Goal: Task Accomplishment & Management: Complete application form

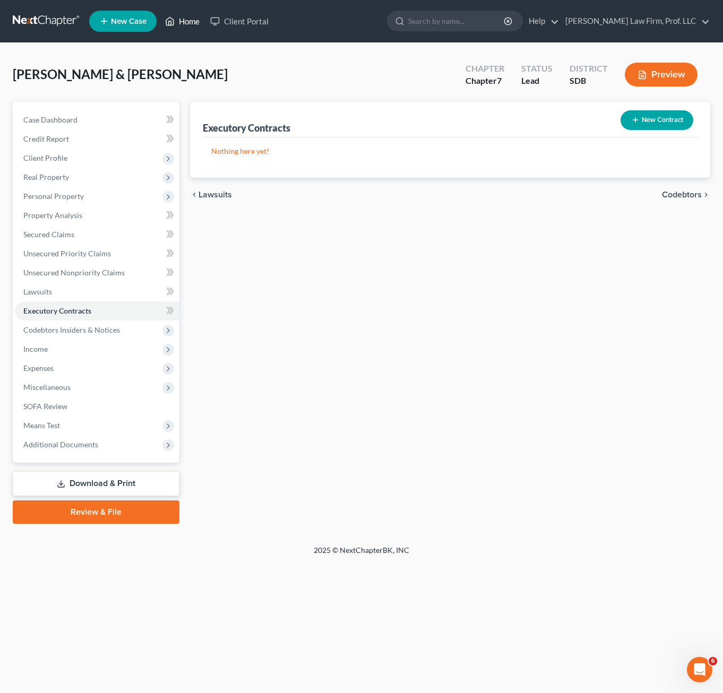
click at [180, 29] on link "Home" at bounding box center [182, 21] width 45 height 19
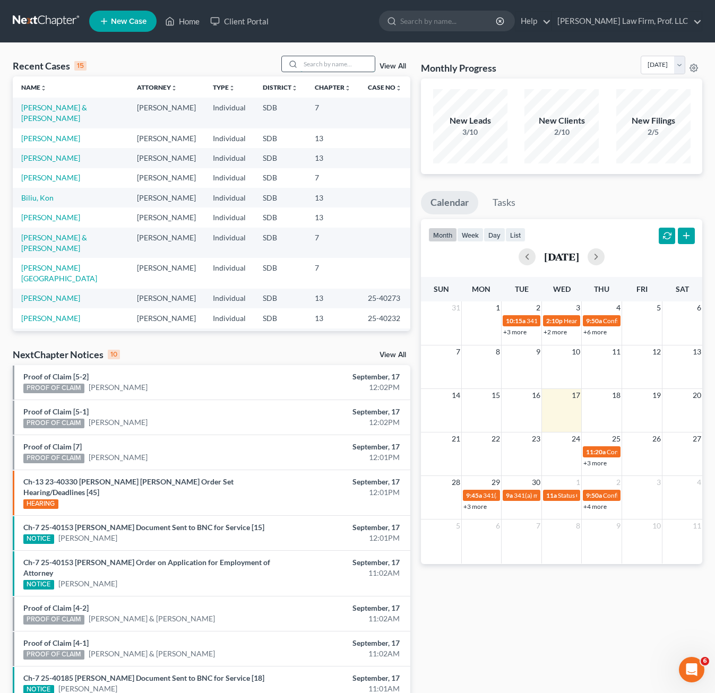
click at [318, 62] on input "search" at bounding box center [337, 63] width 74 height 15
type input "[PERSON_NAME]"
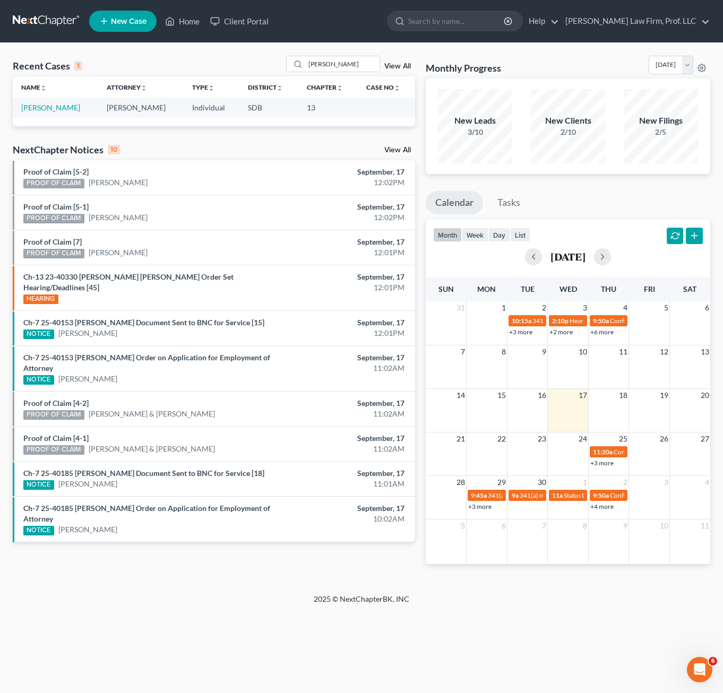
click at [33, 113] on td "[PERSON_NAME]" at bounding box center [55, 108] width 85 height 20
click at [38, 112] on link "[PERSON_NAME]" at bounding box center [50, 107] width 59 height 9
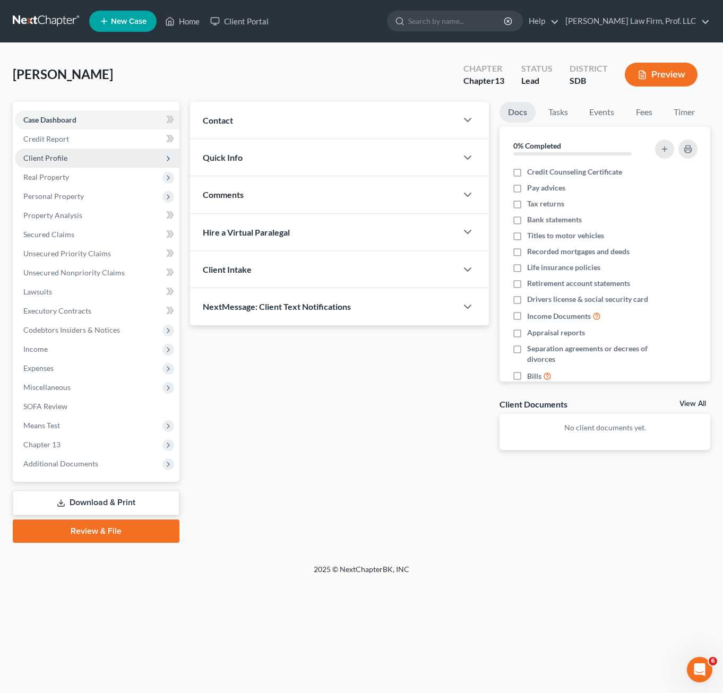
click at [59, 156] on span "Client Profile" at bounding box center [45, 157] width 44 height 9
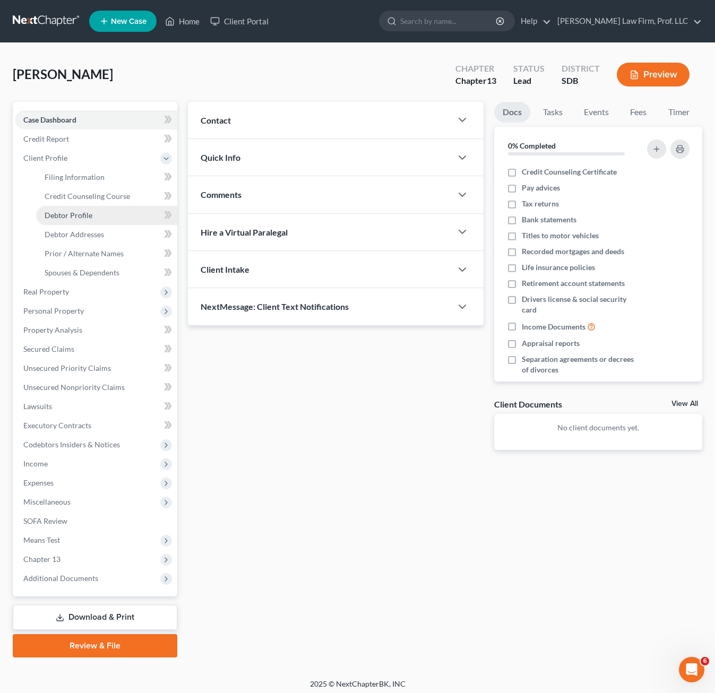
click at [92, 211] on link "Debtor Profile" at bounding box center [106, 215] width 141 height 19
select select "1"
select select "3"
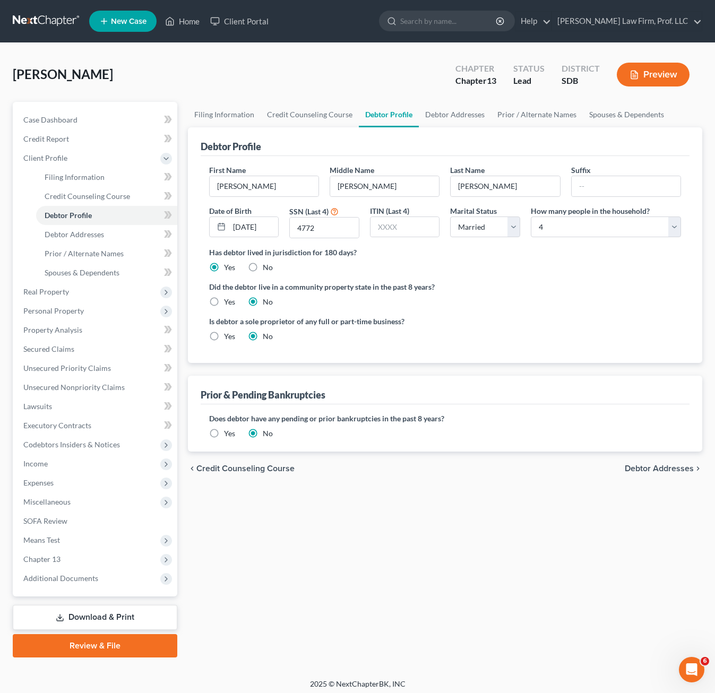
click at [536, 297] on div "Did the debtor live in a community property state in the past 8 years? Yes No" at bounding box center [445, 294] width 472 height 26
click at [115, 228] on link "Debtor Addresses" at bounding box center [106, 234] width 141 height 19
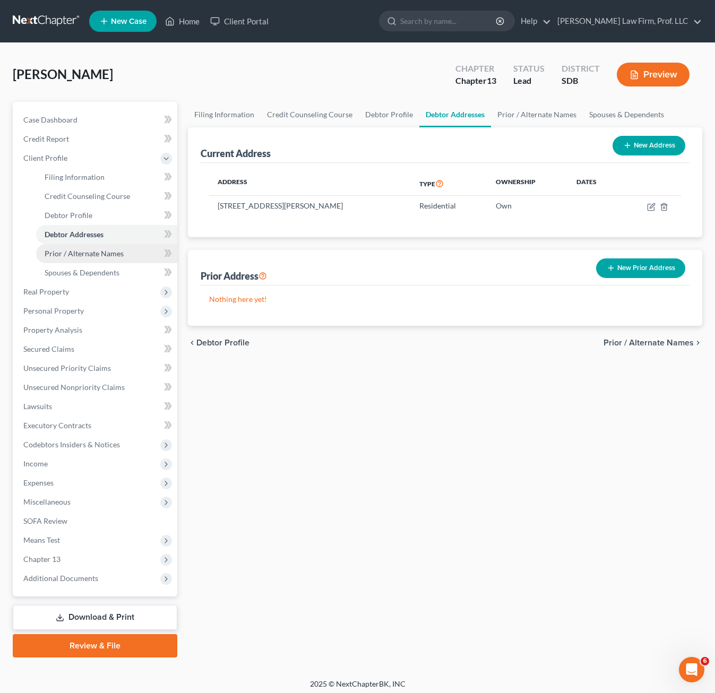
click at [78, 255] on span "Prior / Alternate Names" at bounding box center [84, 253] width 79 height 9
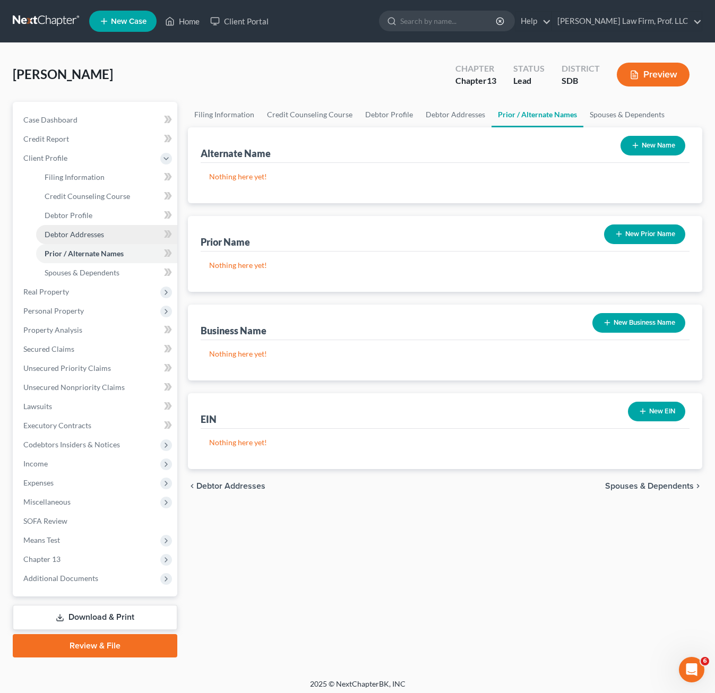
click at [75, 228] on link "Debtor Addresses" at bounding box center [106, 234] width 141 height 19
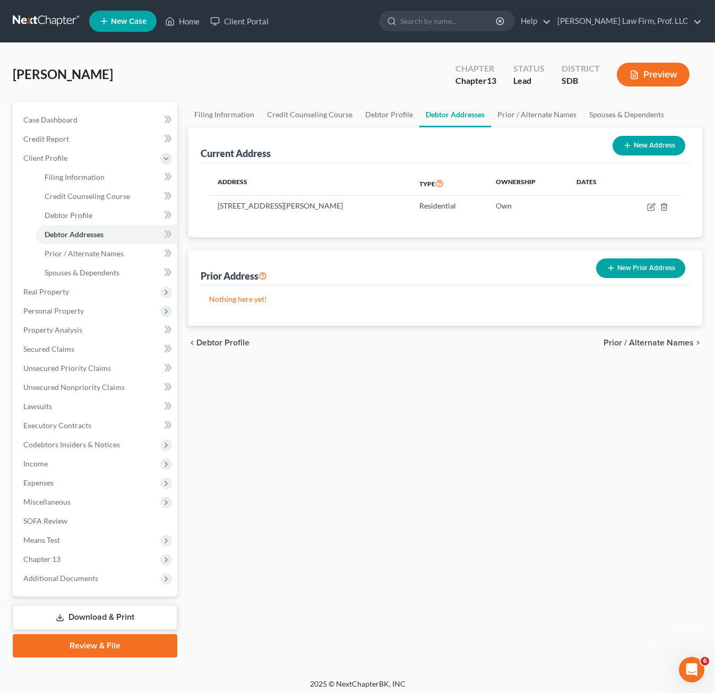
click at [476, 402] on div "Filing Information Credit Counseling Course Debtor Profile Debtor Addresses Pri…" at bounding box center [445, 380] width 525 height 556
click at [387, 461] on div "Filing Information Credit Counseling Course Debtor Profile Debtor Addresses Pri…" at bounding box center [445, 380] width 525 height 556
drag, startPoint x: 425, startPoint y: 488, endPoint x: 386, endPoint y: 471, distance: 41.8
click at [425, 487] on div "Filing Information Credit Counseling Course Debtor Profile Debtor Addresses Pri…" at bounding box center [445, 380] width 525 height 556
click at [315, 454] on div "Filing Information Credit Counseling Course Debtor Profile Debtor Addresses Pri…" at bounding box center [445, 380] width 525 height 556
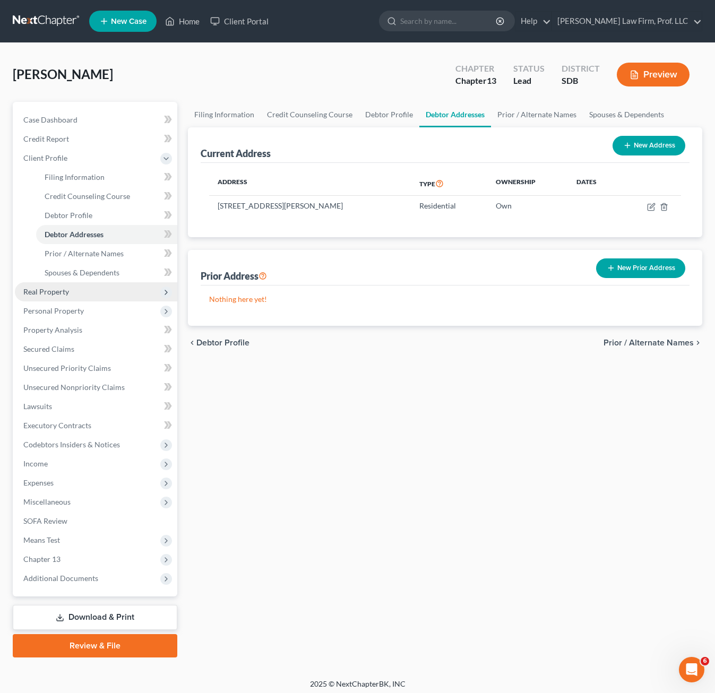
click at [76, 292] on span "Real Property" at bounding box center [96, 291] width 162 height 19
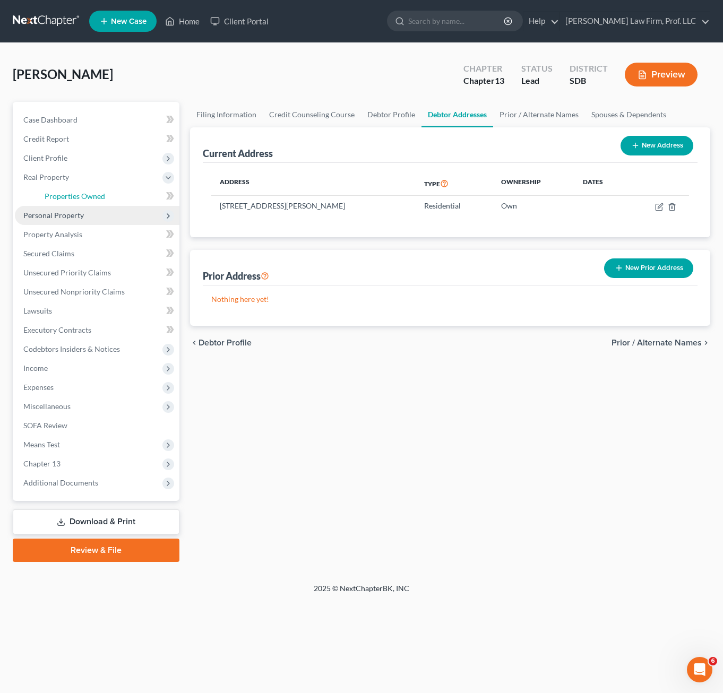
drag, startPoint x: 71, startPoint y: 194, endPoint x: 92, endPoint y: 218, distance: 32.3
click at [71, 195] on span "Properties Owned" at bounding box center [75, 196] width 61 height 9
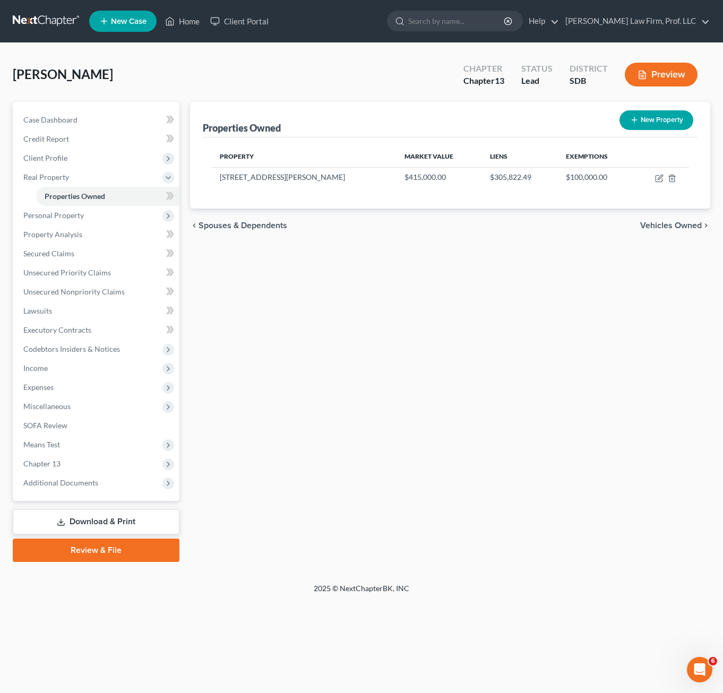
click at [349, 348] on div "Properties Owned New Property Property Market Value Liens Exemptions [STREET_AD…" at bounding box center [450, 332] width 531 height 460
click at [74, 283] on link "Unsecured Nonpriority Claims" at bounding box center [97, 291] width 165 height 19
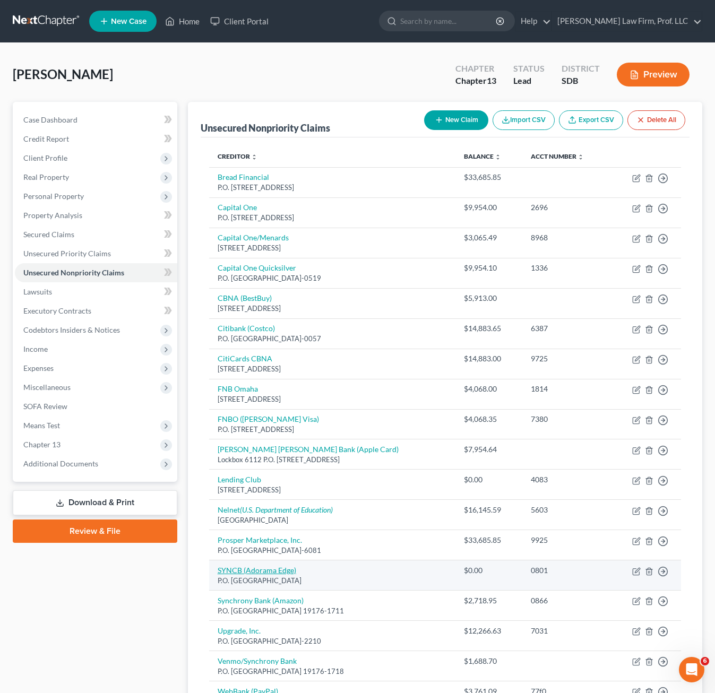
click at [67, 603] on div "Case Dashboard Payments Invoices Payments Payments Credit Report Client Profile" at bounding box center [94, 444] width 175 height 684
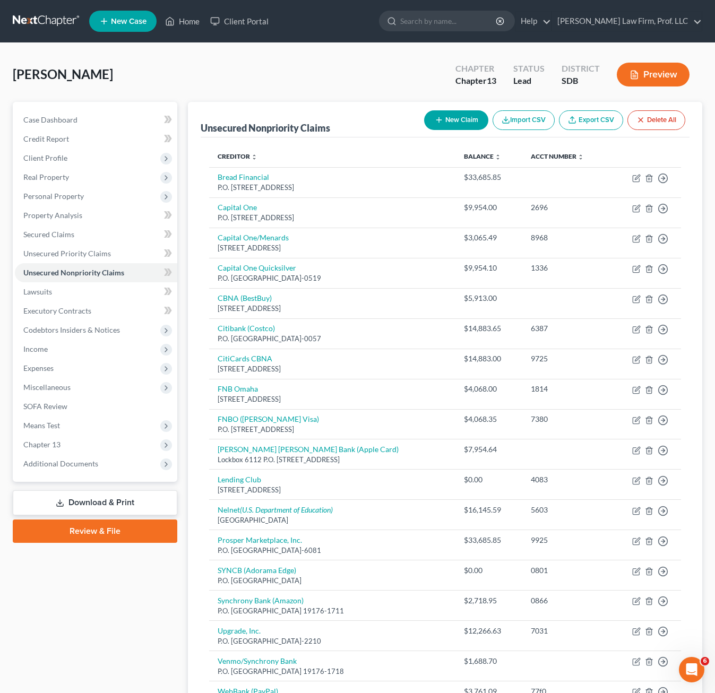
click at [138, 625] on div "Case Dashboard Payments Invoices Payments Payments Credit Report Client Profile" at bounding box center [94, 444] width 175 height 684
click at [124, 584] on div "Case Dashboard Payments Invoices Payments Payments Credit Report Client Profile" at bounding box center [94, 444] width 175 height 684
drag, startPoint x: 358, startPoint y: 77, endPoint x: 8, endPoint y: 59, distance: 350.7
click at [8, 59] on div "[PERSON_NAME] Upgraded Chapter Chapter 13 Status Lead District SDB Preview Peti…" at bounding box center [357, 425] width 715 height 764
drag, startPoint x: 53, startPoint y: 71, endPoint x: 144, endPoint y: 74, distance: 91.9
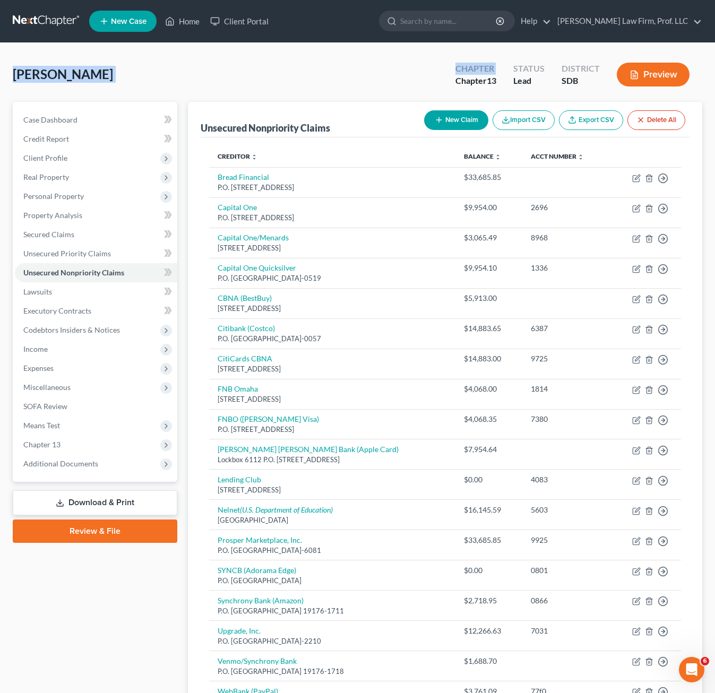
click at [144, 74] on div "[PERSON_NAME] Upgraded Chapter Chapter 13 Status Lead District SDB Preview" at bounding box center [357, 79] width 689 height 46
drag, startPoint x: 270, startPoint y: 85, endPoint x: 261, endPoint y: 105, distance: 21.1
click at [269, 85] on div "[PERSON_NAME] Upgraded Chapter Chapter 13 Status Lead District SDB Preview" at bounding box center [357, 79] width 689 height 46
drag, startPoint x: 136, startPoint y: 71, endPoint x: -10, endPoint y: 70, distance: 145.4
click at [0, 70] on html "Home New Case Client Portal [PERSON_NAME] Law Firm, Prof. LLC [PERSON_NAME][EMA…" at bounding box center [357, 413] width 715 height 826
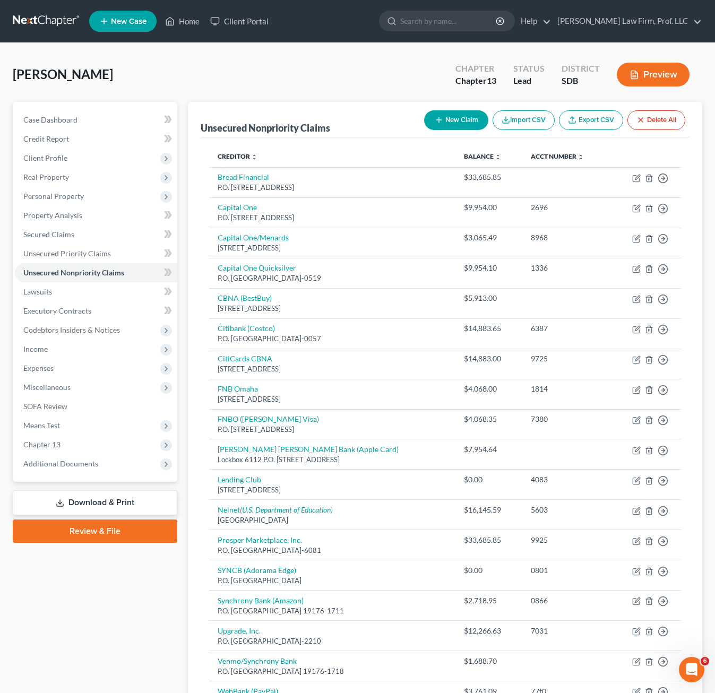
drag, startPoint x: 60, startPoint y: 62, endPoint x: 164, endPoint y: 84, distance: 106.3
click at [164, 84] on div "[PERSON_NAME] Upgraded Chapter Chapter 13 Status Lead District SDB Preview" at bounding box center [357, 79] width 689 height 46
click at [200, 50] on div "[PERSON_NAME] Upgraded Chapter Chapter 13 Status Lead District SDB Preview Peti…" at bounding box center [357, 425] width 715 height 764
click at [197, 68] on div "[PERSON_NAME] Upgraded Chapter Chapter 13 Status Lead District SDB Preview" at bounding box center [357, 79] width 689 height 46
click at [103, 629] on div "Case Dashboard Payments Invoices Payments Payments Credit Report Client Profile" at bounding box center [94, 444] width 175 height 684
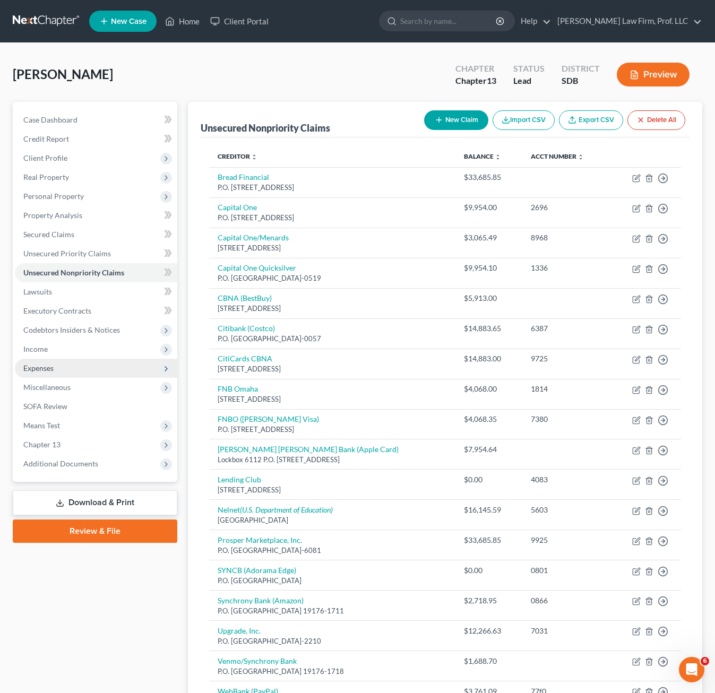
click at [51, 367] on span "Expenses" at bounding box center [38, 368] width 30 height 9
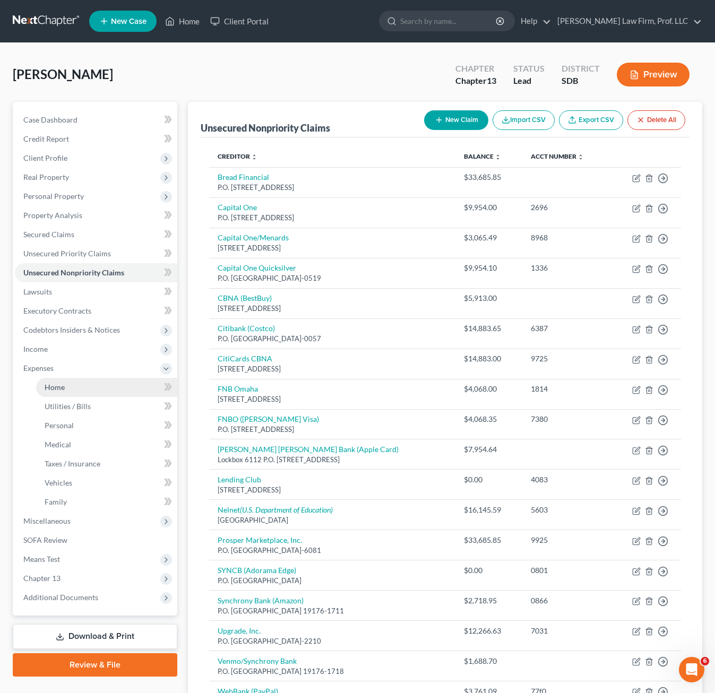
click at [83, 387] on link "Home" at bounding box center [106, 387] width 141 height 19
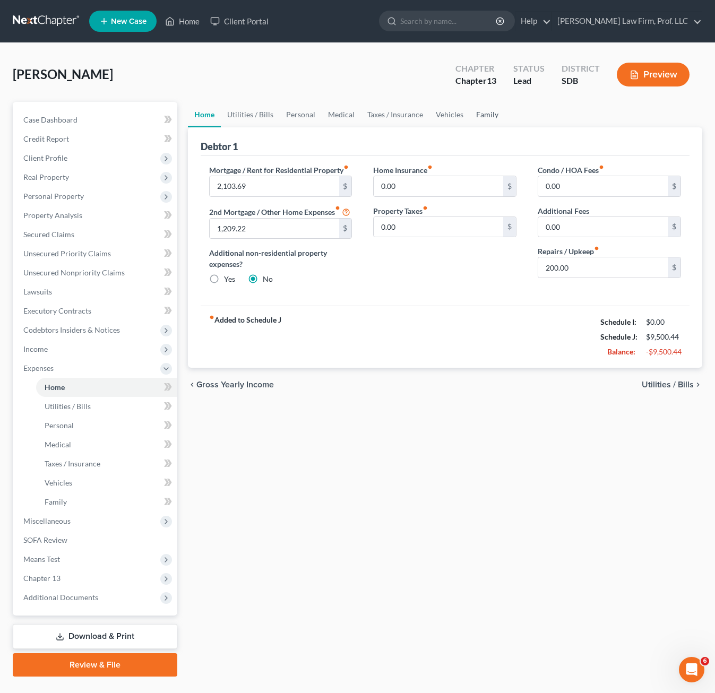
click at [487, 113] on link "Family" at bounding box center [487, 114] width 35 height 25
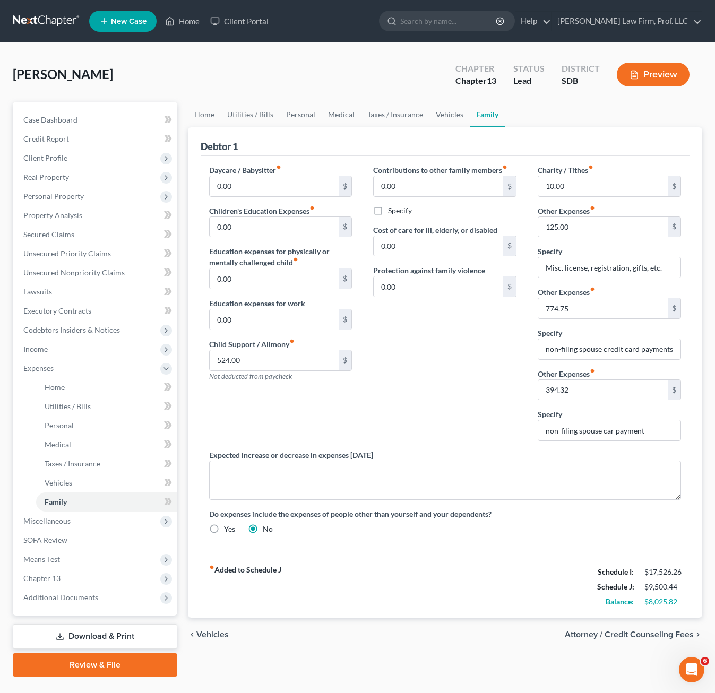
click at [444, 407] on div "Contributions to other family members fiber_manual_record 0.00 $ Specify Cost o…" at bounding box center [444, 307] width 165 height 285
click at [457, 405] on div "Contributions to other family members fiber_manual_record 0.00 $ Specify Cost o…" at bounding box center [444, 307] width 165 height 285
click at [468, 426] on div "Contributions to other family members fiber_manual_record 0.00 $ Specify Cost o…" at bounding box center [444, 307] width 165 height 285
click at [480, 368] on div "Contributions to other family members fiber_manual_record 0.00 $ Specify Cost o…" at bounding box center [444, 307] width 165 height 285
click at [481, 341] on div "Contributions to other family members fiber_manual_record 0.00 $ Specify Cost o…" at bounding box center [444, 307] width 165 height 285
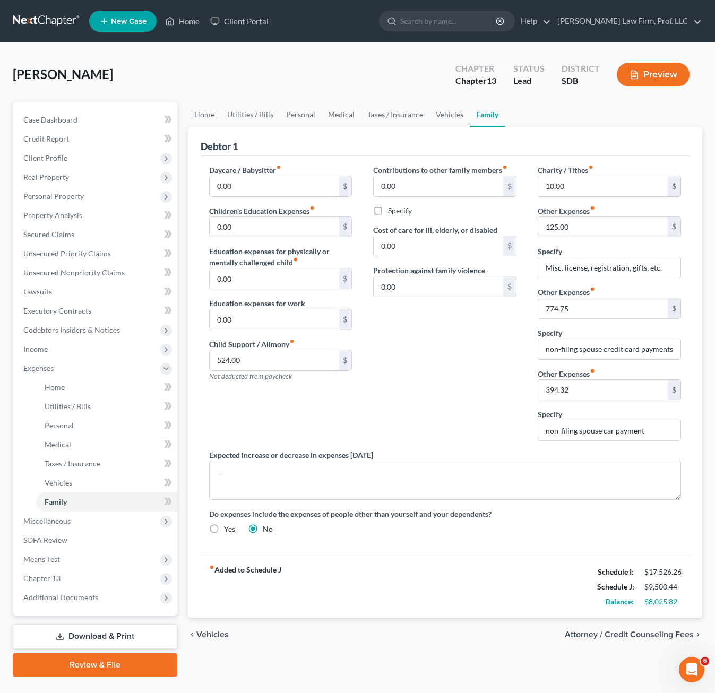
click at [448, 359] on div "Contributions to other family members fiber_manual_record 0.00 $ Specify Cost o…" at bounding box center [444, 307] width 165 height 285
click at [451, 381] on div "Contributions to other family members fiber_manual_record 0.00 $ Specify Cost o…" at bounding box center [444, 307] width 165 height 285
drag, startPoint x: 79, startPoint y: 388, endPoint x: 85, endPoint y: 389, distance: 6.4
click at [79, 388] on link "Home" at bounding box center [106, 387] width 141 height 19
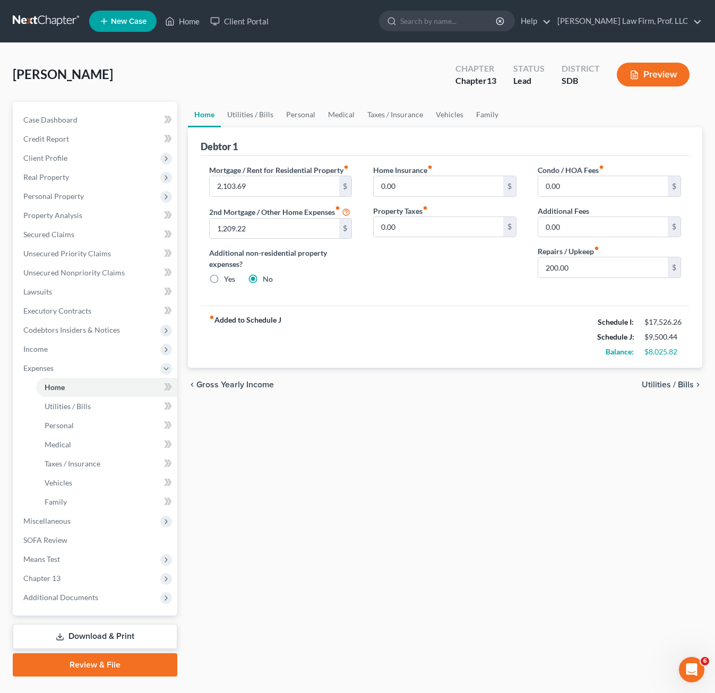
click at [503, 462] on div "Home Utilities / Bills Personal Medical Taxes / Insurance Vehicles Family Debto…" at bounding box center [445, 389] width 525 height 575
click at [63, 347] on span "Income" at bounding box center [96, 349] width 162 height 19
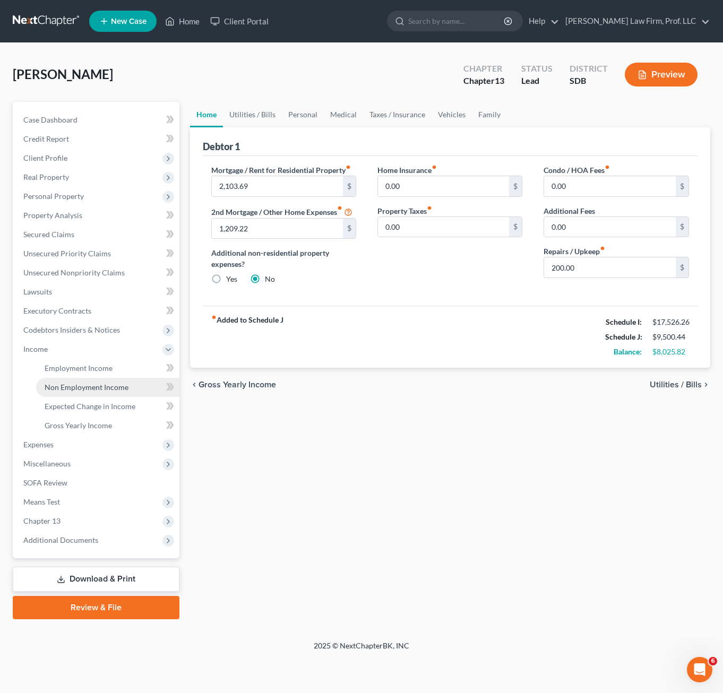
click at [81, 387] on span "Non Employment Income" at bounding box center [87, 387] width 84 height 9
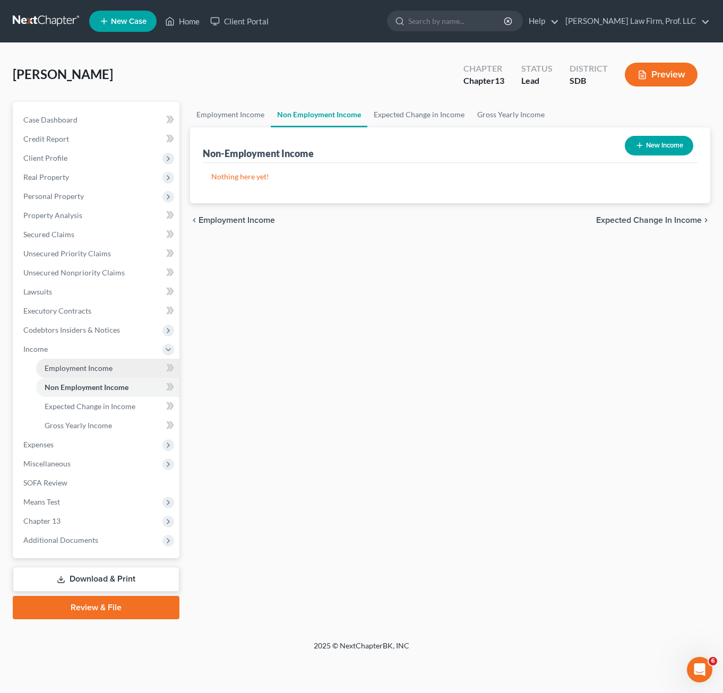
click at [104, 372] on span "Employment Income" at bounding box center [79, 368] width 68 height 9
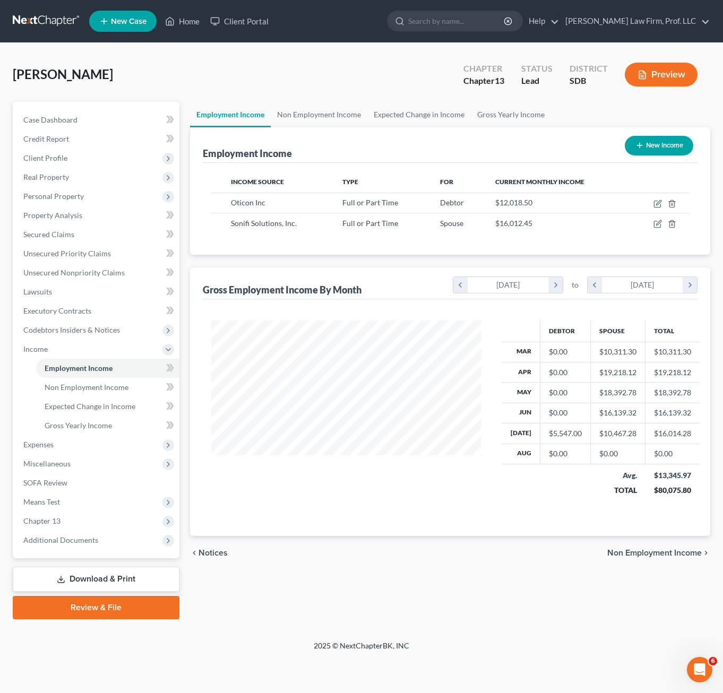
scroll to position [191, 291]
click at [517, 553] on div "chevron_left Notices Non Employment Income chevron_right" at bounding box center [450, 553] width 521 height 34
click at [662, 223] on td at bounding box center [658, 223] width 59 height 20
click at [657, 224] on icon "button" at bounding box center [658, 223] width 5 height 5
select select "0"
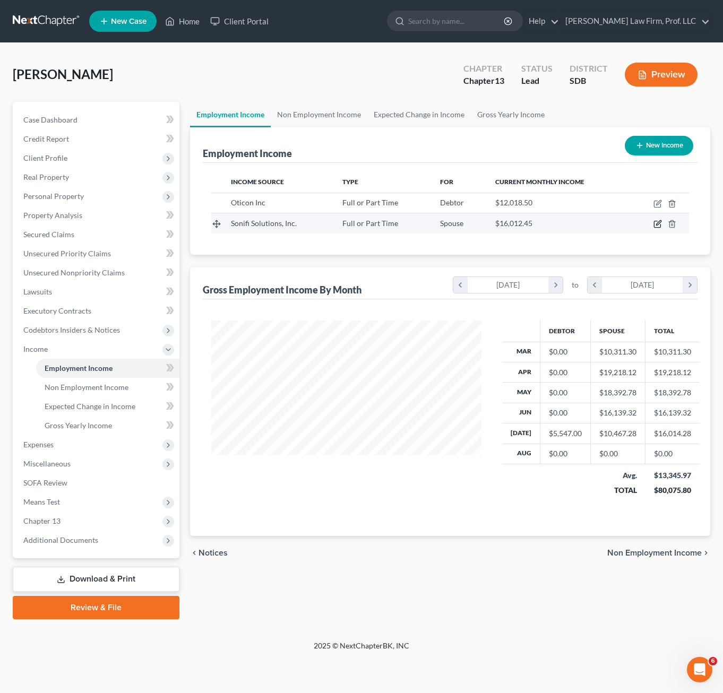
select select "43"
select select "2"
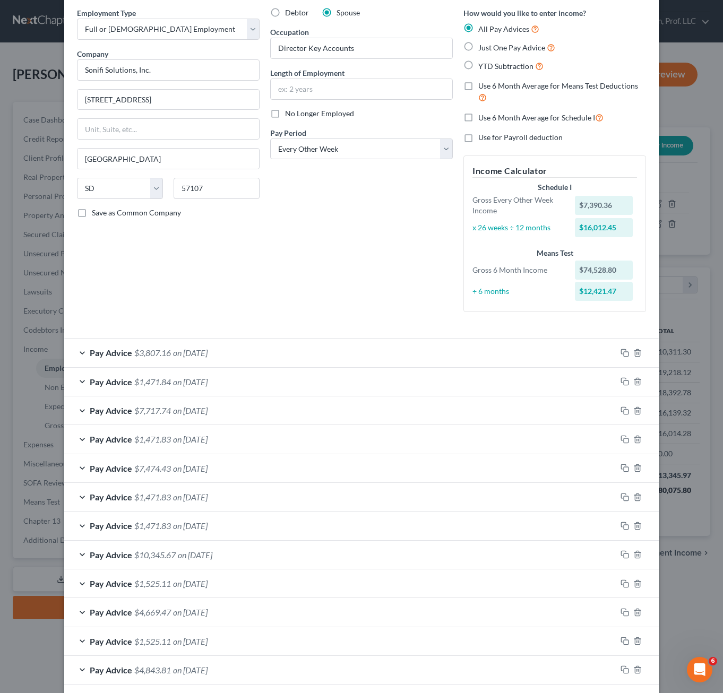
scroll to position [0, 0]
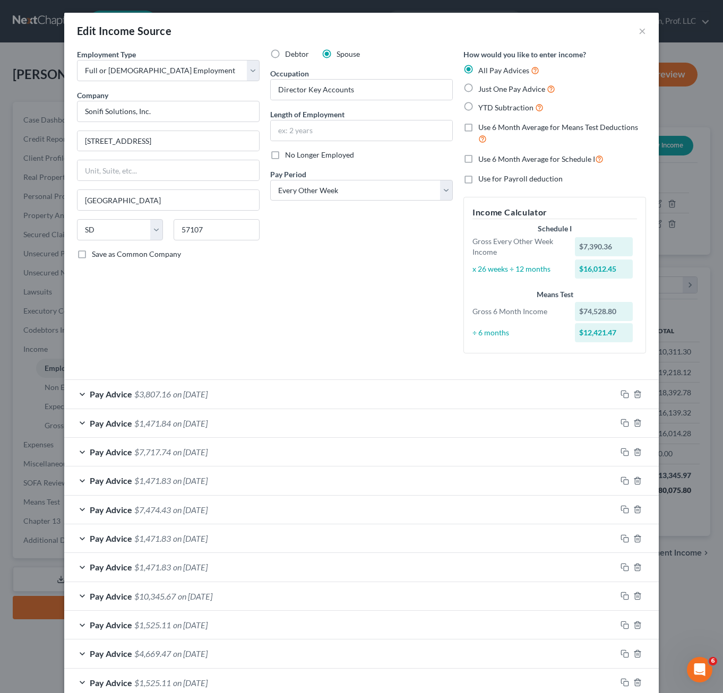
click at [448, 316] on div "Debtor Spouse Occupation Director Key Accounts Length of Employment No Longer E…" at bounding box center [361, 205] width 193 height 313
drag, startPoint x: 351, startPoint y: 353, endPoint x: 373, endPoint y: 340, distance: 25.0
click at [352, 353] on div "Debtor Spouse Occupation Director Key Accounts Length of Employment No Longer E…" at bounding box center [361, 205] width 193 height 313
click at [435, 322] on div "Debtor Spouse Occupation Director Key Accounts Length of Employment No Longer E…" at bounding box center [361, 205] width 193 height 313
drag, startPoint x: 636, startPoint y: 33, endPoint x: 722, endPoint y: 152, distance: 146.7
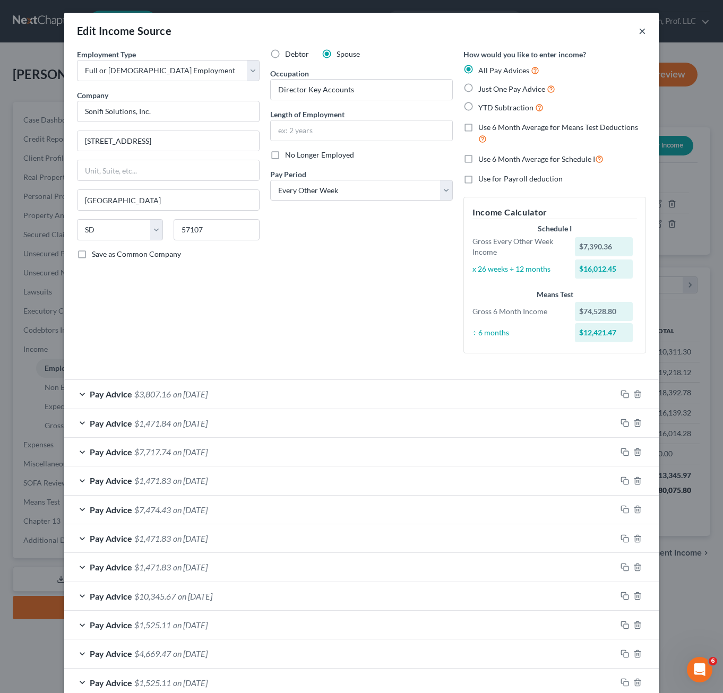
click at [638, 33] on button "×" at bounding box center [641, 30] width 7 height 13
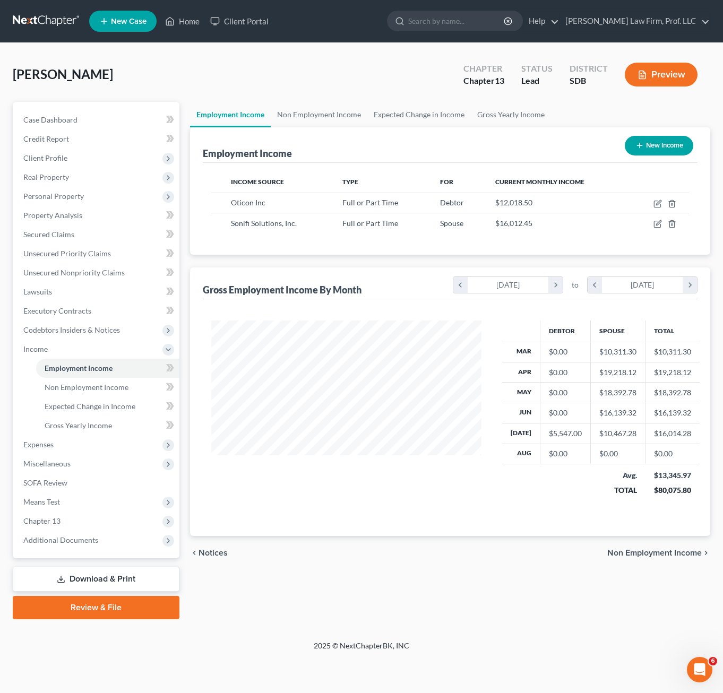
click at [597, 563] on div "chevron_left Notices Non Employment Income chevron_right" at bounding box center [450, 553] width 521 height 34
click at [590, 558] on div "chevron_left Notices Non Employment Income chevron_right" at bounding box center [450, 553] width 521 height 34
click at [659, 206] on icon "button" at bounding box center [657, 204] width 8 height 8
select select "0"
select select "33"
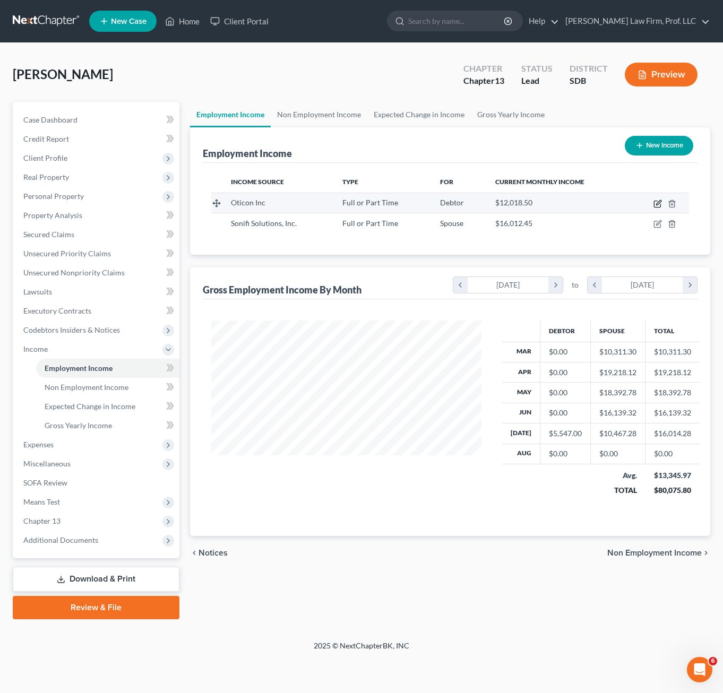
select select "2"
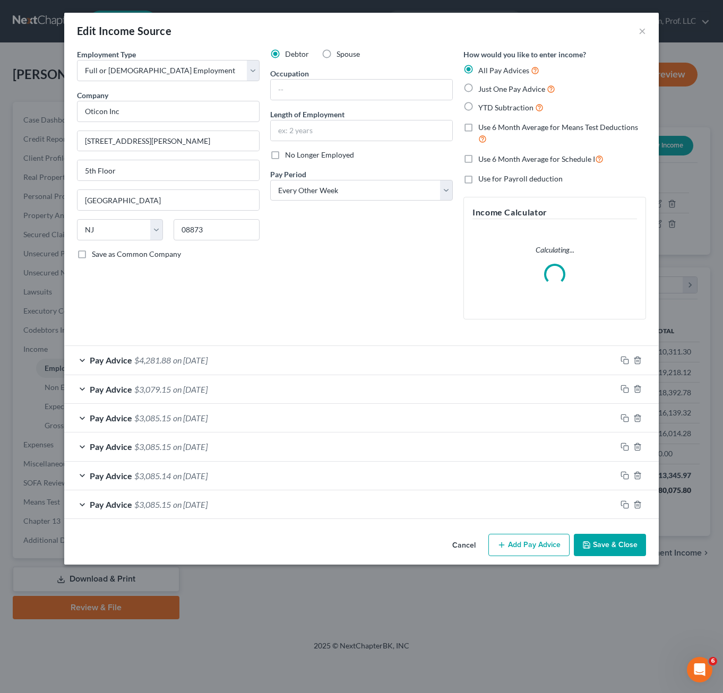
click at [418, 253] on div "Debtor Spouse Occupation Length of Employment No Longer Employed Pay Period * S…" at bounding box center [361, 188] width 193 height 279
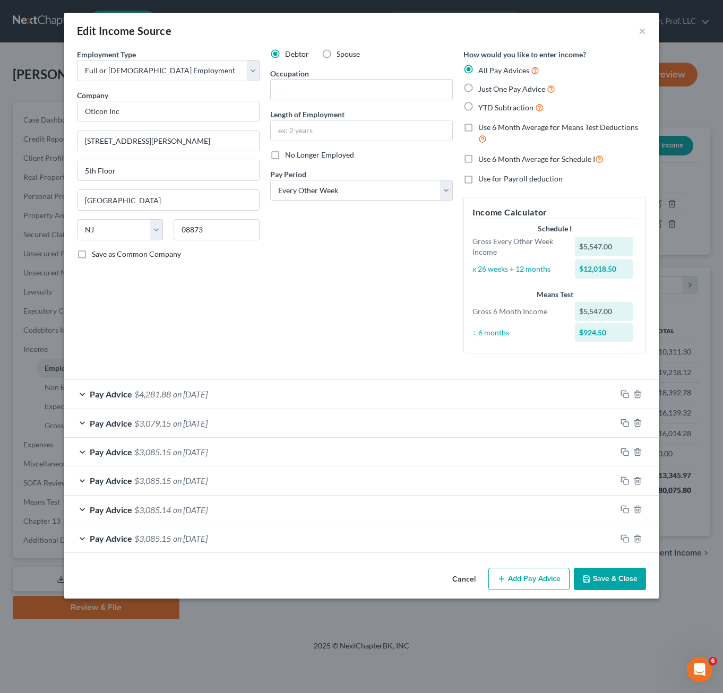
click at [421, 298] on div "Debtor Spouse Occupation Length of Employment No Longer Employed Pay Period * S…" at bounding box center [361, 205] width 193 height 313
drag, startPoint x: 378, startPoint y: 309, endPoint x: 395, endPoint y: 317, distance: 19.2
click at [380, 310] on div "Debtor Spouse Occupation Length of Employment No Longer Employed Pay Period * S…" at bounding box center [361, 205] width 193 height 313
click at [347, 313] on div "Debtor Spouse Occupation Length of Employment No Longer Employed Pay Period * S…" at bounding box center [361, 205] width 193 height 313
click at [385, 266] on div "Debtor Spouse Occupation Length of Employment No Longer Employed Pay Period * S…" at bounding box center [361, 205] width 193 height 313
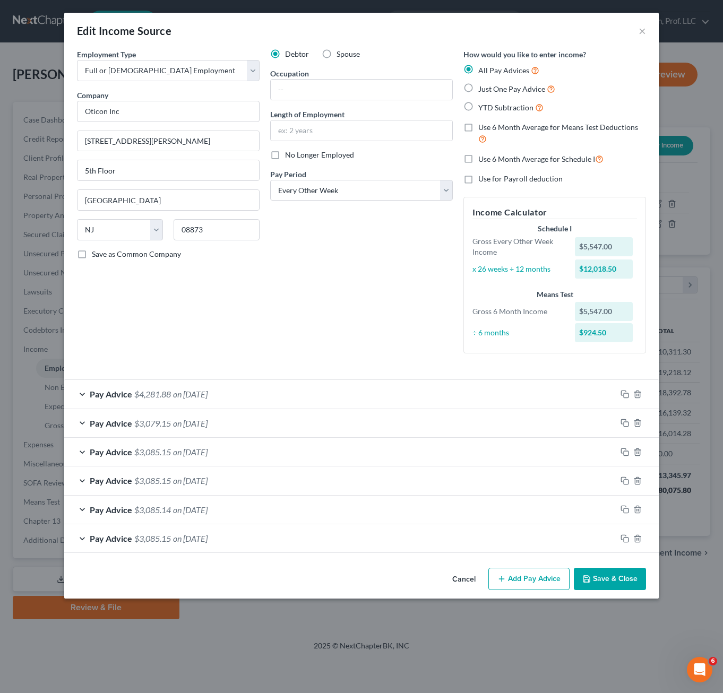
drag, startPoint x: 318, startPoint y: 301, endPoint x: 382, endPoint y: 283, distance: 66.7
click at [318, 301] on div "Debtor Spouse Occupation Length of Employment No Longer Employed Pay Period * S…" at bounding box center [361, 205] width 193 height 313
click at [377, 245] on div "Debtor Spouse Occupation Length of Employment No Longer Employed Pay Period * S…" at bounding box center [361, 205] width 193 height 313
click at [645, 33] on button "×" at bounding box center [641, 30] width 7 height 13
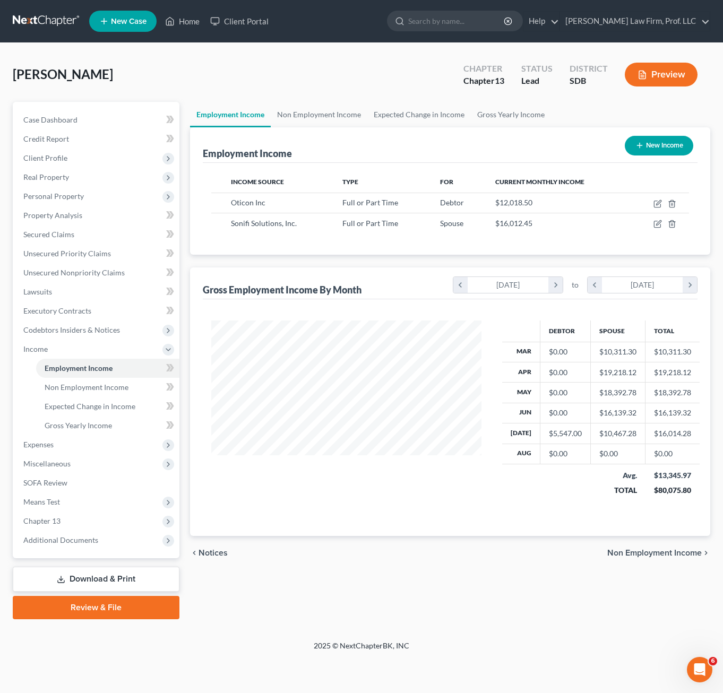
click at [578, 533] on div "Debtor Spouse Total Mar $0.00 $10,311.30 $10,311.30 Apr $0.00 $19,218.12 $19,21…" at bounding box center [450, 417] width 495 height 237
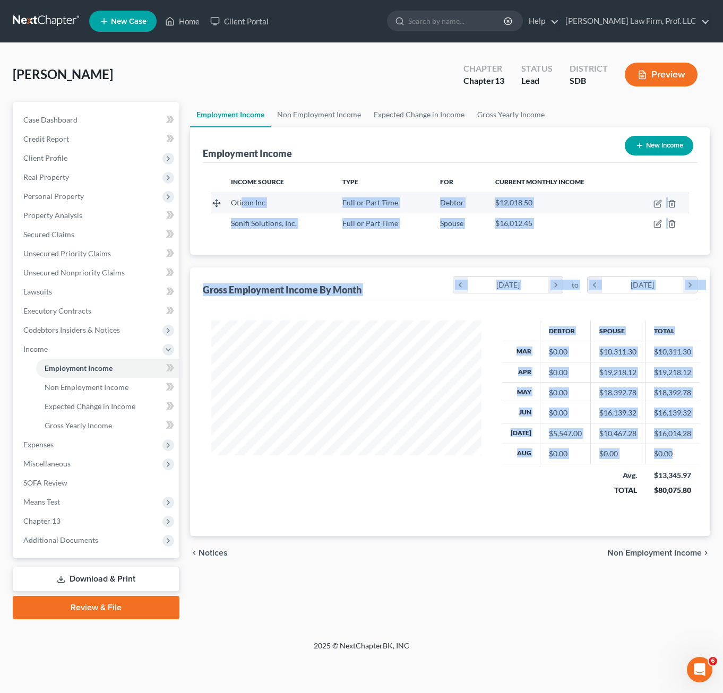
drag, startPoint x: 549, startPoint y: 523, endPoint x: 221, endPoint y: 202, distance: 458.6
click at [233, 206] on div "Employment Income New Income Income Source Type For Current Monthly Income Otic…" at bounding box center [450, 331] width 521 height 409
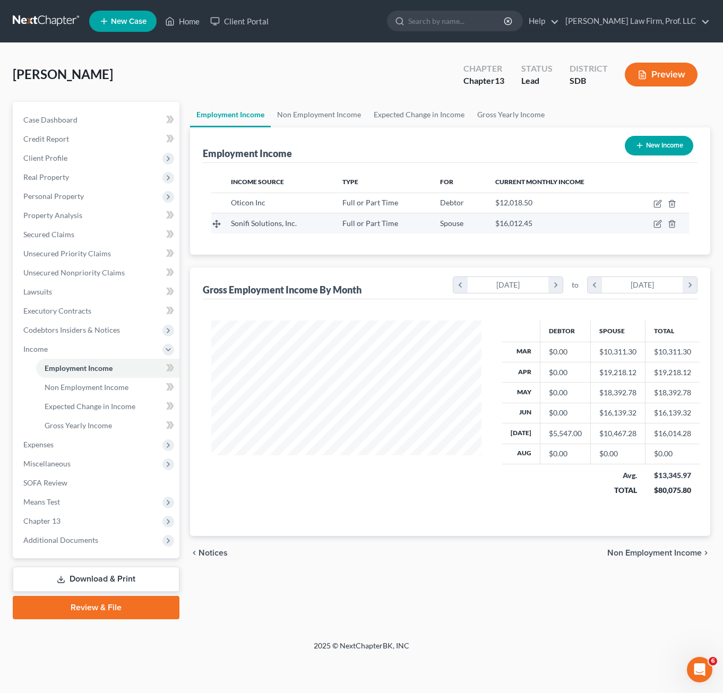
drag, startPoint x: 221, startPoint y: 202, endPoint x: 549, endPoint y: 227, distance: 328.4
click at [214, 177] on th at bounding box center [217, 181] width 12 height 21
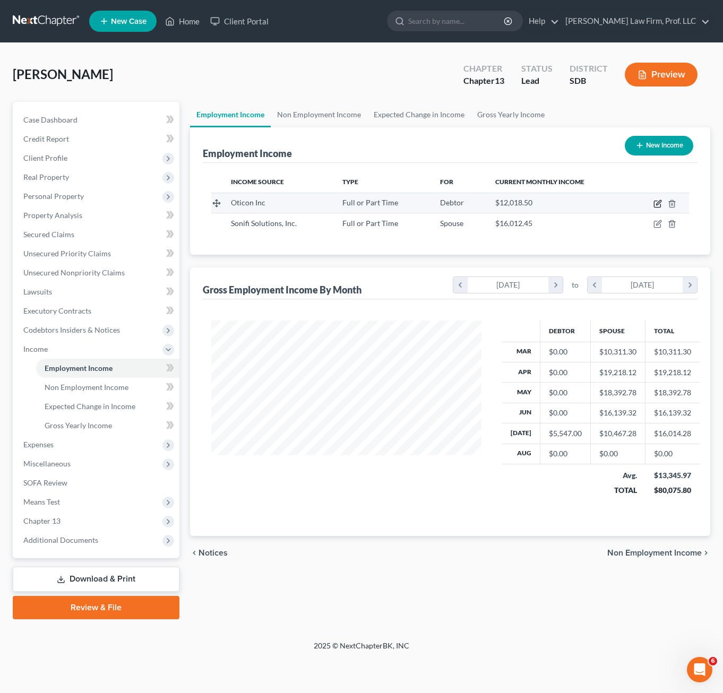
click at [657, 201] on icon "button" at bounding box center [657, 204] width 6 height 6
select select "0"
select select "33"
select select "2"
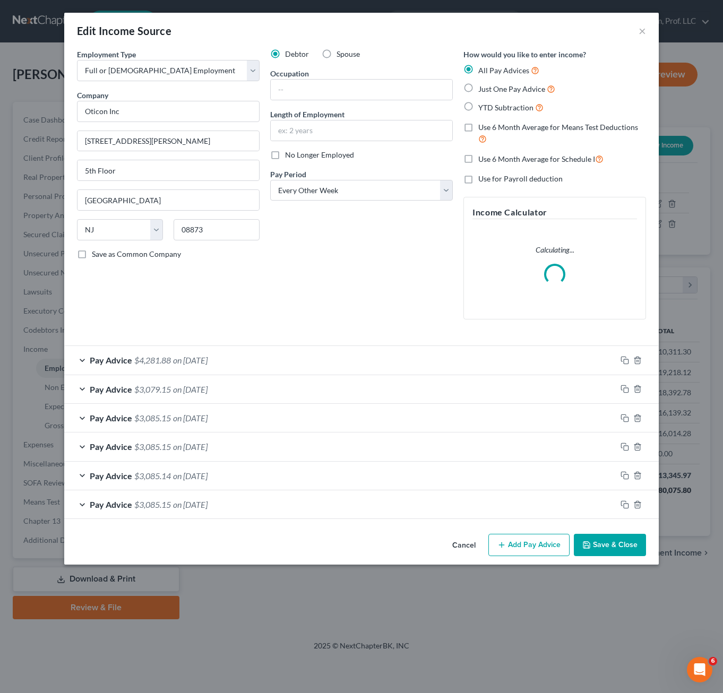
click at [393, 299] on div "Debtor Spouse Occupation Length of Employment No Longer Employed Pay Period * S…" at bounding box center [361, 188] width 193 height 279
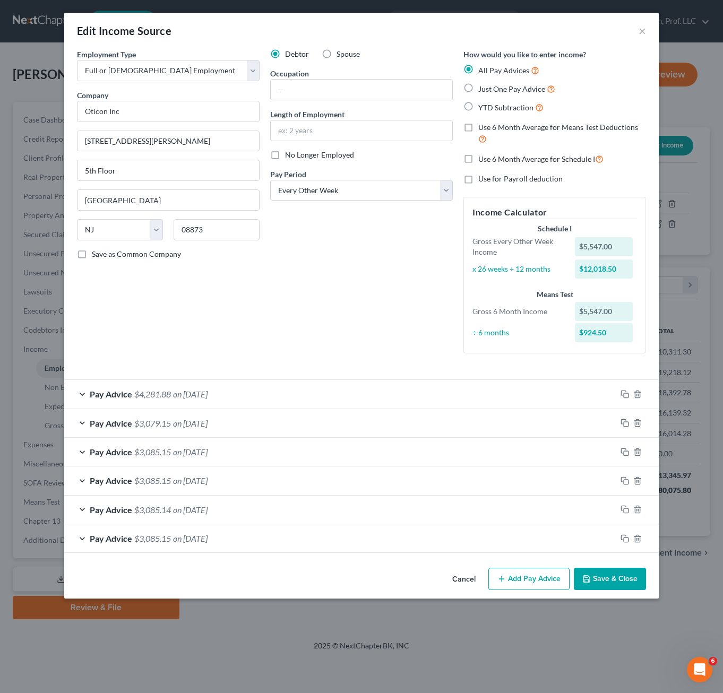
click at [390, 334] on div "Debtor Spouse Occupation Length of Employment No Longer Employed Pay Period * S…" at bounding box center [361, 205] width 193 height 313
click at [614, 583] on button "Save & Close" at bounding box center [610, 579] width 72 height 22
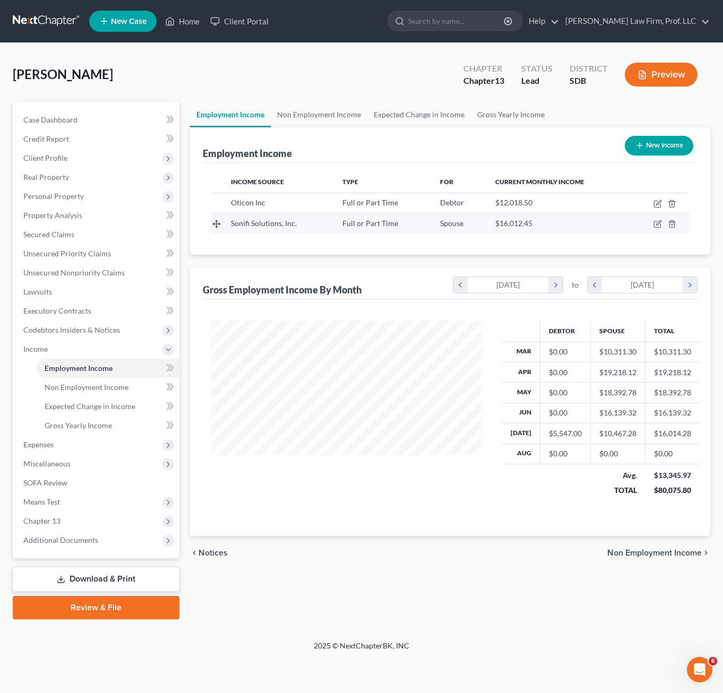
click at [653, 219] on td at bounding box center [658, 223] width 59 height 20
click at [654, 218] on td at bounding box center [658, 223] width 59 height 20
click at [654, 225] on icon "button" at bounding box center [657, 224] width 6 height 6
select select "0"
select select "43"
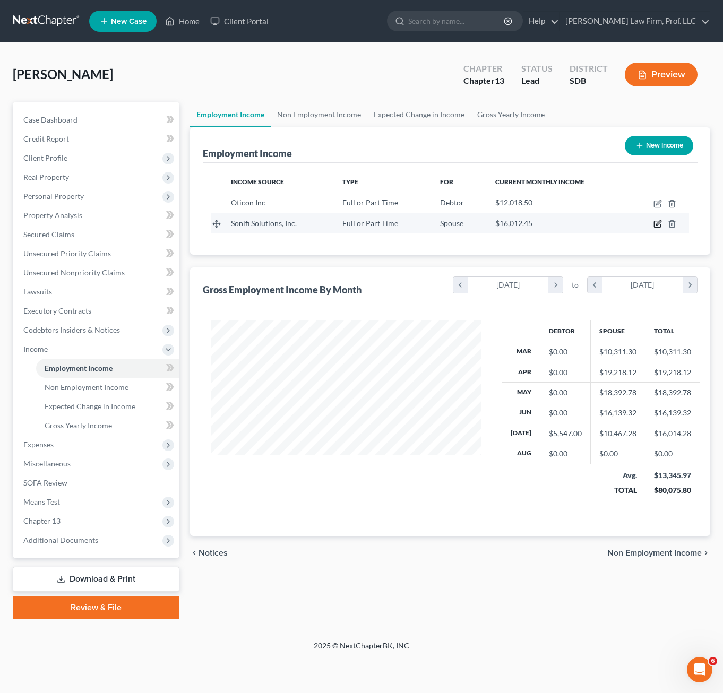
select select "2"
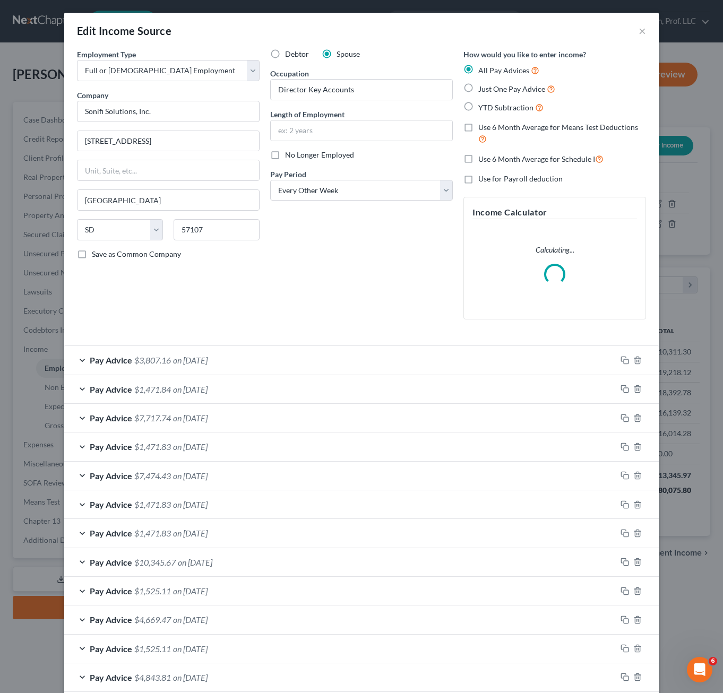
click at [299, 353] on div "Pay Advice $3,807.16 on [DATE]" at bounding box center [340, 360] width 552 height 28
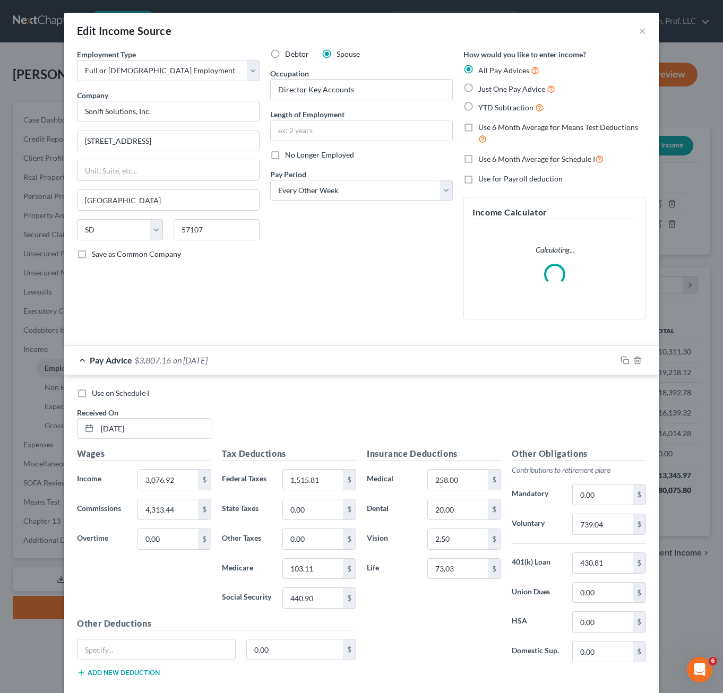
click at [372, 291] on div "Debtor Spouse Occupation Director Key Accounts Length of Employment No Longer E…" at bounding box center [361, 188] width 193 height 279
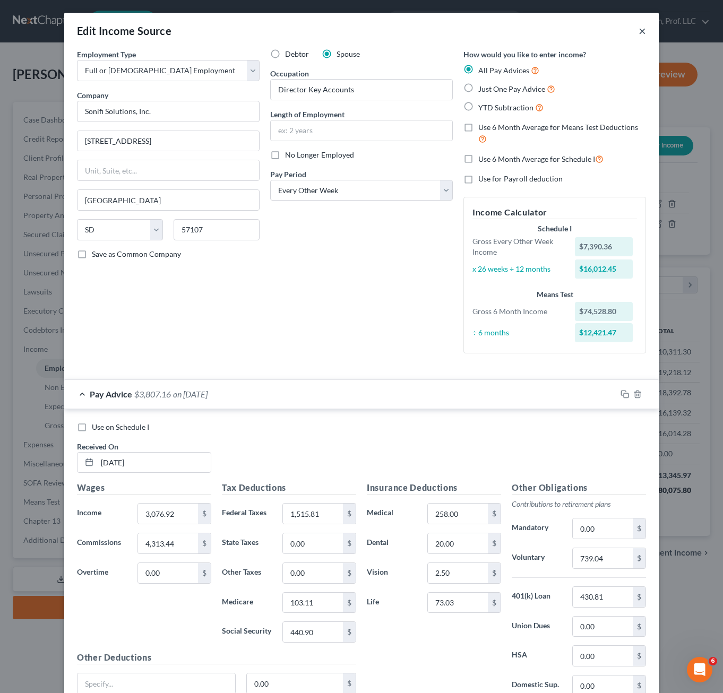
drag, startPoint x: 638, startPoint y: 29, endPoint x: 719, endPoint y: 73, distance: 92.1
click at [638, 30] on button "×" at bounding box center [641, 30] width 7 height 13
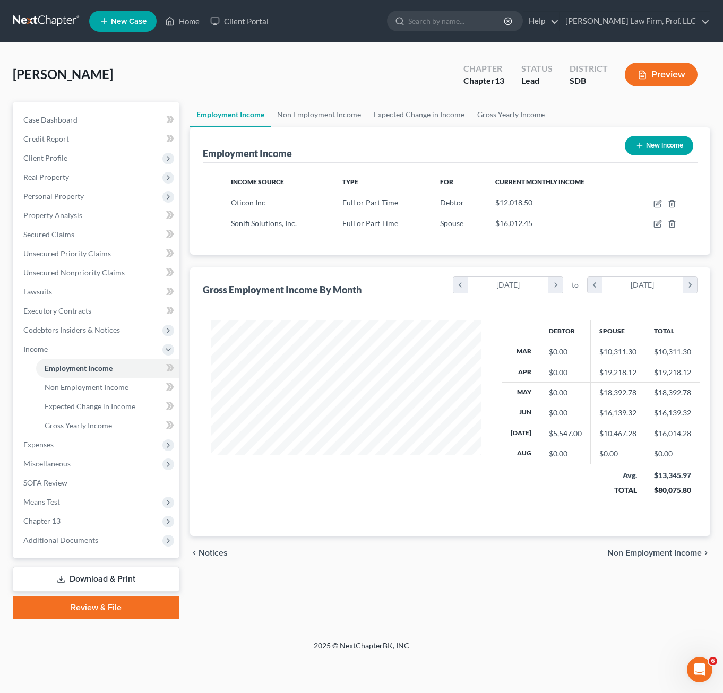
drag, startPoint x: 526, startPoint y: 554, endPoint x: 465, endPoint y: 528, distance: 66.8
click at [526, 546] on div "chevron_left Notices Non Employment Income chevron_right" at bounding box center [450, 553] width 521 height 34
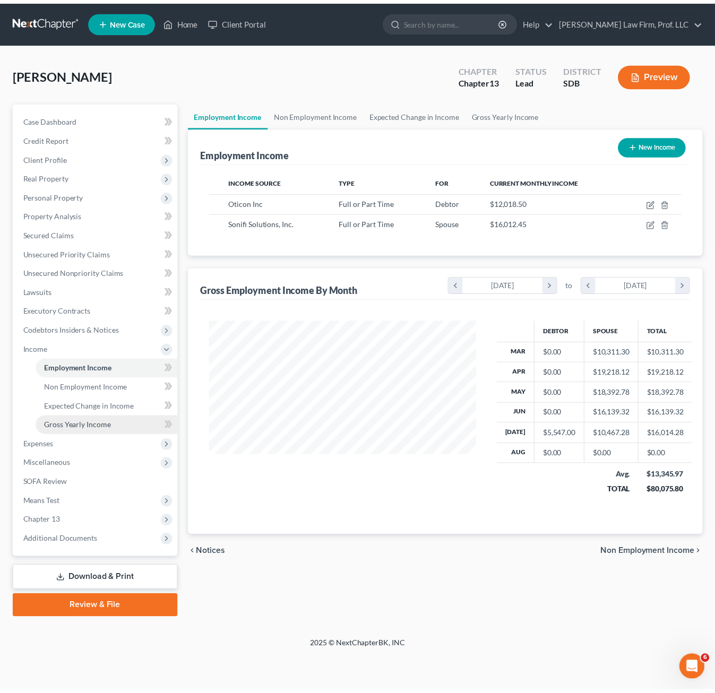
scroll to position [191, 291]
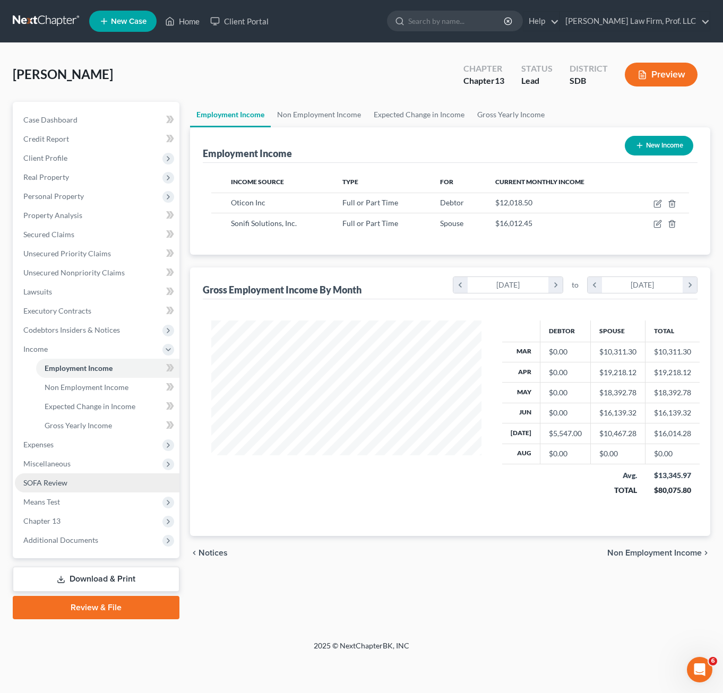
click at [75, 473] on link "SOFA Review" at bounding box center [97, 482] width 165 height 19
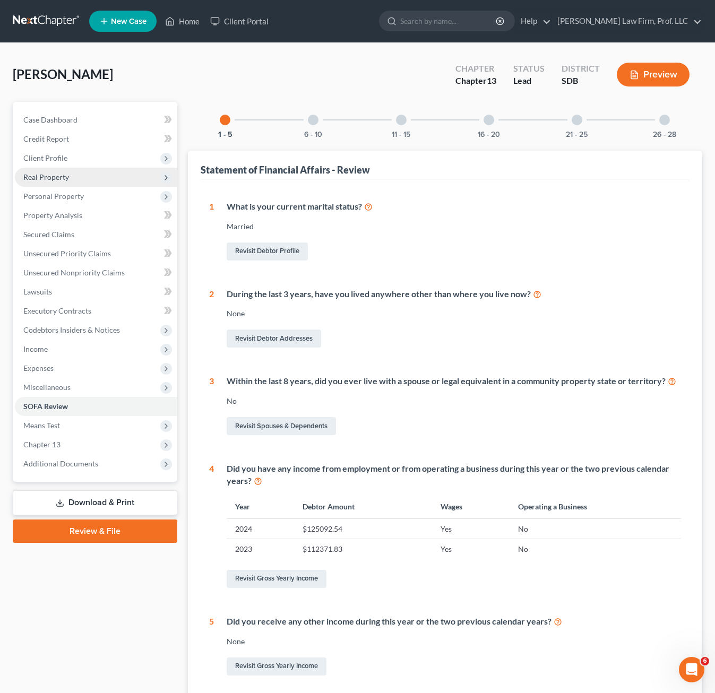
click at [69, 169] on span "Real Property" at bounding box center [96, 177] width 162 height 19
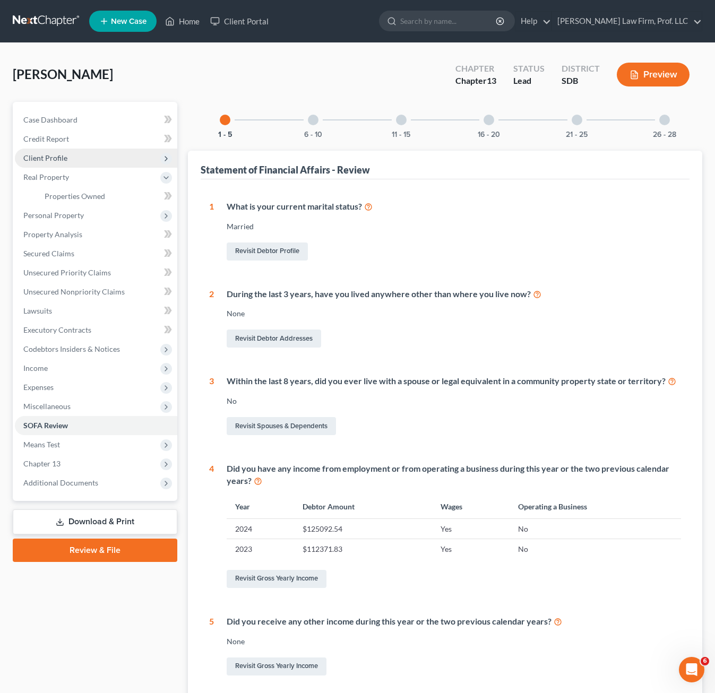
click at [67, 157] on span "Client Profile" at bounding box center [96, 158] width 162 height 19
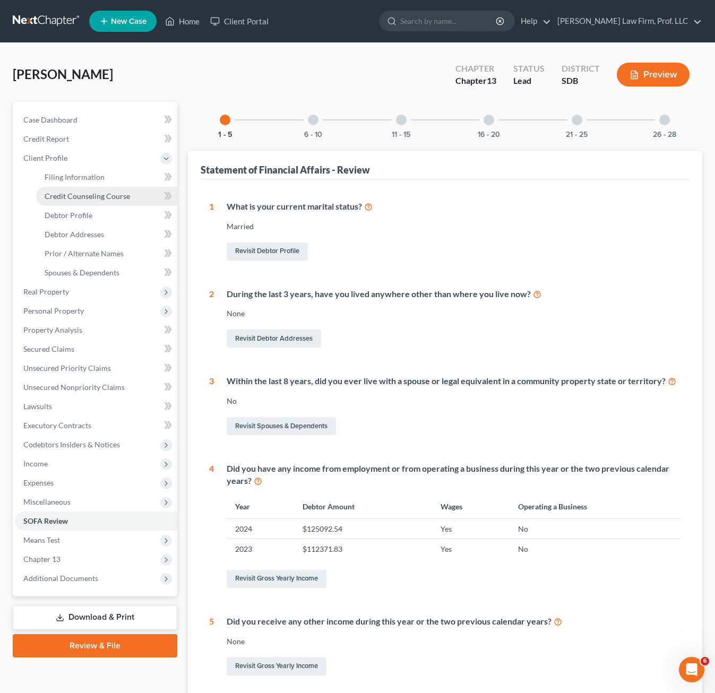
click at [101, 191] on link "Credit Counseling Course" at bounding box center [106, 196] width 141 height 19
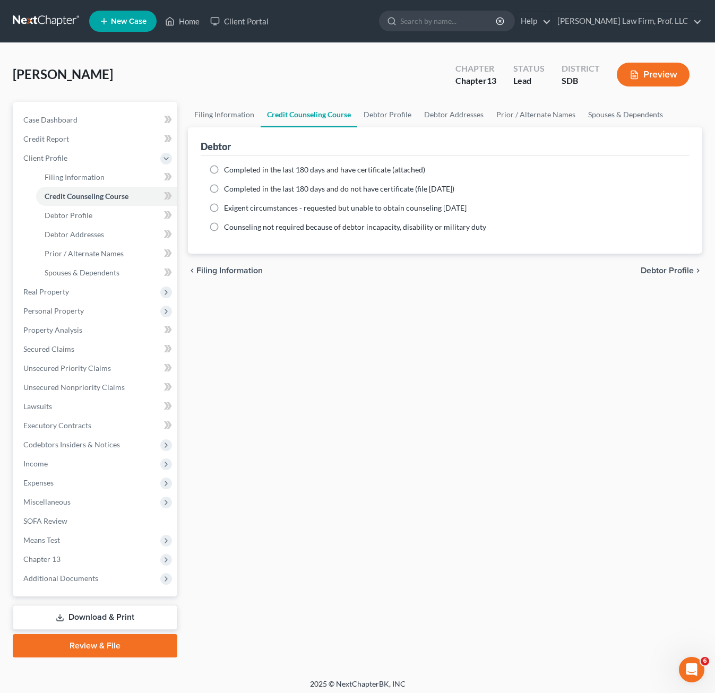
drag, startPoint x: 517, startPoint y: 439, endPoint x: 351, endPoint y: 351, distance: 187.8
click at [516, 439] on div "Filing Information Credit Counseling Course Debtor Profile Debtor Addresses Pri…" at bounding box center [445, 380] width 525 height 556
click at [101, 227] on link "Debtor Addresses" at bounding box center [106, 234] width 141 height 19
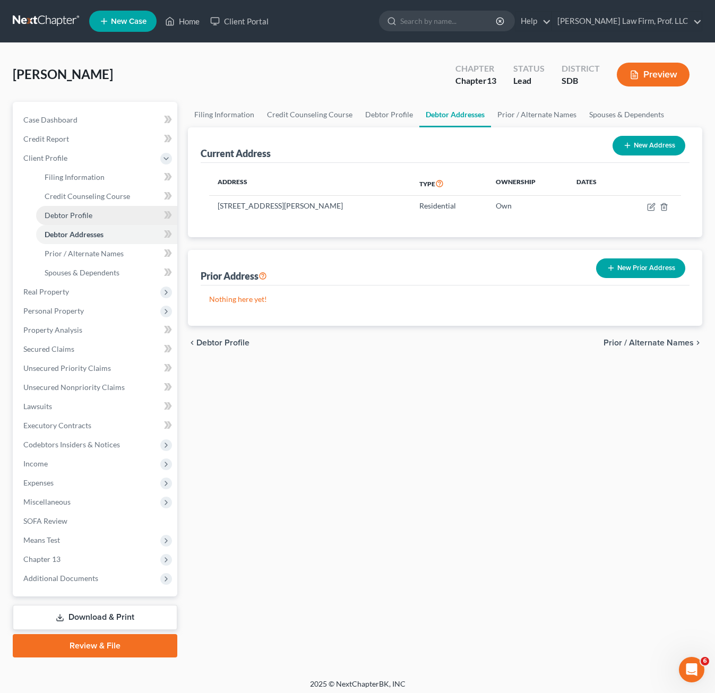
click at [101, 214] on link "Debtor Profile" at bounding box center [106, 215] width 141 height 19
select select "1"
select select "3"
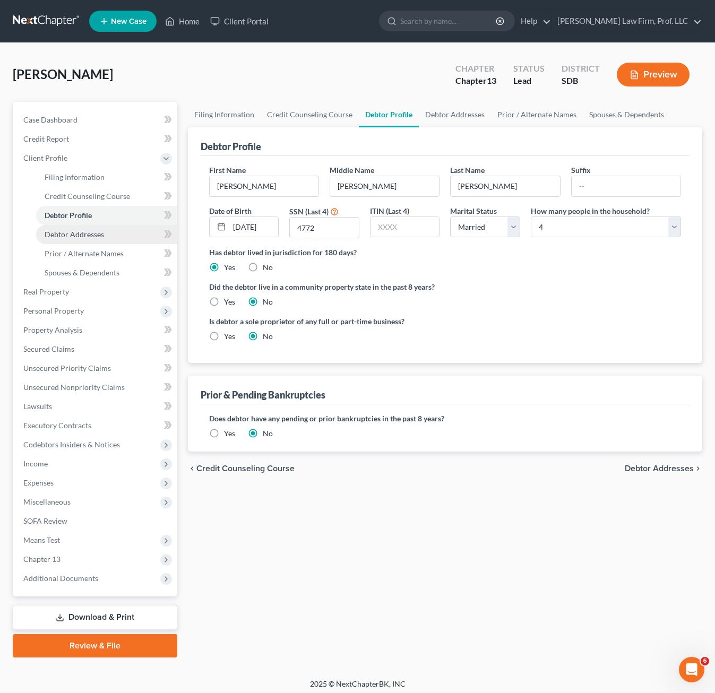
click at [88, 232] on span "Debtor Addresses" at bounding box center [74, 234] width 59 height 9
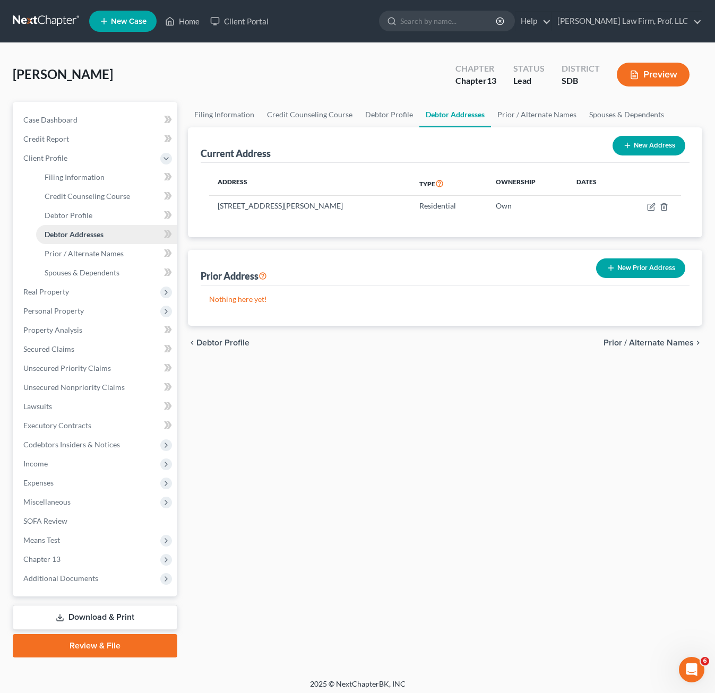
click at [132, 241] on link "Debtor Addresses" at bounding box center [106, 234] width 141 height 19
click at [120, 249] on span "Prior / Alternate Names" at bounding box center [84, 253] width 79 height 9
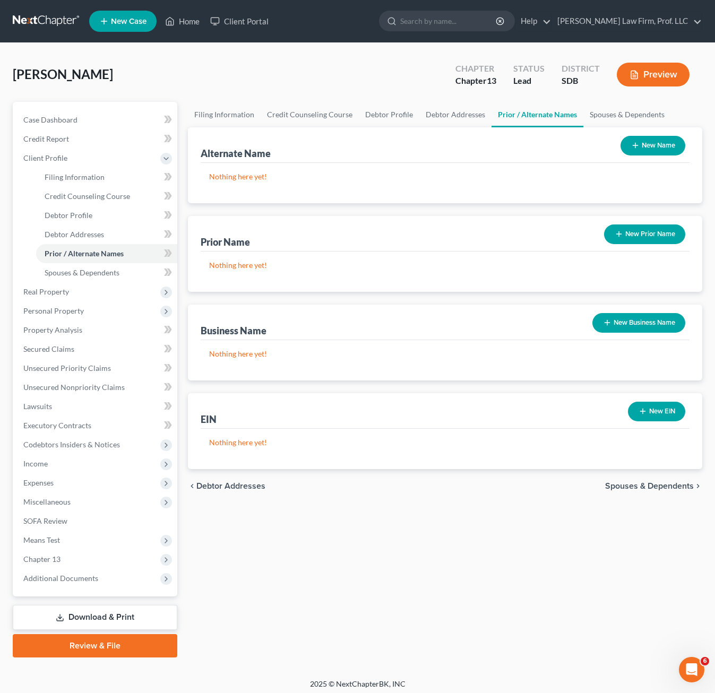
click at [482, 594] on div "Filing Information Credit Counseling Course Debtor Profile Debtor Addresses Pri…" at bounding box center [445, 380] width 525 height 556
click at [488, 542] on div "Filing Information Credit Counseling Course Debtor Profile Debtor Addresses Pri…" at bounding box center [445, 380] width 525 height 556
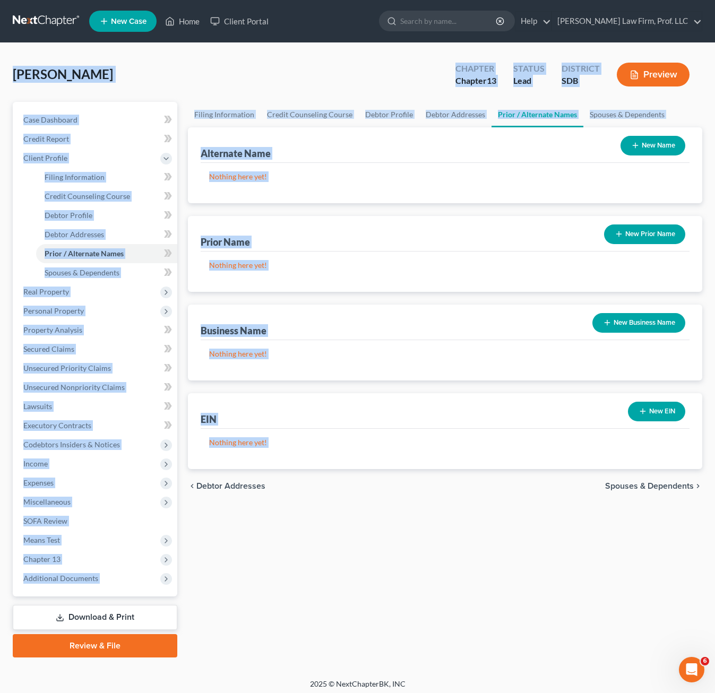
drag, startPoint x: 506, startPoint y: 521, endPoint x: 21, endPoint y: 70, distance: 662.1
click at [0, 46] on html "Home New Case Client Portal [PERSON_NAME] Law Firm, Prof. LLC [PERSON_NAME][EMA…" at bounding box center [357, 349] width 715 height 698
drag, startPoint x: 21, startPoint y: 70, endPoint x: 140, endPoint y: 82, distance: 119.0
click at [136, 84] on div "[PERSON_NAME] Upgraded Chapter Chapter 13 Status Lead District SDB Preview" at bounding box center [357, 79] width 689 height 46
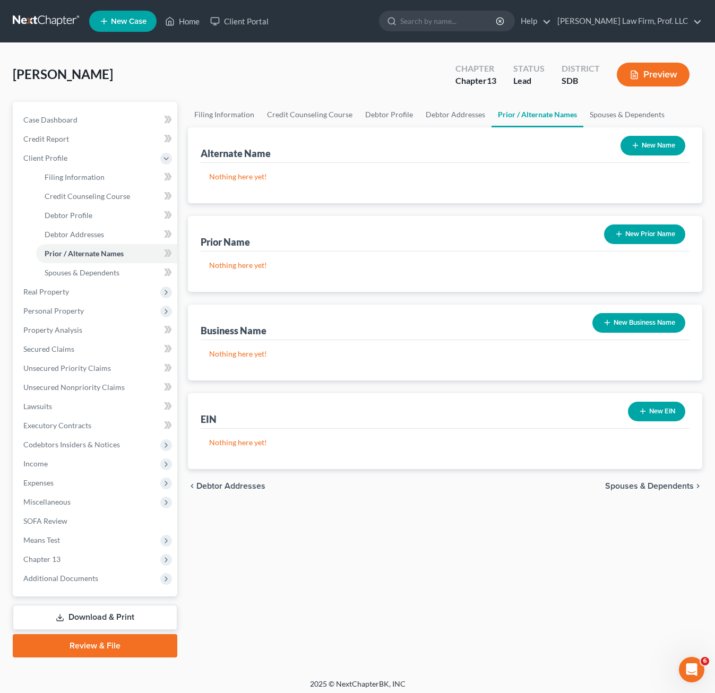
click at [476, 552] on div "Filing Information Credit Counseling Course Debtor Profile Debtor Addresses Pri…" at bounding box center [445, 380] width 525 height 556
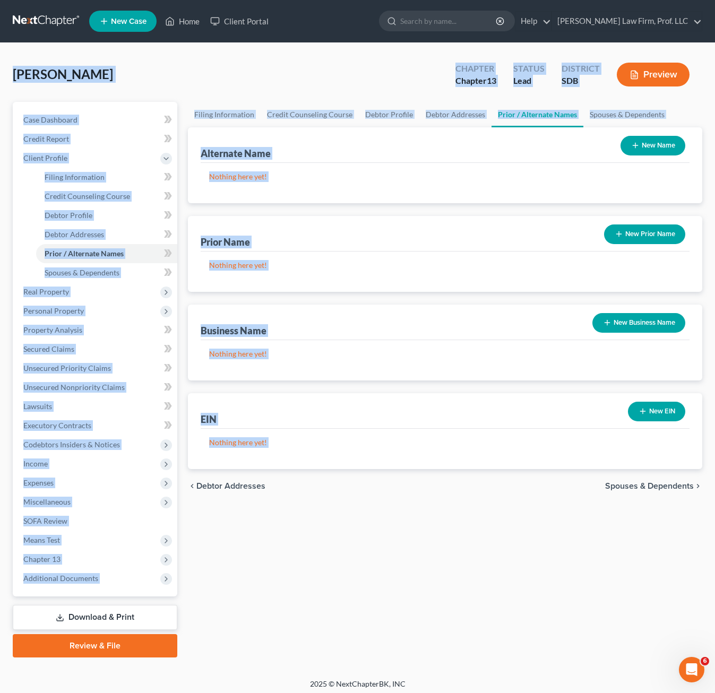
drag, startPoint x: 280, startPoint y: 502, endPoint x: 106, endPoint y: 61, distance: 473.7
click at [0, 53] on html "Home New Case Client Portal [PERSON_NAME] Law Firm, Prof. LLC [PERSON_NAME][EMA…" at bounding box center [357, 349] width 715 height 698
drag, startPoint x: 106, startPoint y: 61, endPoint x: 131, endPoint y: 66, distance: 25.5
click at [129, 66] on div "[PERSON_NAME] Upgraded Chapter Chapter 13 Status Lead District SDB Preview" at bounding box center [357, 79] width 689 height 46
click at [446, 586] on div "Filing Information Credit Counseling Course Debtor Profile Debtor Addresses Pri…" at bounding box center [445, 380] width 525 height 556
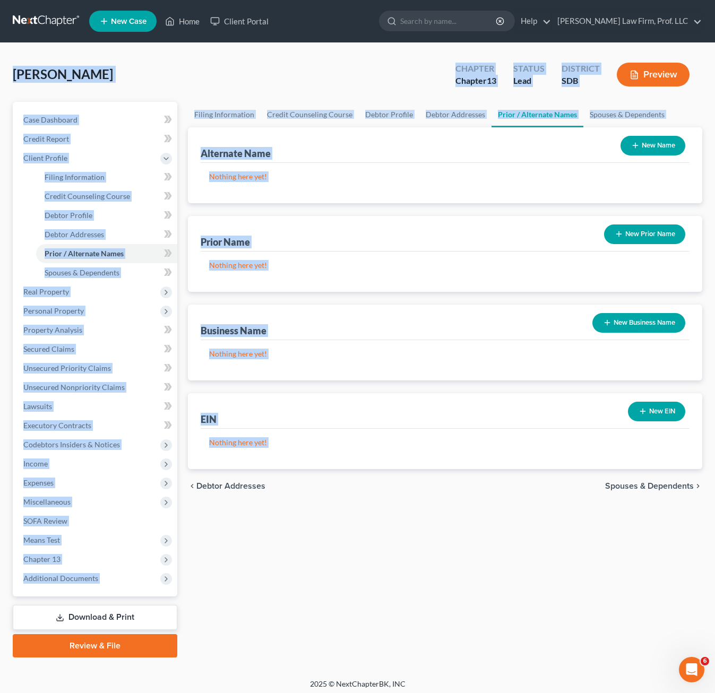
drag, startPoint x: 463, startPoint y: 569, endPoint x: -10, endPoint y: 56, distance: 697.5
click at [0, 56] on html "Home New Case Client Portal [PERSON_NAME] Law Firm, Prof. LLC [PERSON_NAME][EMA…" at bounding box center [357, 349] width 715 height 698
drag, startPoint x: 45, startPoint y: 73, endPoint x: 198, endPoint y: 86, distance: 153.9
click at [198, 86] on div "[PERSON_NAME] Upgraded Chapter Chapter 13 Status Lead District SDB Preview" at bounding box center [357, 79] width 689 height 46
drag, startPoint x: 128, startPoint y: 83, endPoint x: 55, endPoint y: 68, distance: 74.7
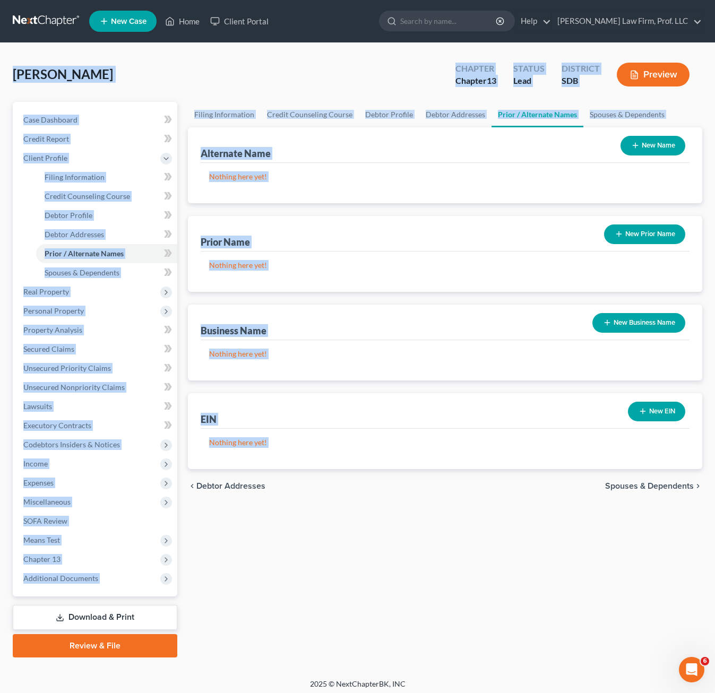
click at [0, 68] on html "Home New Case Client Portal [PERSON_NAME] Law Firm, Prof. LLC [PERSON_NAME][EMA…" at bounding box center [357, 349] width 715 height 698
drag, startPoint x: 55, startPoint y: 68, endPoint x: 211, endPoint y: 65, distance: 156.6
click at [169, 68] on div "[PERSON_NAME] Upgraded Chapter Chapter 13 Status Lead District SDB Preview" at bounding box center [357, 79] width 689 height 46
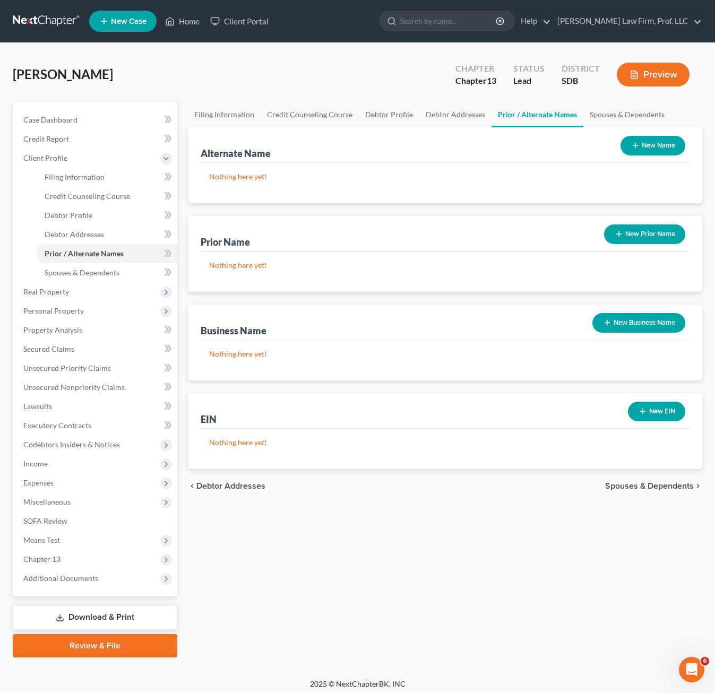
click at [381, 589] on div "Filing Information Credit Counseling Course Debtor Profile Debtor Addresses Pri…" at bounding box center [445, 380] width 525 height 556
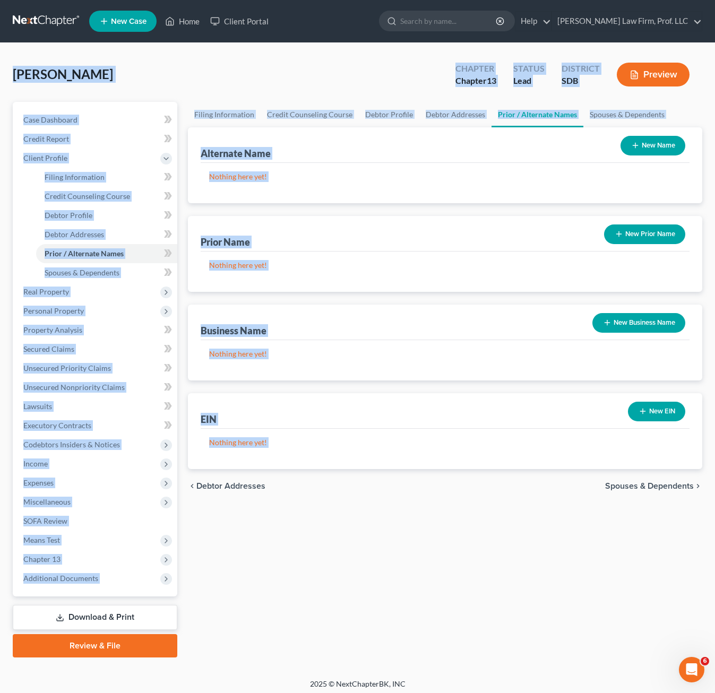
drag, startPoint x: 539, startPoint y: 569, endPoint x: -10, endPoint y: 50, distance: 755.0
click at [0, 50] on html "Home New Case Client Portal [PERSON_NAME] Law Firm, Prof. LLC [PERSON_NAME][EMA…" at bounding box center [357, 349] width 715 height 698
drag, startPoint x: 105, startPoint y: 62, endPoint x: 194, endPoint y: 85, distance: 91.7
click at [172, 78] on div "[PERSON_NAME] Upgraded Chapter Chapter 13 Status Lead District SDB Preview" at bounding box center [357, 79] width 689 height 46
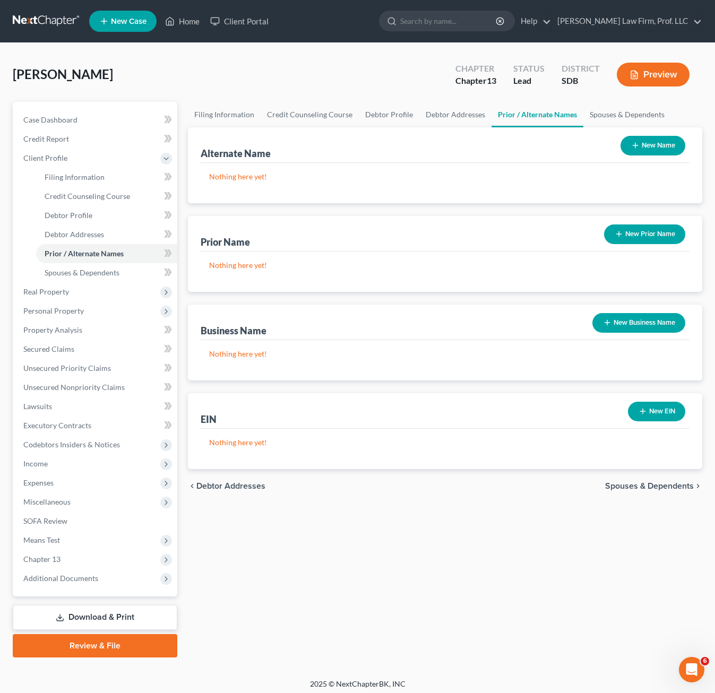
click at [357, 513] on div "Filing Information Credit Counseling Course Debtor Profile Debtor Addresses Pri…" at bounding box center [445, 380] width 525 height 556
click at [419, 595] on div "Filing Information Credit Counseling Course Debtor Profile Debtor Addresses Pri…" at bounding box center [445, 380] width 525 height 556
click at [480, 533] on div "Filing Information Credit Counseling Course Debtor Profile Debtor Addresses Pri…" at bounding box center [445, 380] width 525 height 556
click at [603, 615] on div "Filing Information Credit Counseling Course Debtor Profile Debtor Addresses Pri…" at bounding box center [445, 380] width 525 height 556
click at [140, 80] on div "[PERSON_NAME] Upgraded Chapter Chapter 13 Status Lead District SDB Preview" at bounding box center [357, 79] width 689 height 46
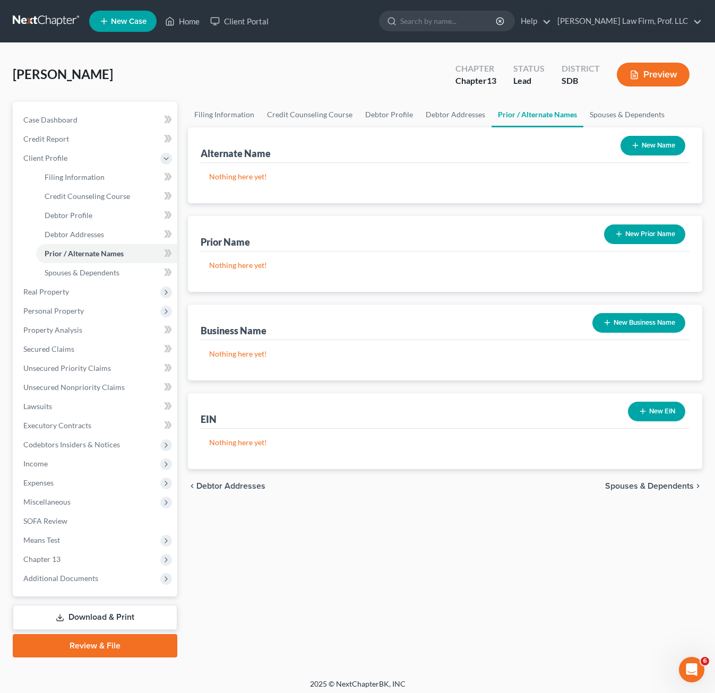
drag, startPoint x: 101, startPoint y: 83, endPoint x: 112, endPoint y: 64, distance: 21.9
click at [0, 66] on html "Home New Case Client Portal [PERSON_NAME] Law Firm, Prof. LLC [PERSON_NAME][EMA…" at bounding box center [357, 349] width 715 height 698
drag, startPoint x: 112, startPoint y: 64, endPoint x: 122, endPoint y: 64, distance: 10.1
click at [122, 64] on div "[PERSON_NAME] Upgraded Chapter Chapter 13 Status Lead District SDB Preview" at bounding box center [357, 79] width 689 height 46
click at [119, 89] on div "[PERSON_NAME] Upgraded Chapter Chapter 13 Status Lead District SDB Preview" at bounding box center [357, 79] width 689 height 46
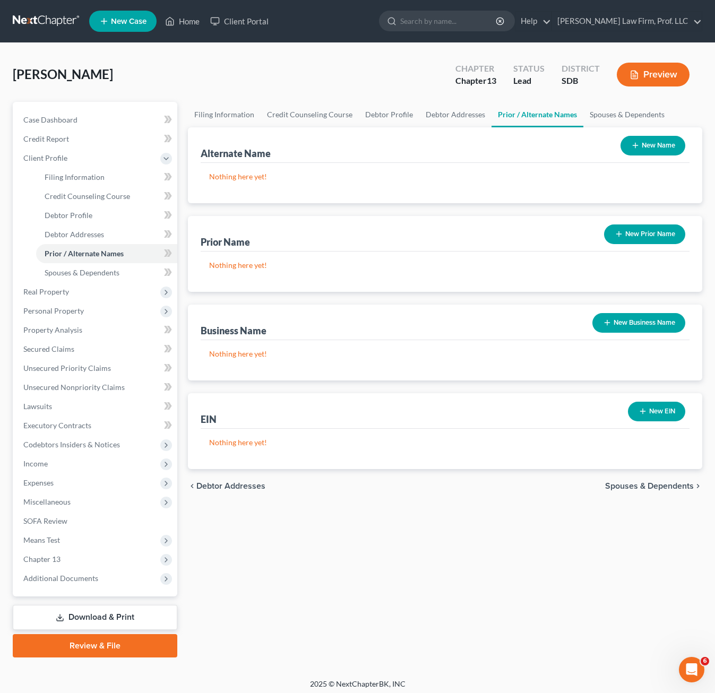
click at [161, 81] on div "[PERSON_NAME] Upgraded Chapter Chapter 13 Status Lead District SDB Preview" at bounding box center [357, 79] width 689 height 46
drag, startPoint x: 460, startPoint y: 568, endPoint x: 201, endPoint y: 436, distance: 291.0
click at [460, 568] on div "Filing Information Credit Counseling Course Debtor Profile Debtor Addresses Pri…" at bounding box center [445, 380] width 525 height 556
click at [61, 405] on link "Lawsuits" at bounding box center [96, 406] width 162 height 19
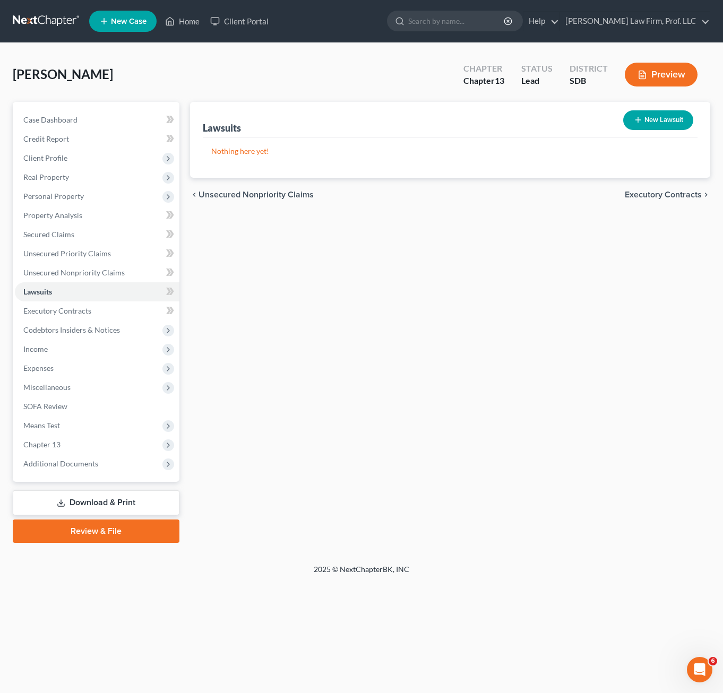
click at [269, 407] on div "Lawsuits New Lawsuit Nothing here yet! Court Name Date Filed Status Creditor Na…" at bounding box center [450, 322] width 531 height 441
click at [80, 437] on span "Chapter 13" at bounding box center [97, 444] width 165 height 19
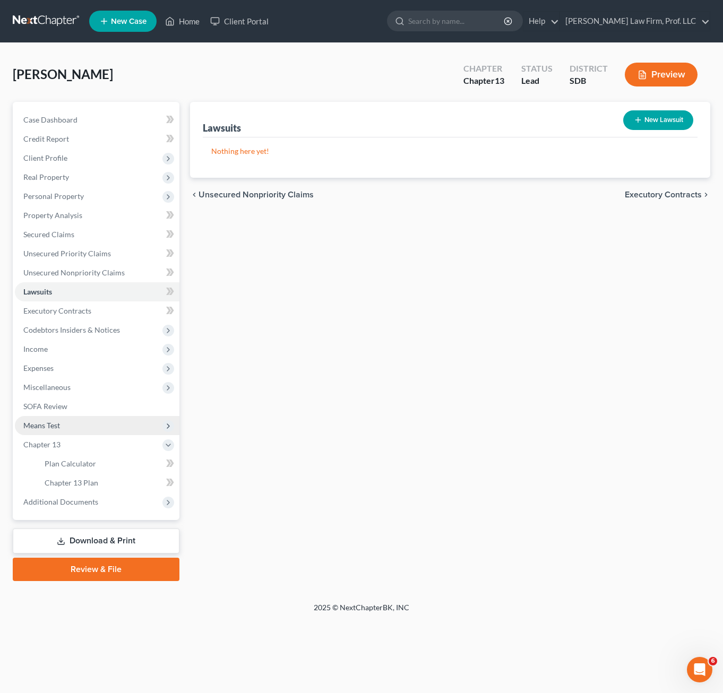
click at [93, 419] on span "Means Test" at bounding box center [97, 425] width 165 height 19
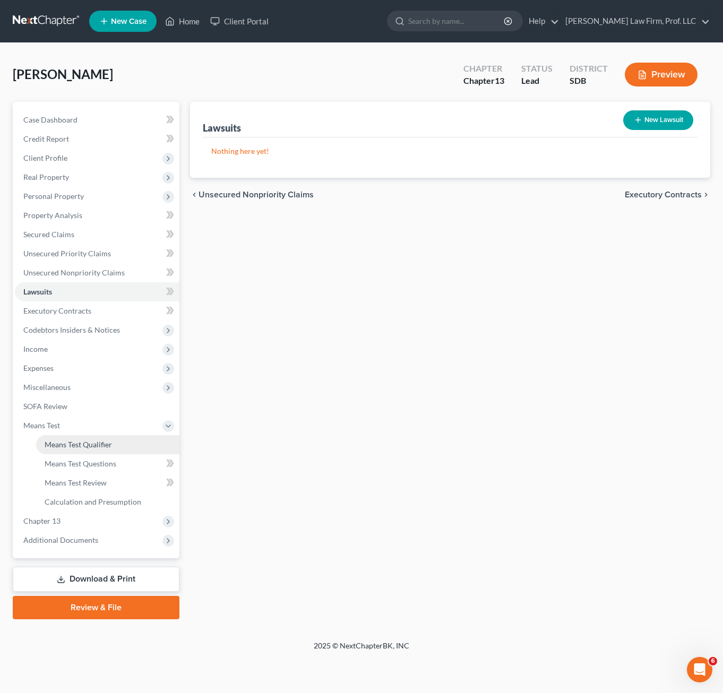
click at [105, 441] on span "Means Test Qualifier" at bounding box center [78, 444] width 67 height 9
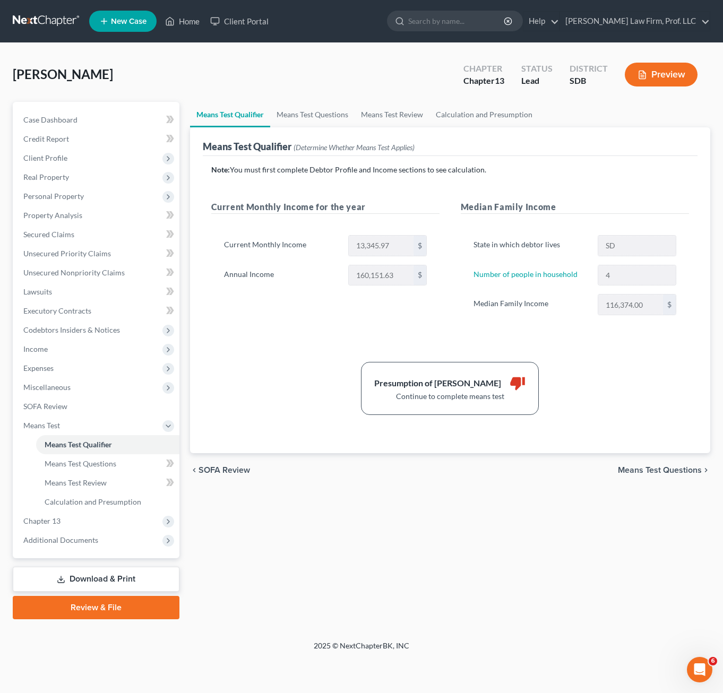
click at [635, 391] on div "Presumption of Abuse Arises thumb_down Continue to complete means test" at bounding box center [450, 388] width 489 height 53
click at [387, 501] on div "Means Test Qualifier Means Test Questions Means Test Review Calculation and Pre…" at bounding box center [450, 360] width 531 height 517
click at [95, 274] on span "Unsecured Nonpriority Claims" at bounding box center [73, 272] width 101 height 9
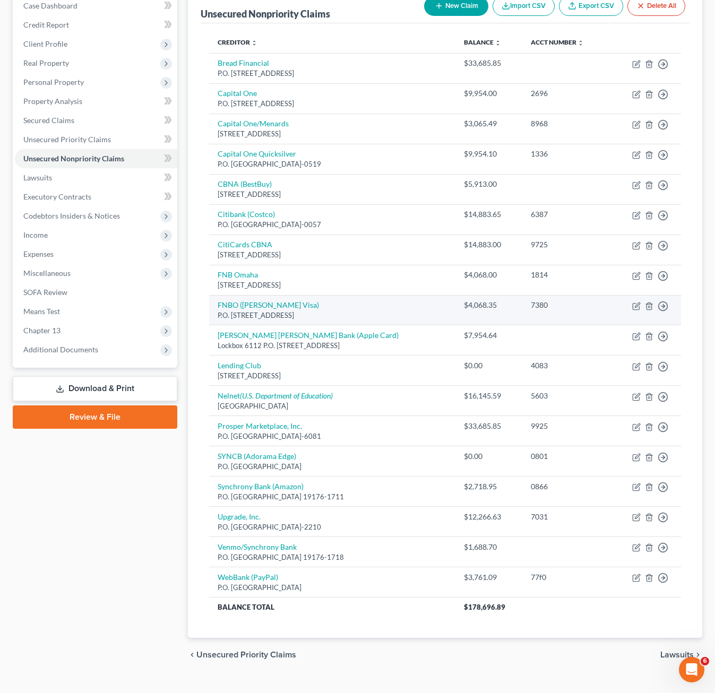
scroll to position [133, 0]
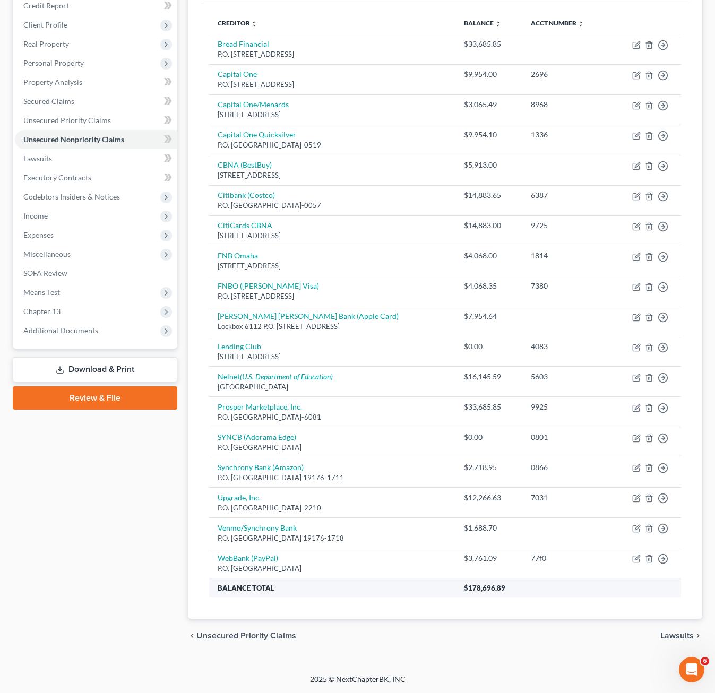
click at [562, 588] on th "$178,696.89" at bounding box center [568, 587] width 226 height 19
drag, startPoint x: 584, startPoint y: 610, endPoint x: 195, endPoint y: 71, distance: 664.9
click at [195, 75] on div "Unsecured Nonpriority Claims New Claim Import CSV Export CSV Delete All Credito…" at bounding box center [445, 294] width 514 height 650
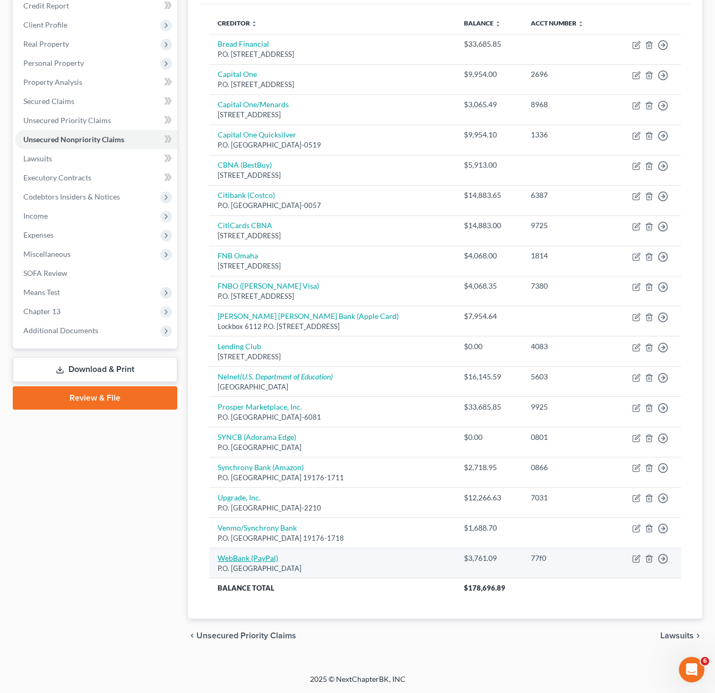
drag, startPoint x: 117, startPoint y: 487, endPoint x: 253, endPoint y: 554, distance: 151.4
click at [117, 488] on div "Case Dashboard Payments Invoices Payments Payments Credit Report Client Profile" at bounding box center [94, 311] width 175 height 684
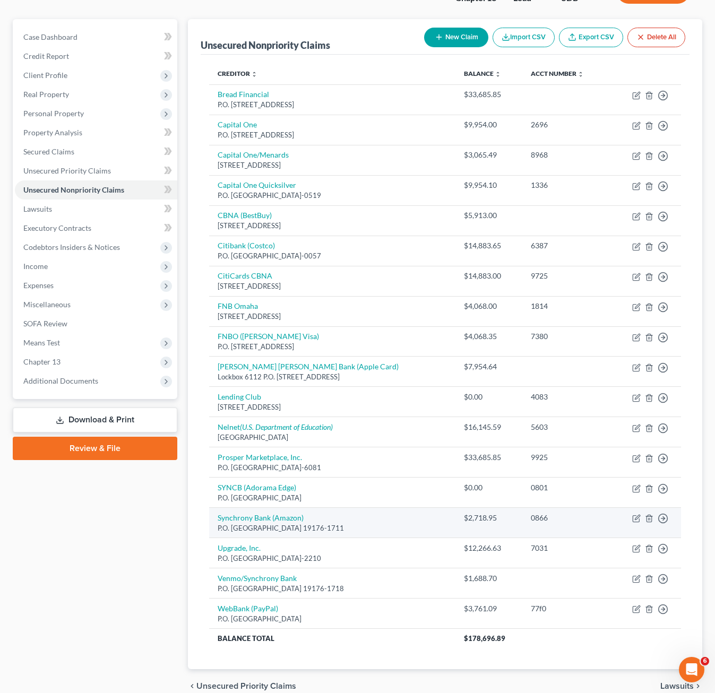
scroll to position [0, 0]
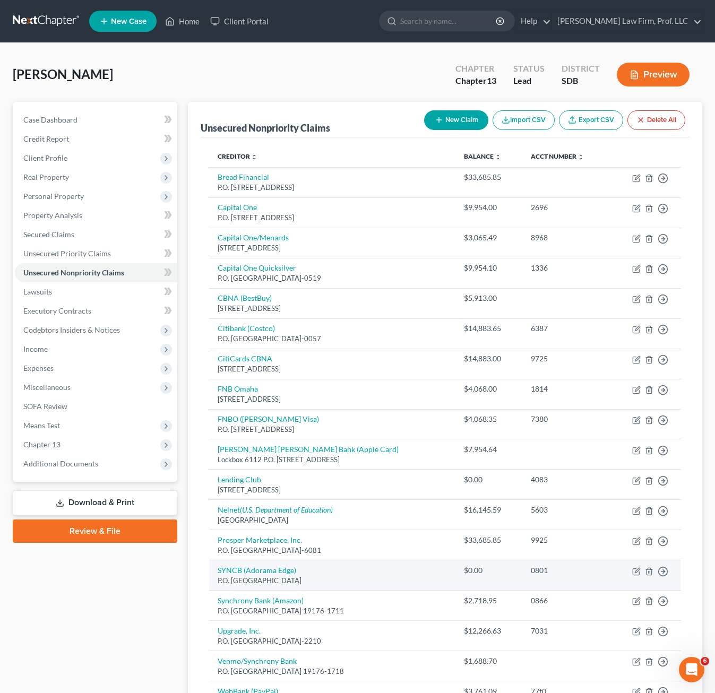
click at [94, 650] on div "Case Dashboard Payments Invoices Payments Payments Credit Report Client Profile" at bounding box center [94, 444] width 175 height 684
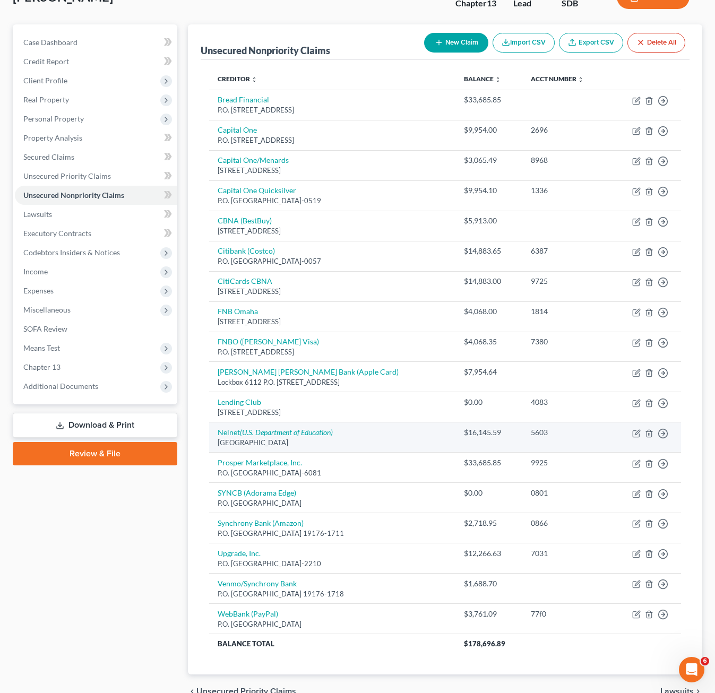
scroll to position [133, 0]
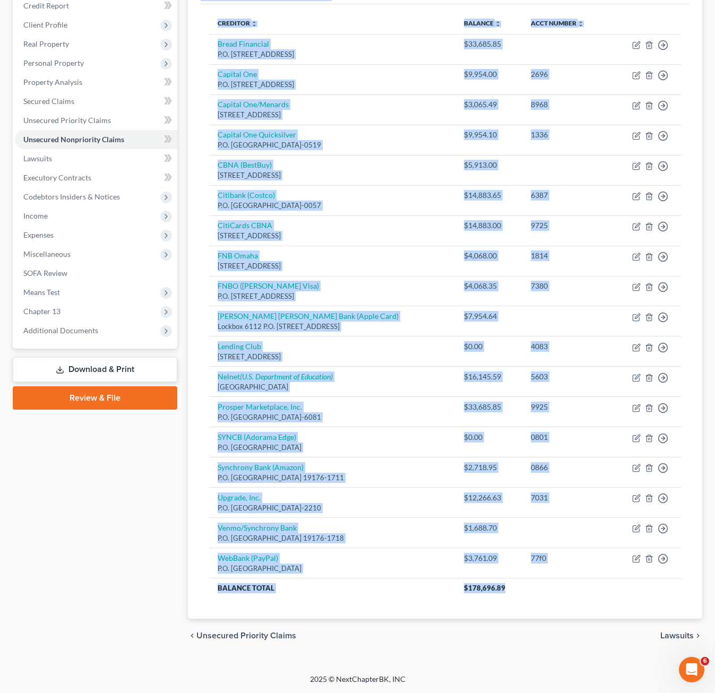
drag, startPoint x: 526, startPoint y: 594, endPoint x: 138, endPoint y: 526, distance: 394.5
click at [138, 526] on div "Petition Navigation Case Dashboard Payments Invoices Payments Payments Credit R…" at bounding box center [357, 311] width 700 height 684
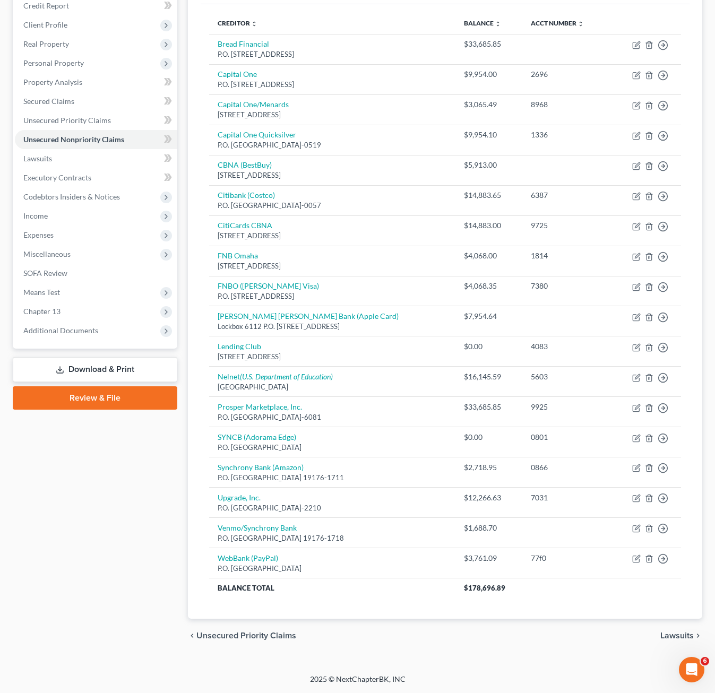
drag, startPoint x: 601, startPoint y: 664, endPoint x: 621, endPoint y: 642, distance: 29.7
click at [603, 661] on div "[PERSON_NAME] Upgraded Chapter Chapter 13 Status Lead District SDB Preview Peti…" at bounding box center [357, 292] width 715 height 764
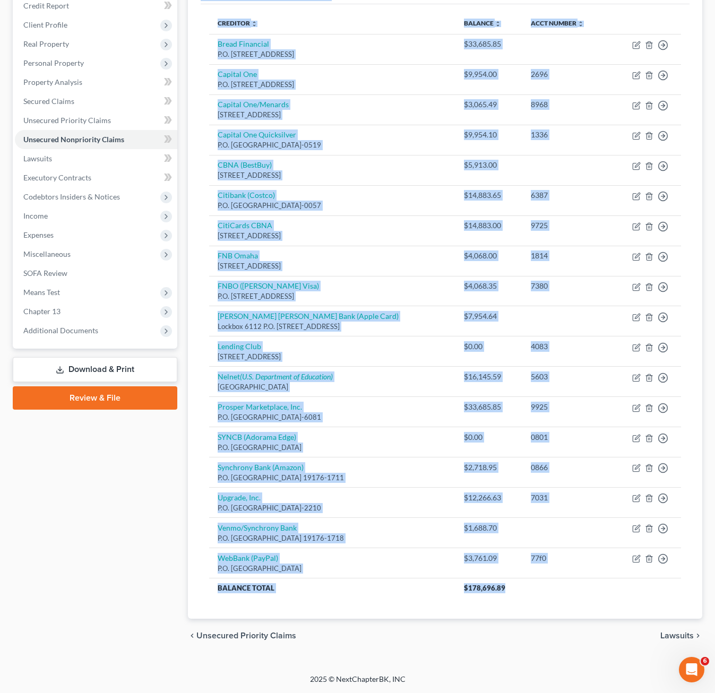
drag, startPoint x: 513, startPoint y: 597, endPoint x: 106, endPoint y: 552, distance: 409.4
click at [114, 540] on div "Petition Navigation Case Dashboard Payments Invoices Payments Payments Credit R…" at bounding box center [357, 311] width 700 height 684
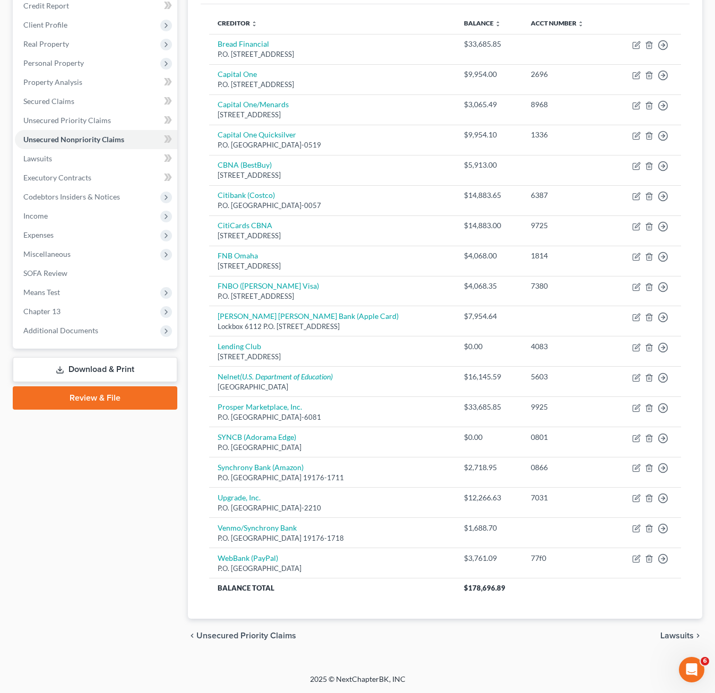
click at [106, 552] on div "Case Dashboard Payments Invoices Payments Payments Credit Report Client Profile" at bounding box center [94, 311] width 175 height 684
drag, startPoint x: 515, startPoint y: 633, endPoint x: 513, endPoint y: 617, distance: 16.0
click at [515, 633] on div "chevron_left Unsecured Priority Claims Lawsuits chevron_right" at bounding box center [445, 636] width 514 height 34
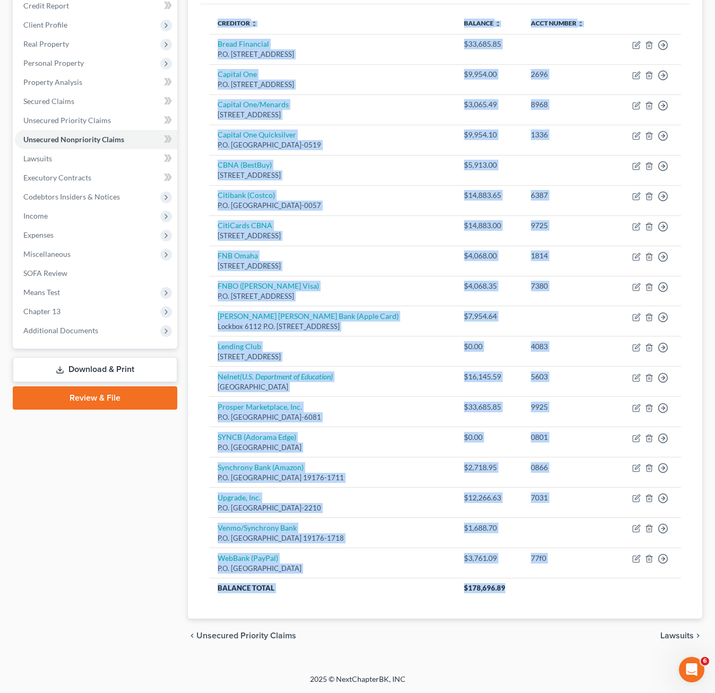
drag, startPoint x: 516, startPoint y: 592, endPoint x: 438, endPoint y: 630, distance: 86.4
click at [421, 602] on div "Creditor expand_more expand_less unfold_more Balance expand_more expand_less un…" at bounding box center [445, 311] width 489 height 615
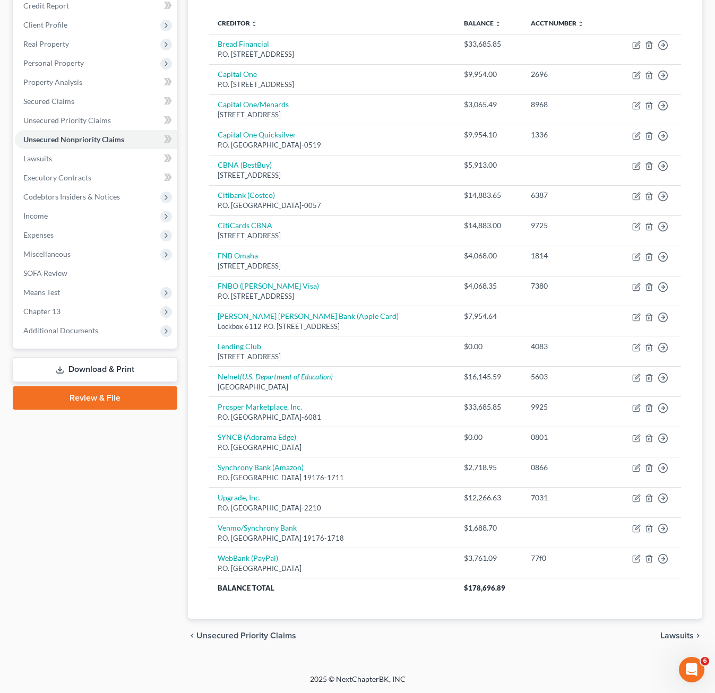
drag, startPoint x: 125, startPoint y: 636, endPoint x: 218, endPoint y: 633, distance: 93.5
click at [128, 636] on div "Case Dashboard Payments Invoices Payments Payments Credit Report Client Profile" at bounding box center [94, 311] width 175 height 684
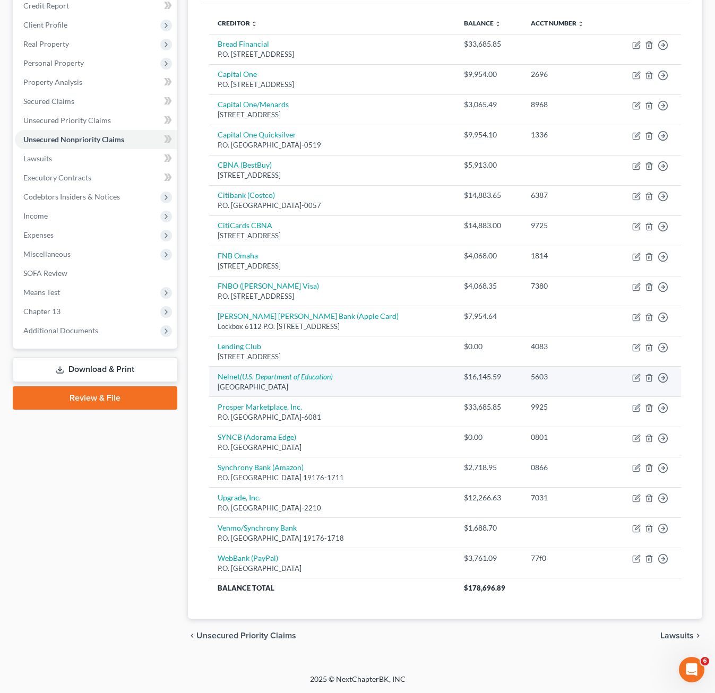
drag, startPoint x: 404, startPoint y: 416, endPoint x: 232, endPoint y: 383, distance: 175.1
click at [232, 383] on tbody "Bread Financial P.O. [GEOGRAPHIC_DATA] $33,685.85 Move to D Move to E Move to G…" at bounding box center [445, 316] width 472 height 564
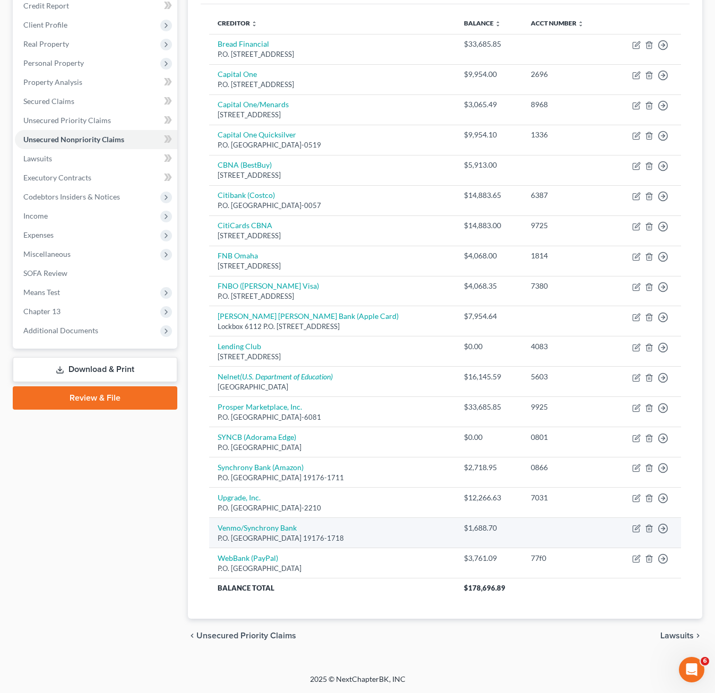
click at [114, 505] on div "Case Dashboard Payments Invoices Payments Payments Credit Report Client Profile" at bounding box center [94, 311] width 175 height 684
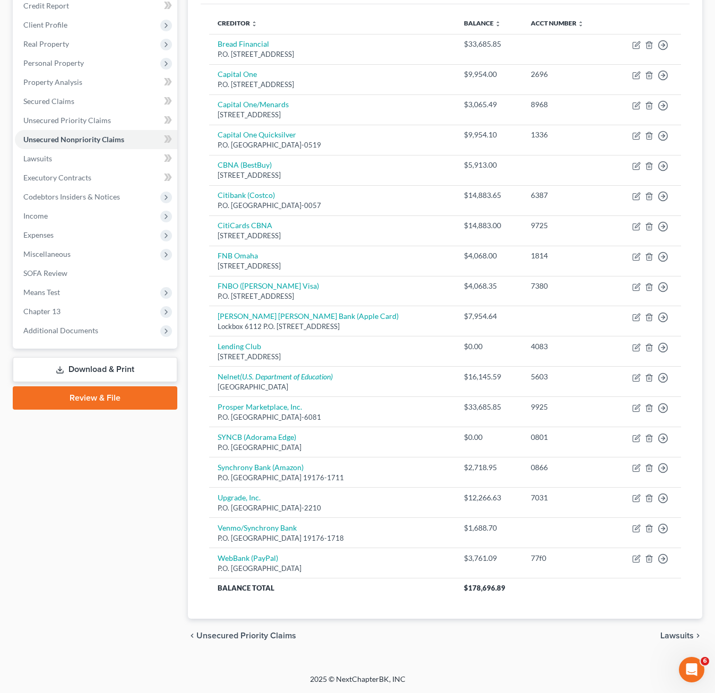
drag, startPoint x: 383, startPoint y: 234, endPoint x: 206, endPoint y: 27, distance: 272.6
click at [206, 27] on div "Creditor expand_more expand_less unfold_more Balance expand_more expand_less un…" at bounding box center [445, 311] width 489 height 615
click at [146, 463] on div "Case Dashboard Payments Invoices Payments Payments Credit Report Client Profile" at bounding box center [94, 311] width 175 height 684
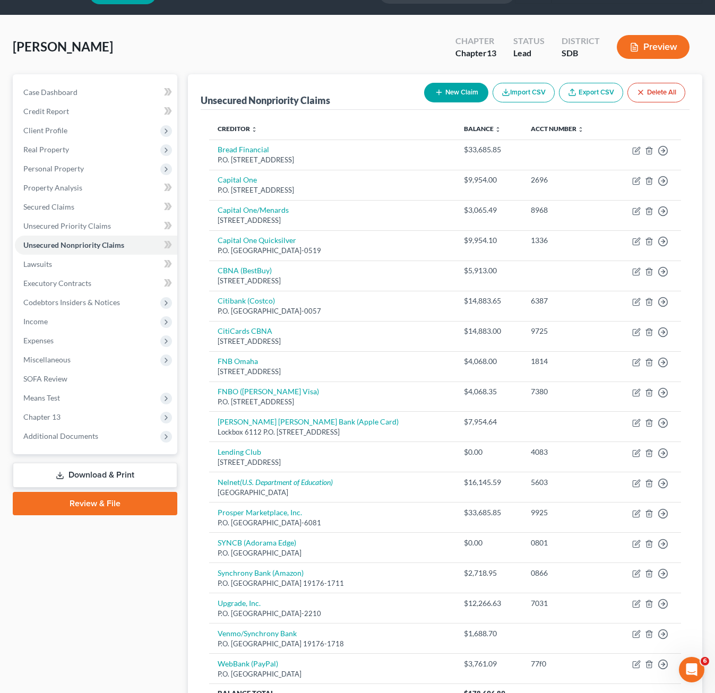
scroll to position [27, 0]
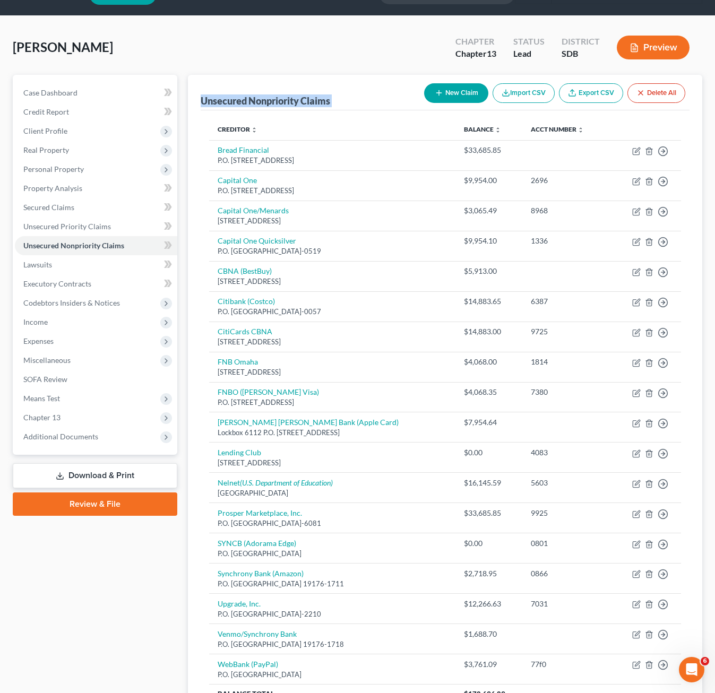
drag, startPoint x: 683, startPoint y: 603, endPoint x: 191, endPoint y: 75, distance: 722.5
click at [191, 75] on div "Unsecured Nonpriority Claims New Claim Import CSV Export CSV Delete All Credito…" at bounding box center [445, 400] width 514 height 650
click at [160, 580] on div "Case Dashboard Payments Invoices Payments Payments Credit Report Client Profile" at bounding box center [94, 417] width 175 height 684
click at [116, 583] on div "Case Dashboard Payments Invoices Payments Payments Credit Report Client Profile" at bounding box center [94, 417] width 175 height 684
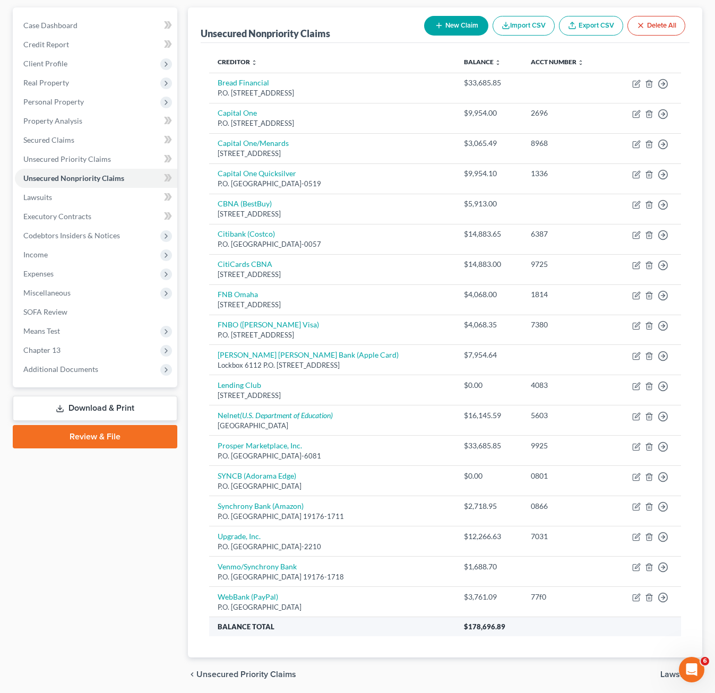
scroll to position [133, 0]
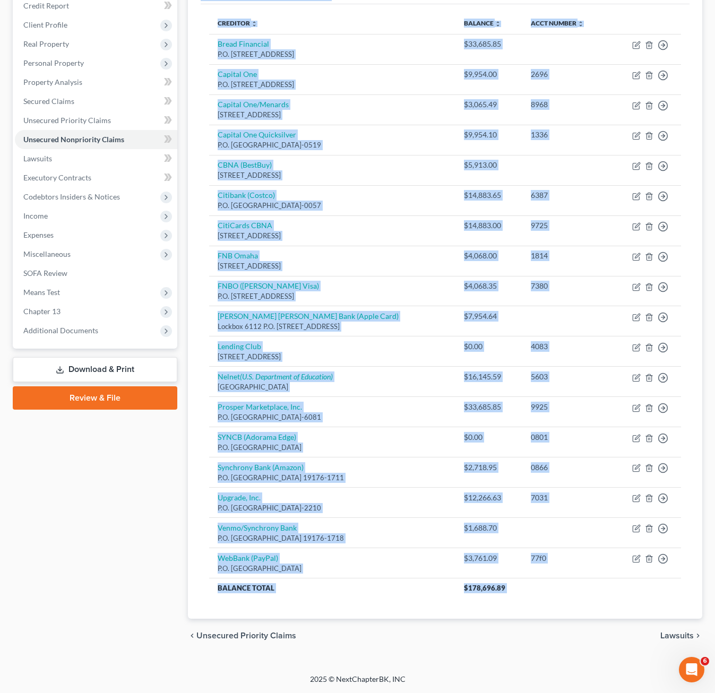
drag, startPoint x: 328, startPoint y: 618, endPoint x: 84, endPoint y: 533, distance: 258.3
click at [99, 498] on div "Petition Navigation Case Dashboard Payments Invoices Payments Payments Credit R…" at bounding box center [357, 311] width 700 height 684
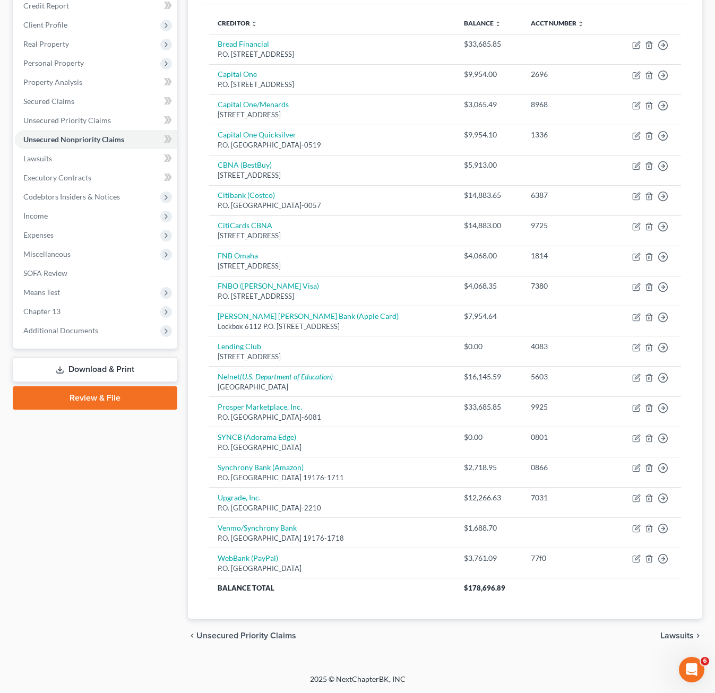
drag, startPoint x: 84, startPoint y: 533, endPoint x: 123, endPoint y: 563, distance: 48.8
click at [82, 536] on div "Case Dashboard Payments Invoices Payments Payments Credit Report Client Profile" at bounding box center [94, 311] width 175 height 684
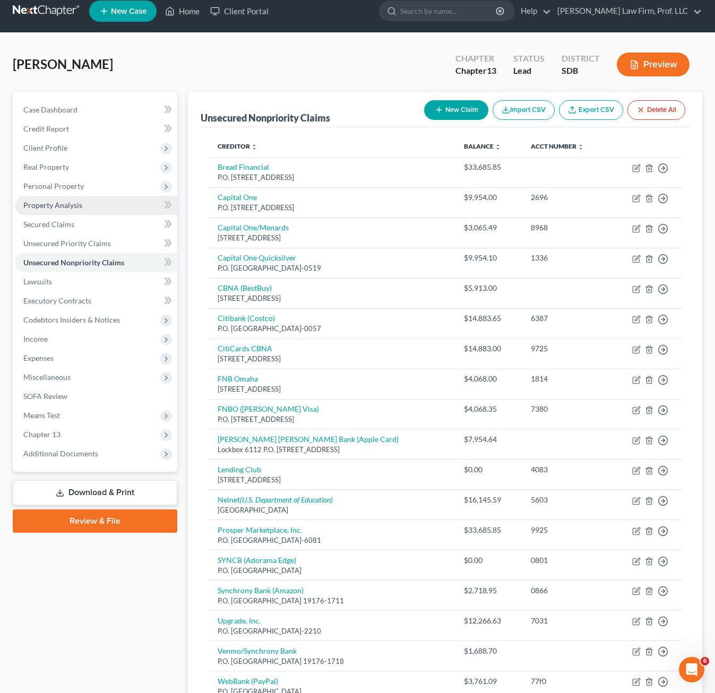
scroll to position [0, 0]
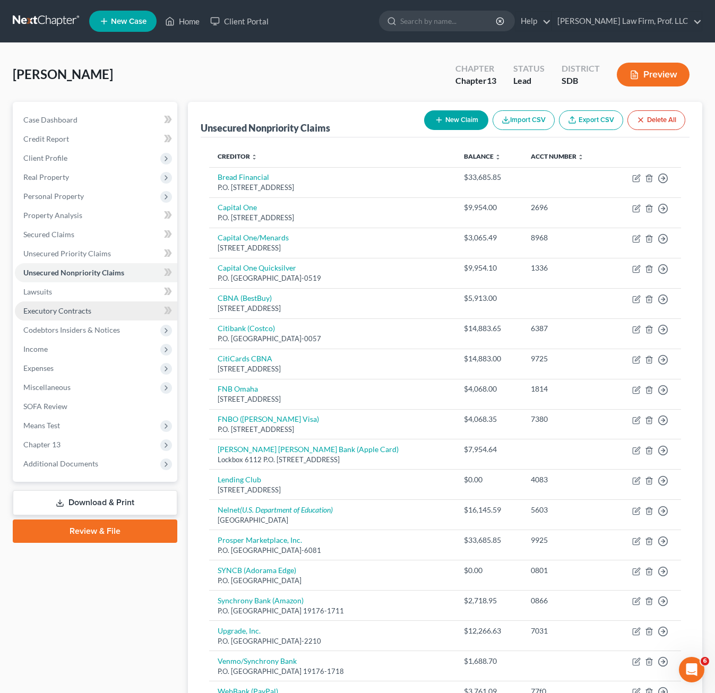
click at [62, 310] on span "Executory Contracts" at bounding box center [57, 310] width 68 height 9
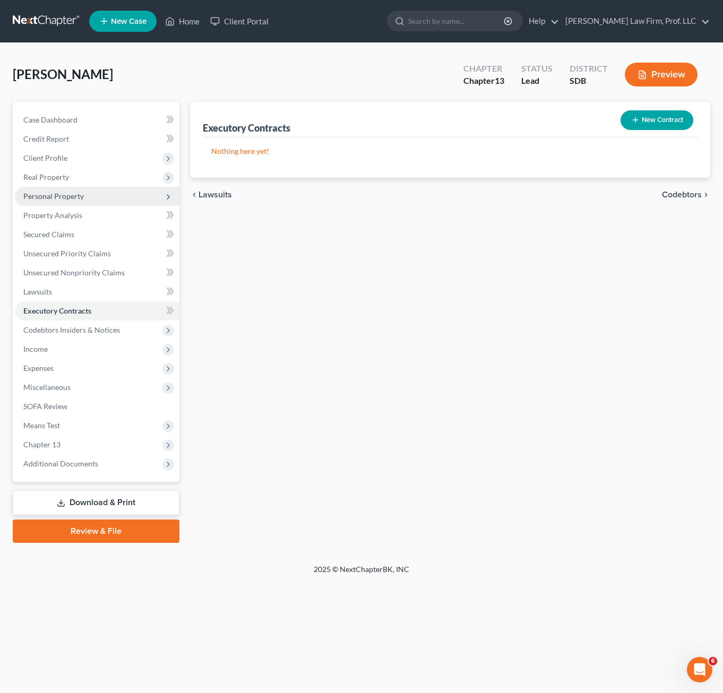
click at [55, 198] on span "Personal Property" at bounding box center [53, 196] width 61 height 9
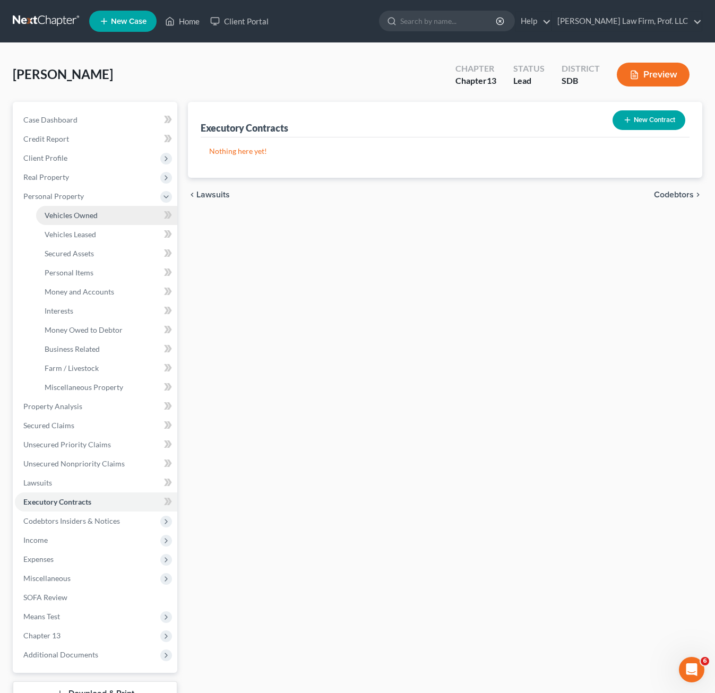
click at [80, 207] on link "Vehicles Owned" at bounding box center [106, 215] width 141 height 19
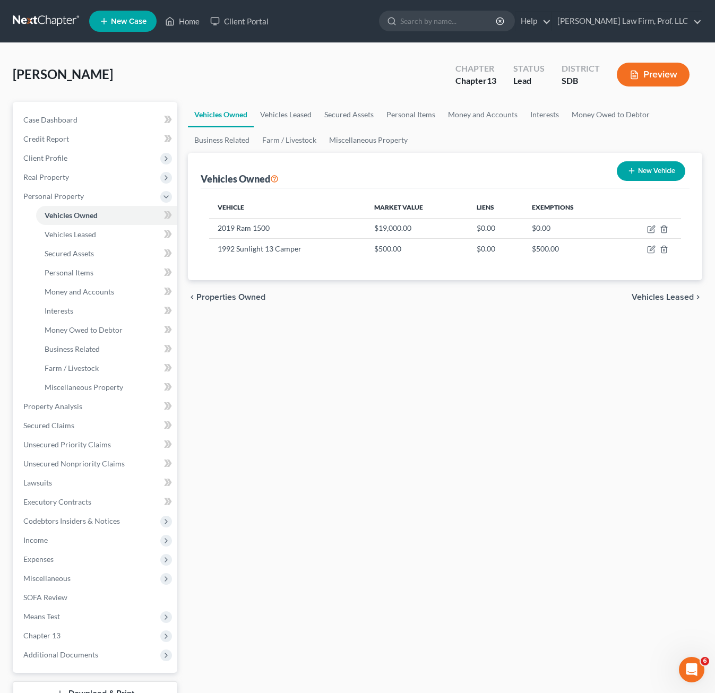
click at [447, 432] on div "Vehicles Owned Vehicles Leased Secured Assets Personal Items Money and Accounts…" at bounding box center [445, 418] width 525 height 632
drag, startPoint x: 387, startPoint y: 388, endPoint x: 202, endPoint y: 318, distance: 197.7
click at [386, 390] on div "Vehicles Owned Vehicles Leased Secured Assets Personal Items Money and Accounts…" at bounding box center [445, 418] width 525 height 632
click at [49, 187] on span "Personal Property" at bounding box center [96, 196] width 162 height 19
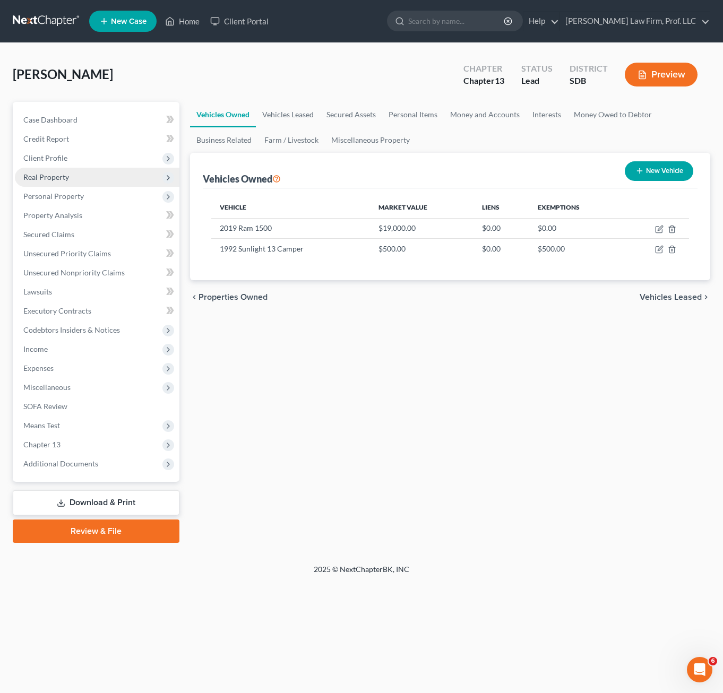
click at [51, 181] on span "Real Property" at bounding box center [46, 176] width 46 height 9
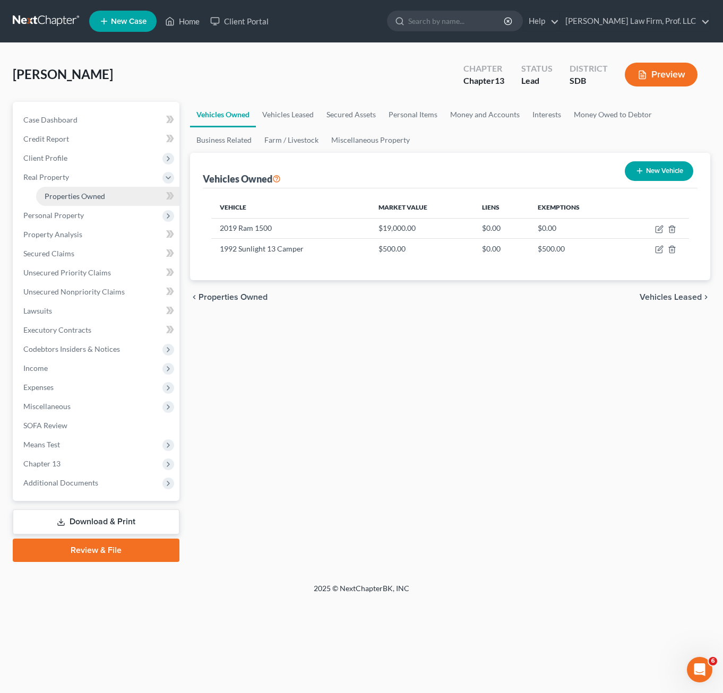
click at [73, 202] on link "Properties Owned" at bounding box center [107, 196] width 143 height 19
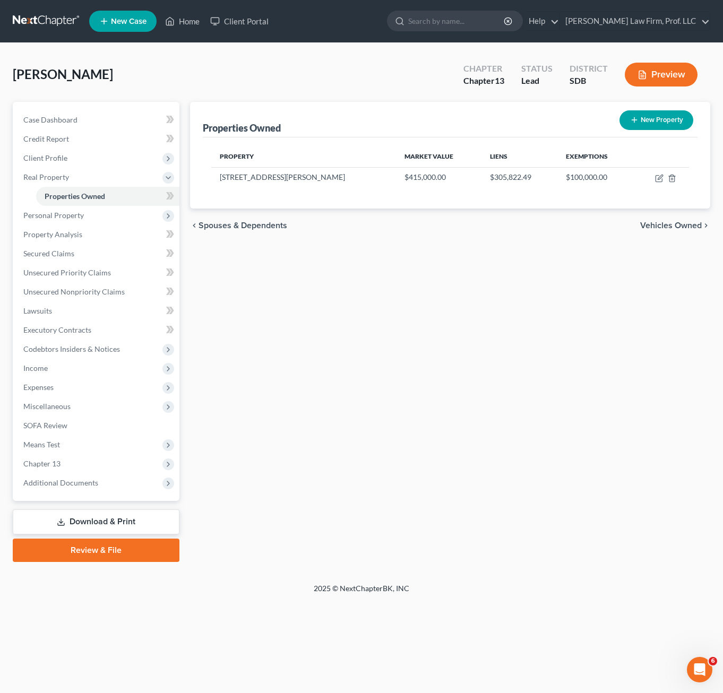
click at [447, 248] on div "Properties Owned New Property Property Market Value Liens Exemptions [STREET_AD…" at bounding box center [450, 332] width 531 height 460
click at [57, 252] on span "Secured Claims" at bounding box center [48, 253] width 51 height 9
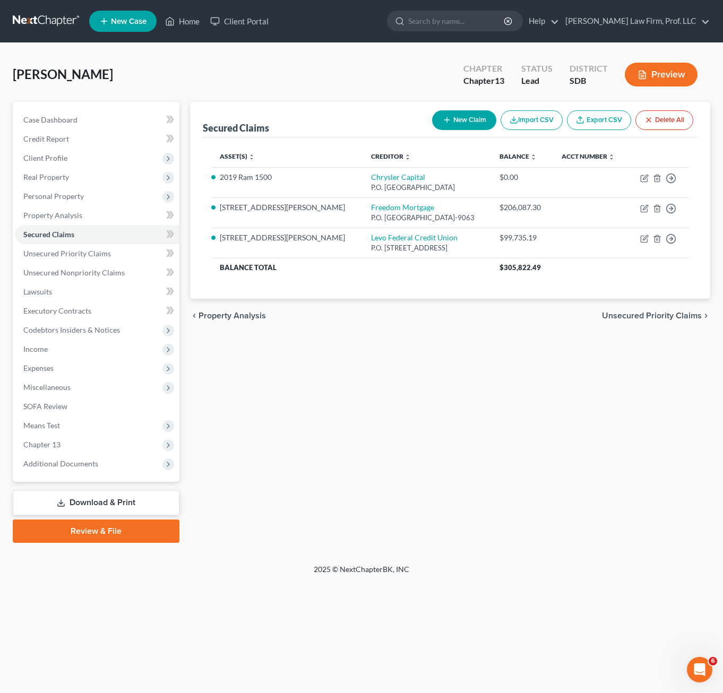
click at [385, 372] on div "Secured Claims New Claim Import CSV Export CSV Delete All Asset(s) expand_more …" at bounding box center [450, 322] width 531 height 441
click at [476, 385] on div "Secured Claims New Claim Import CSV Export CSV Delete All Asset(s) expand_more …" at bounding box center [450, 322] width 531 height 441
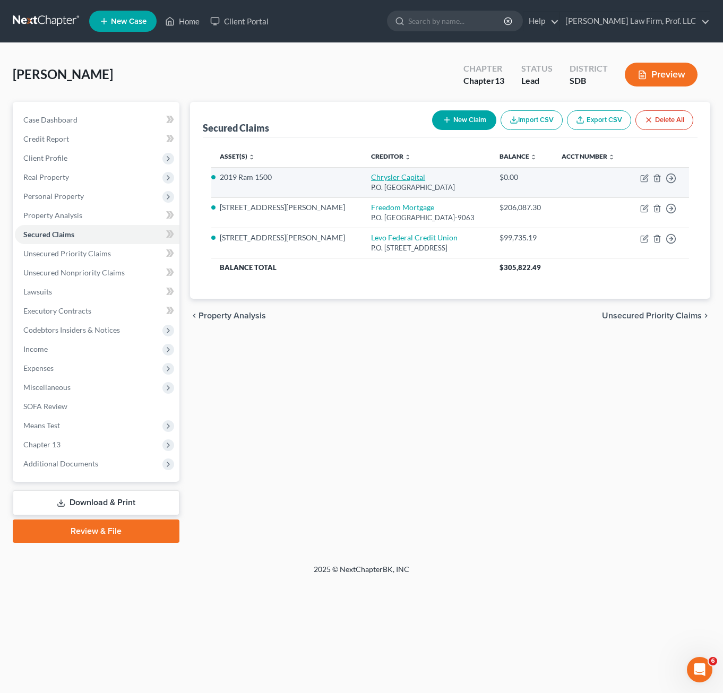
click at [371, 176] on link "Chrysler Capital" at bounding box center [398, 176] width 54 height 9
select select "45"
select select "0"
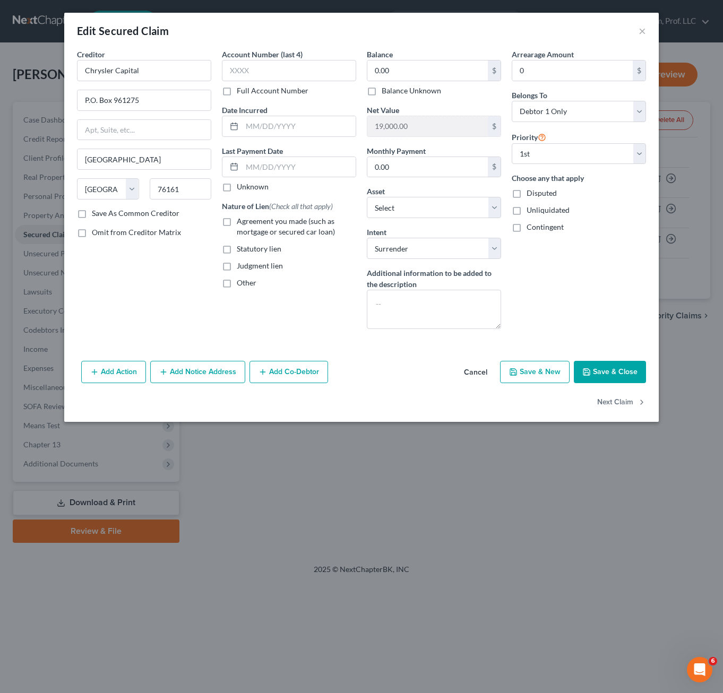
click at [326, 311] on div "Account Number (last 4) Full Account Number Date Incurred Last Payment Date Unk…" at bounding box center [289, 193] width 145 height 289
click at [237, 219] on label "Agreement you made (such as mortgage or secured car loan)" at bounding box center [296, 226] width 119 height 21
click at [241, 219] on input "Agreement you made (such as mortgage or secured car loan)" at bounding box center [244, 219] width 7 height 7
checkbox input "true"
drag, startPoint x: 315, startPoint y: 307, endPoint x: 315, endPoint y: 301, distance: 5.8
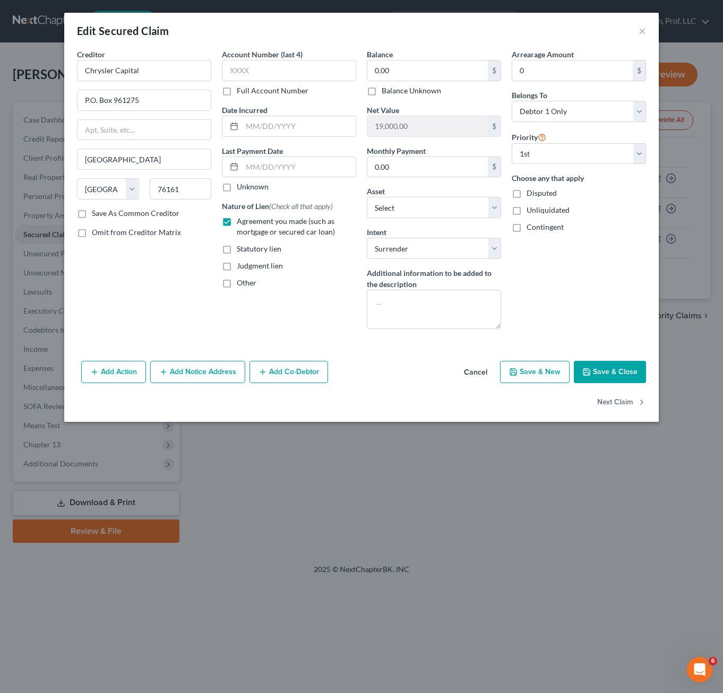
click at [315, 305] on div "Account Number (last 4) Full Account Number Date Incurred Last Payment Date Unk…" at bounding box center [289, 193] width 145 height 289
click at [623, 375] on button "Save & Close" at bounding box center [610, 372] width 72 height 22
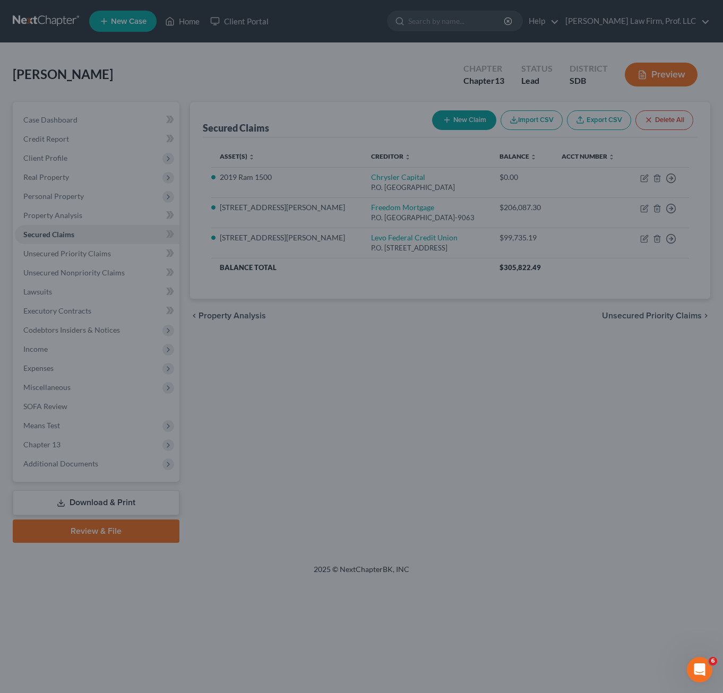
select select "8"
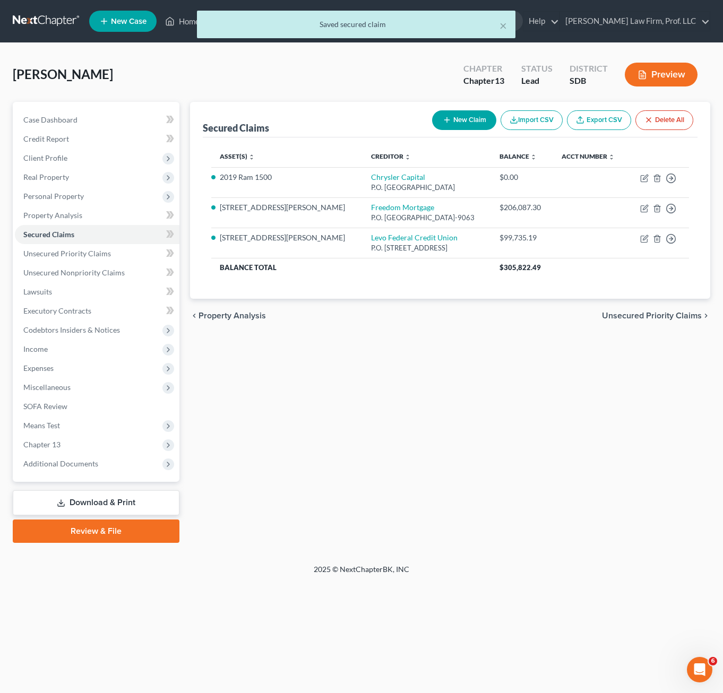
click at [556, 448] on div "Secured Claims New Claim Import CSV Export CSV Delete All Asset(s) expand_more …" at bounding box center [450, 322] width 531 height 441
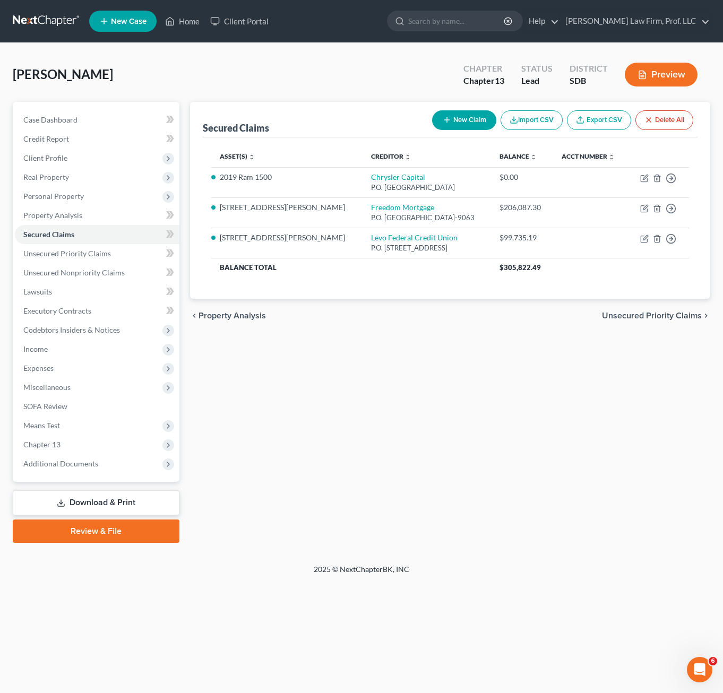
click at [563, 539] on div "Secured Claims New Claim Import CSV Export CSV Delete All Asset(s) expand_more …" at bounding box center [450, 322] width 531 height 441
click at [672, 504] on div "Secured Claims New Claim Import CSV Export CSV Delete All Asset(s) expand_more …" at bounding box center [450, 322] width 531 height 441
click at [592, 459] on div "Secured Claims New Claim Import CSV Export CSV Delete All Asset(s) expand_more …" at bounding box center [450, 322] width 531 height 441
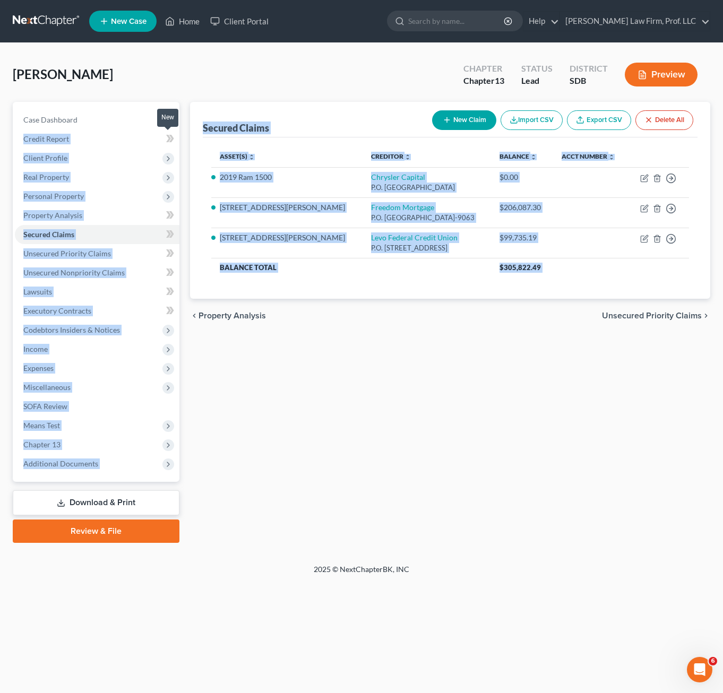
drag, startPoint x: 709, startPoint y: 355, endPoint x: 373, endPoint y: 304, distance: 339.9
click at [159, 118] on div "Petition Navigation Case Dashboard Payments Invoices Payments Payments Credit R…" at bounding box center [361, 322] width 708 height 441
drag, startPoint x: 373, startPoint y: 304, endPoint x: 408, endPoint y: 385, distance: 89.1
click at [414, 405] on div "Secured Claims New Claim Import CSV Export CSV Delete All Asset(s) expand_more …" at bounding box center [450, 322] width 531 height 441
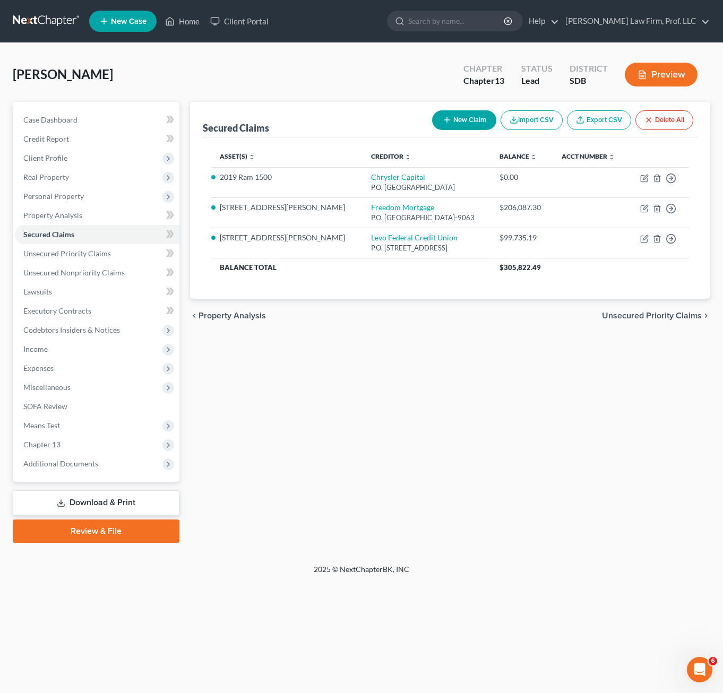
click at [545, 427] on div "Secured Claims New Claim Import CSV Export CSV Delete All Asset(s) expand_more …" at bounding box center [450, 322] width 531 height 441
drag, startPoint x: 688, startPoint y: 384, endPoint x: 172, endPoint y: 83, distance: 597.0
click at [172, 83] on div "[PERSON_NAME] Upgraded Chapter Chapter 13 Status Lead District SDB Preview Peti…" at bounding box center [361, 304] width 697 height 496
drag, startPoint x: 160, startPoint y: 83, endPoint x: 281, endPoint y: 100, distance: 122.3
click at [160, 83] on div "[PERSON_NAME] Upgraded Chapter Chapter 13 Status Lead District SDB Preview" at bounding box center [361, 79] width 697 height 46
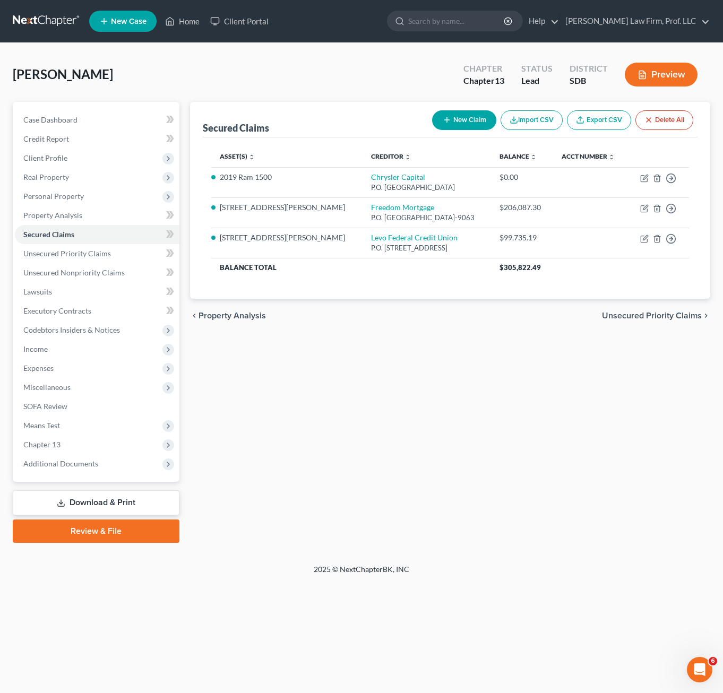
click at [372, 364] on div "Secured Claims New Claim Import CSV Export CSV Delete All Asset(s) expand_more …" at bounding box center [450, 322] width 531 height 441
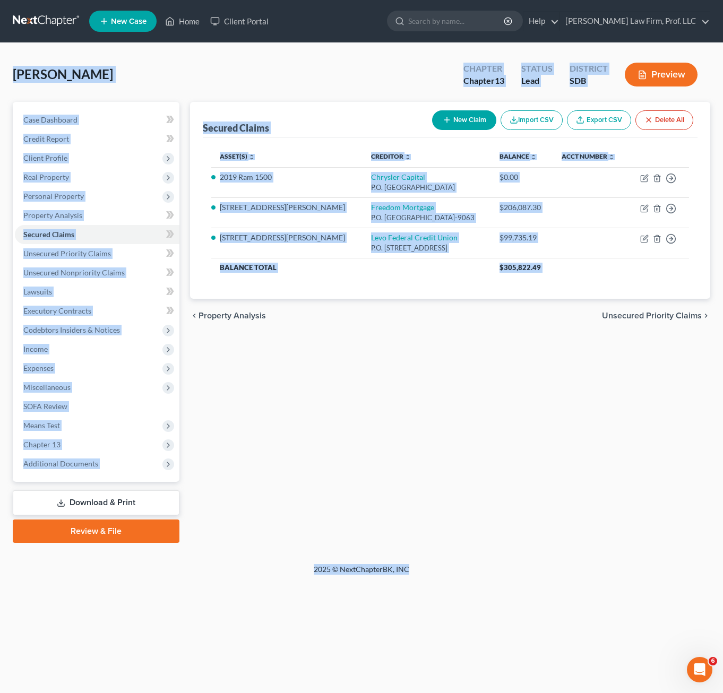
drag, startPoint x: 543, startPoint y: 636, endPoint x: 110, endPoint y: 55, distance: 725.5
click at [13, 73] on div "Home New Case Client Portal [PERSON_NAME] Law Firm, Prof. LLC [PERSON_NAME][EMA…" at bounding box center [361, 346] width 723 height 693
drag, startPoint x: 110, startPoint y: 55, endPoint x: 124, endPoint y: 72, distance: 21.9
click at [124, 71] on div "[PERSON_NAME] Upgraded Chapter Chapter 13 Status Lead District SDB Preview" at bounding box center [361, 79] width 697 height 46
drag, startPoint x: 184, startPoint y: 95, endPoint x: 36, endPoint y: 62, distance: 151.8
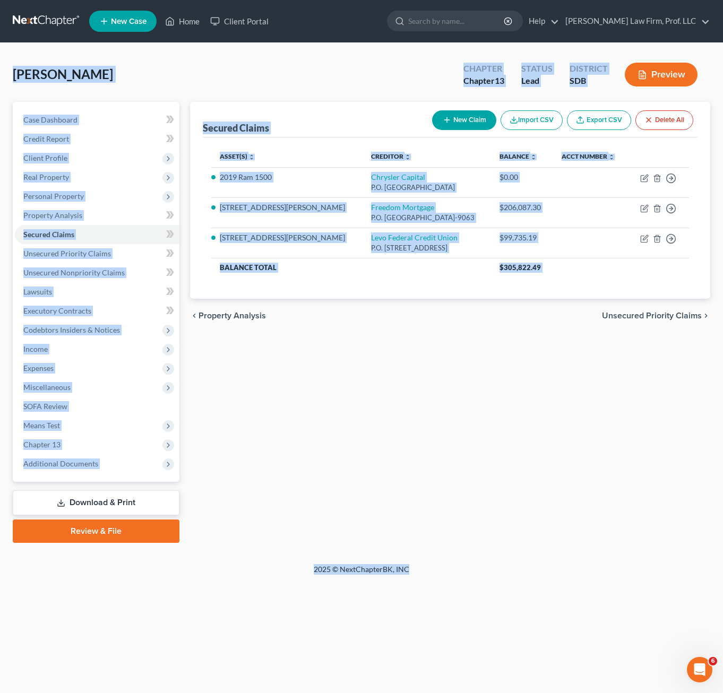
click at [4, 54] on div "[PERSON_NAME] Upgraded Chapter Chapter 13 Status Lead District SDB Preview Peti…" at bounding box center [361, 303] width 723 height 521
drag, startPoint x: 36, startPoint y: 62, endPoint x: 50, endPoint y: 64, distance: 14.5
click at [50, 64] on div "[PERSON_NAME] Upgraded Chapter Chapter 13 Status Lead District SDB Preview" at bounding box center [361, 79] width 697 height 46
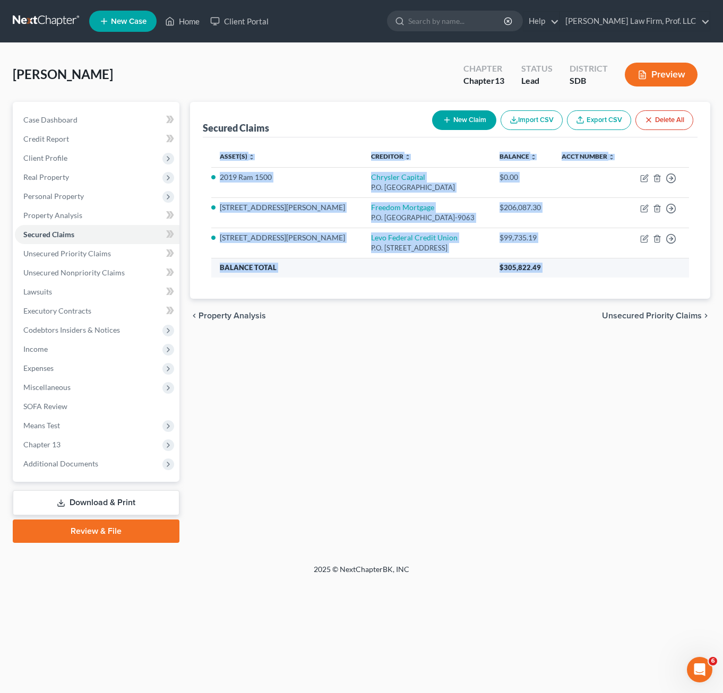
drag, startPoint x: 576, startPoint y: 429, endPoint x: 340, endPoint y: 266, distance: 286.6
click at [191, 167] on div "Secured Claims New Claim Import CSV Export CSV Delete All Asset(s) expand_more …" at bounding box center [450, 322] width 531 height 441
drag, startPoint x: 340, startPoint y: 266, endPoint x: 357, endPoint y: 319, distance: 55.2
click at [357, 319] on div "chevron_left Property Analysis Unsecured Priority Claims chevron_right" at bounding box center [450, 316] width 521 height 34
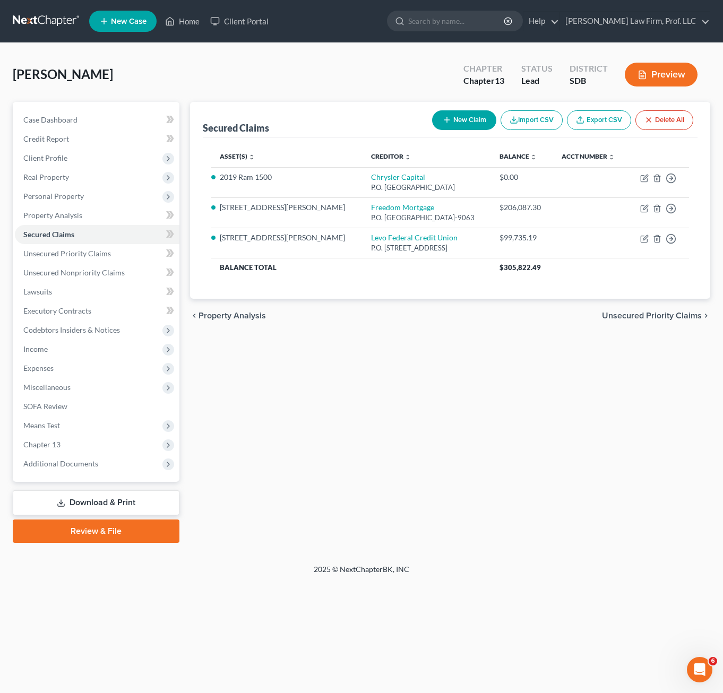
click at [380, 527] on div "Secured Claims New Claim Import CSV Export CSV Delete All Asset(s) expand_more …" at bounding box center [450, 322] width 531 height 441
click at [439, 408] on div "Secured Claims New Claim Import CSV Export CSV Delete All Asset(s) expand_more …" at bounding box center [450, 322] width 531 height 441
drag, startPoint x: 358, startPoint y: 350, endPoint x: 321, endPoint y: 267, distance: 91.0
click at [359, 349] on div "Secured Claims New Claim Import CSV Export CSV Delete All Asset(s) expand_more …" at bounding box center [450, 322] width 531 height 441
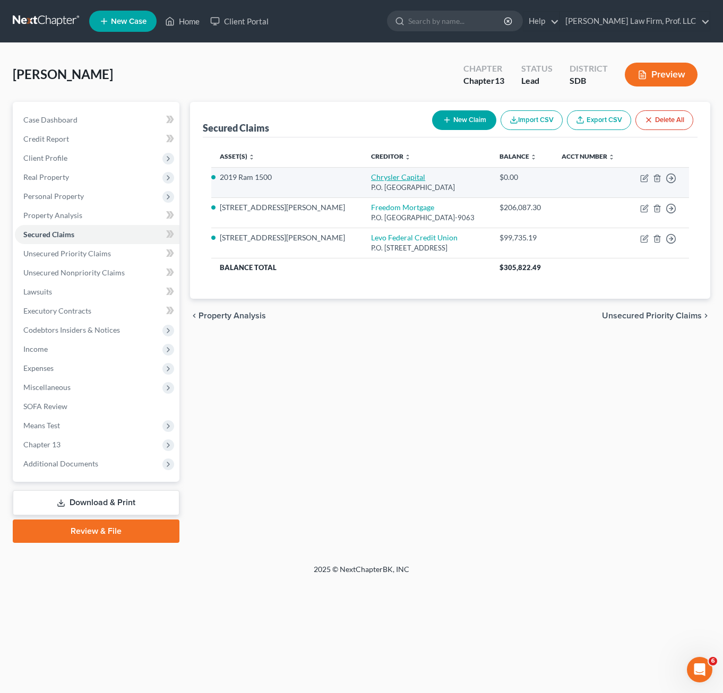
click at [371, 174] on link "Chrysler Capital" at bounding box center [398, 176] width 54 height 9
select select "45"
select select "0"
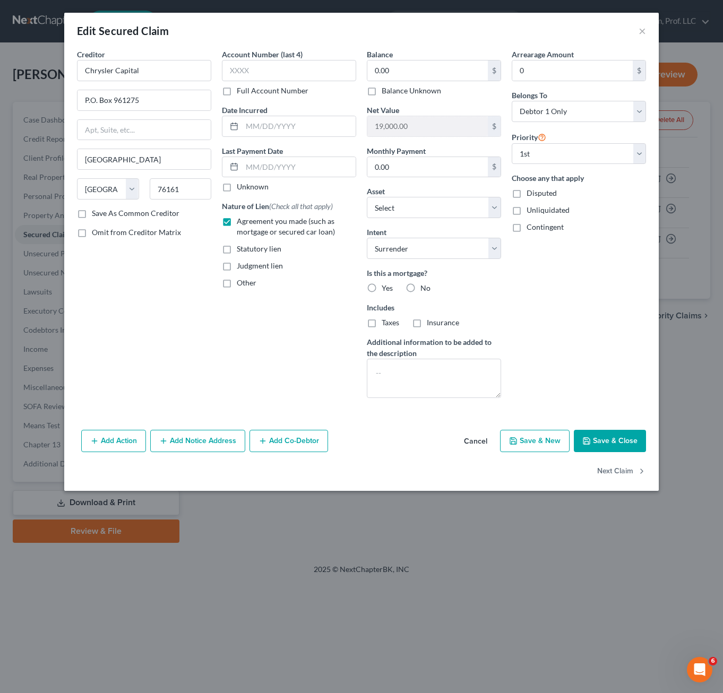
click at [570, 356] on div "Arrearage Amount 0 $ Belongs To * Select Debtor 1 Only Debtor 2 Only Debtor 1 A…" at bounding box center [578, 228] width 145 height 358
click at [549, 299] on div "Arrearage Amount 0 $ Belongs To * Select Debtor 1 Only Debtor 2 Only Debtor 1 A…" at bounding box center [578, 228] width 145 height 358
click at [294, 351] on div "Account Number (last 4) Full Account Number Date Incurred Last Payment Date Unk…" at bounding box center [289, 228] width 145 height 358
click at [554, 334] on div "Arrearage Amount 0 $ Belongs To * Select Debtor 1 Only Debtor 2 Only Debtor 1 A…" at bounding box center [578, 228] width 145 height 358
click at [198, 374] on div "Creditor * Chrysler Capital P.O. [GEOGRAPHIC_DATA] [GEOGRAPHIC_DATA] [US_STATE]…" at bounding box center [144, 228] width 145 height 358
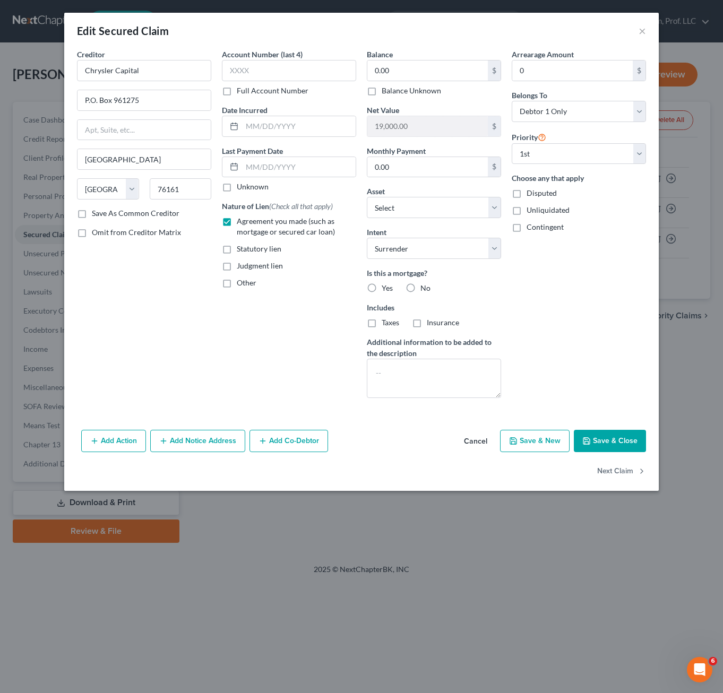
drag, startPoint x: 597, startPoint y: 447, endPoint x: 323, endPoint y: 394, distance: 278.9
click at [598, 447] on button "Save & Close" at bounding box center [610, 441] width 72 height 22
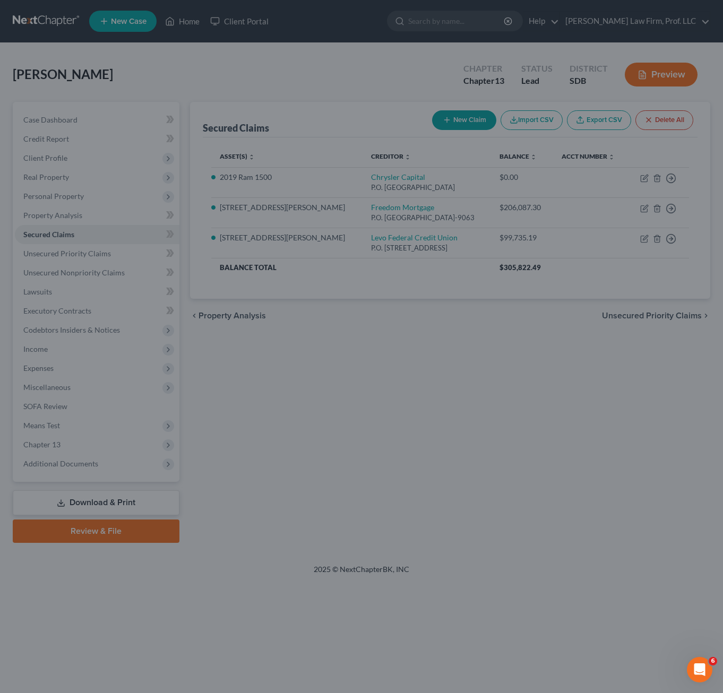
select select "8"
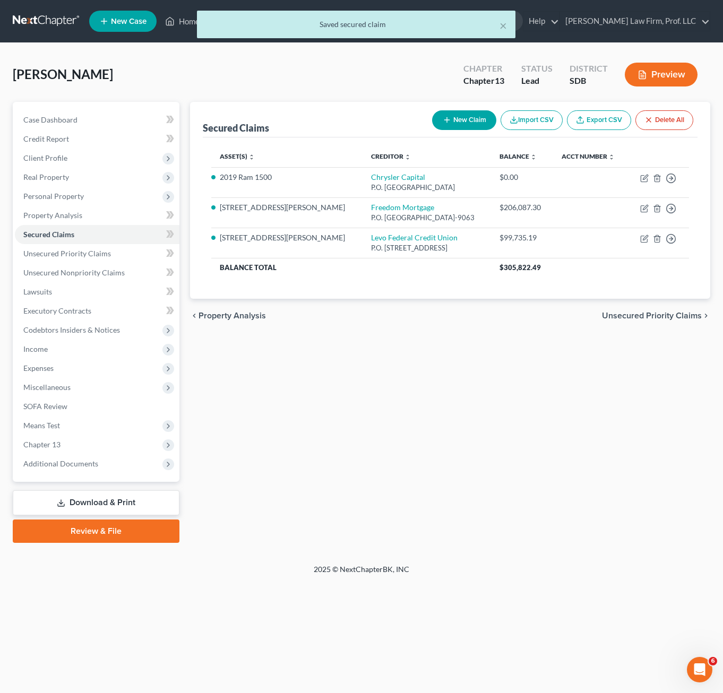
drag, startPoint x: 539, startPoint y: 375, endPoint x: 437, endPoint y: 292, distance: 132.0
click at [539, 375] on div "Secured Claims New Claim Import CSV Export CSV Delete All Asset(s) expand_more …" at bounding box center [450, 322] width 531 height 441
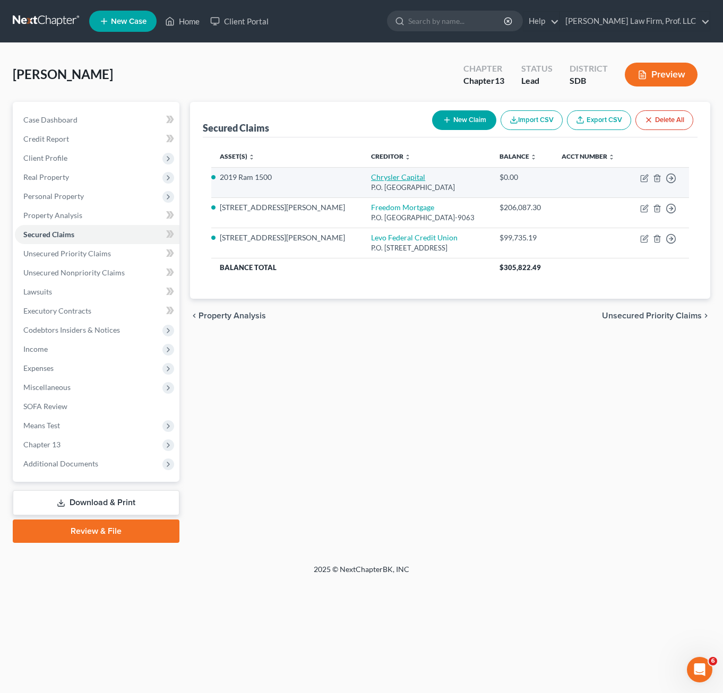
click at [371, 182] on link "Chrysler Capital" at bounding box center [398, 176] width 54 height 9
select select "45"
select select "0"
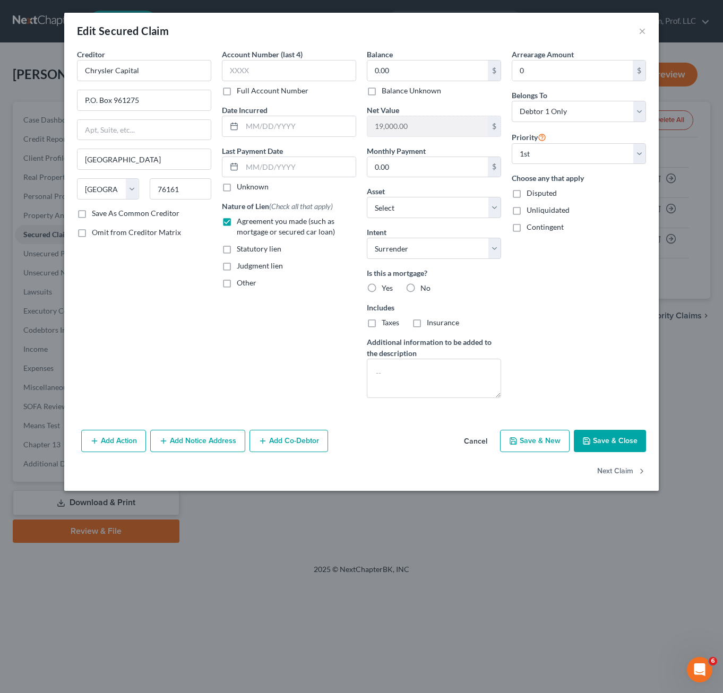
drag, startPoint x: 543, startPoint y: 316, endPoint x: 573, endPoint y: 364, distance: 56.3
click at [544, 315] on div "Arrearage Amount 0 $ Belongs To * Select Debtor 1 Only Debtor 2 Only Debtor 1 A…" at bounding box center [578, 228] width 145 height 358
drag, startPoint x: 481, startPoint y: 441, endPoint x: 453, endPoint y: 504, distance: 68.7
click at [480, 441] on button "Cancel" at bounding box center [475, 441] width 40 height 21
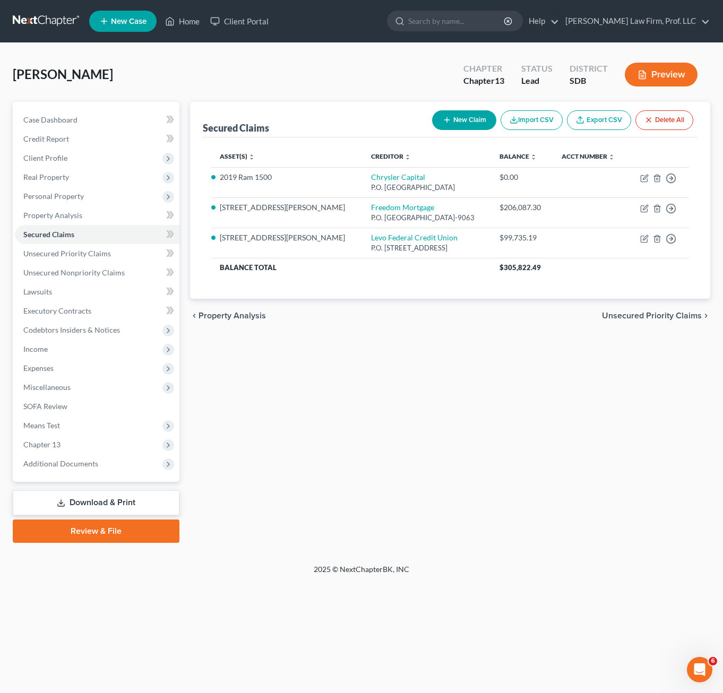
drag, startPoint x: 442, startPoint y: 511, endPoint x: 335, endPoint y: 488, distance: 109.0
click at [442, 508] on div "Secured Claims New Claim Import CSV Export CSV Delete All Asset(s) expand_more …" at bounding box center [450, 322] width 531 height 441
click at [54, 409] on span "SOFA Review" at bounding box center [45, 406] width 44 height 9
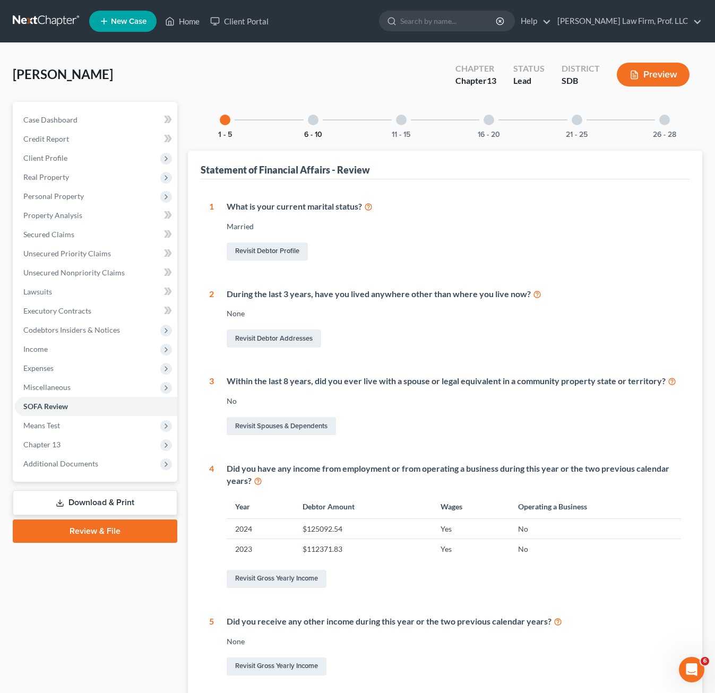
click at [317, 136] on button "6 - 10" at bounding box center [313, 134] width 18 height 7
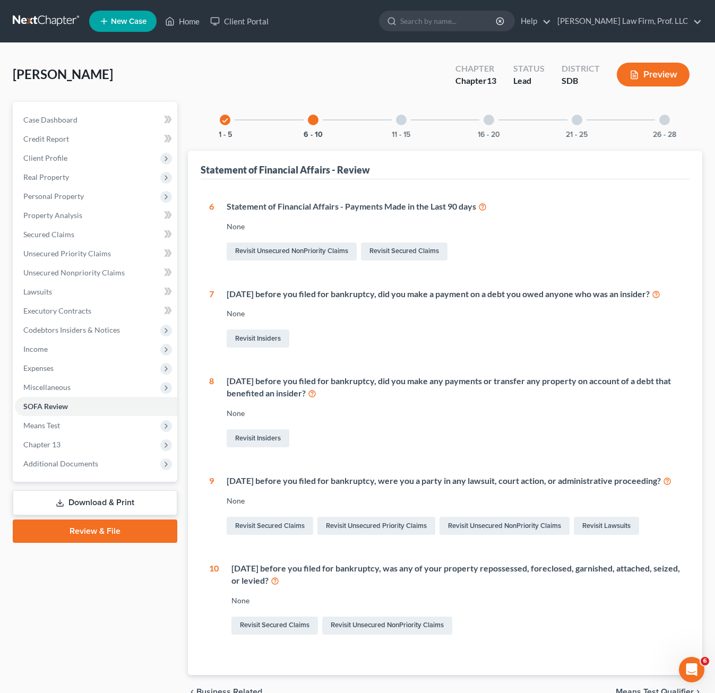
drag, startPoint x: 395, startPoint y: 120, endPoint x: 408, endPoint y: 118, distance: 13.4
click at [395, 119] on div "11 - 15" at bounding box center [401, 120] width 36 height 36
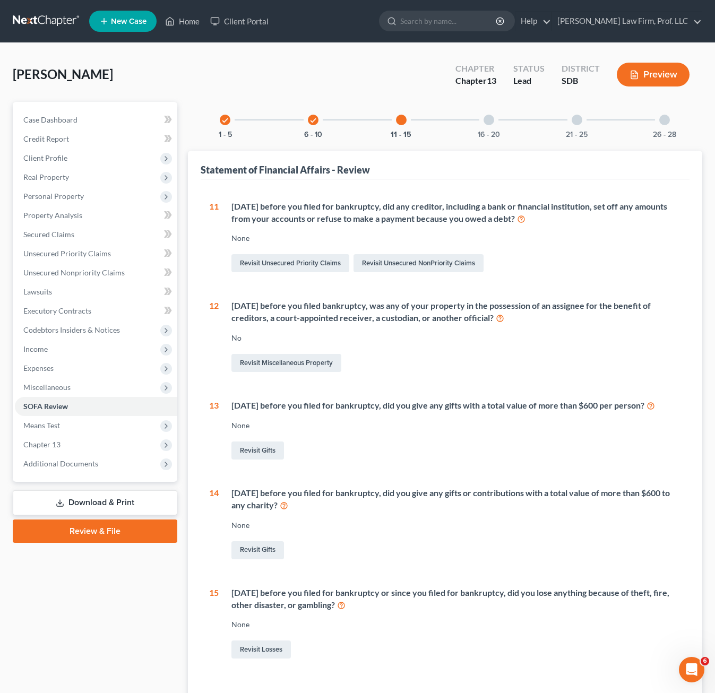
click at [492, 120] on div at bounding box center [488, 120] width 11 height 11
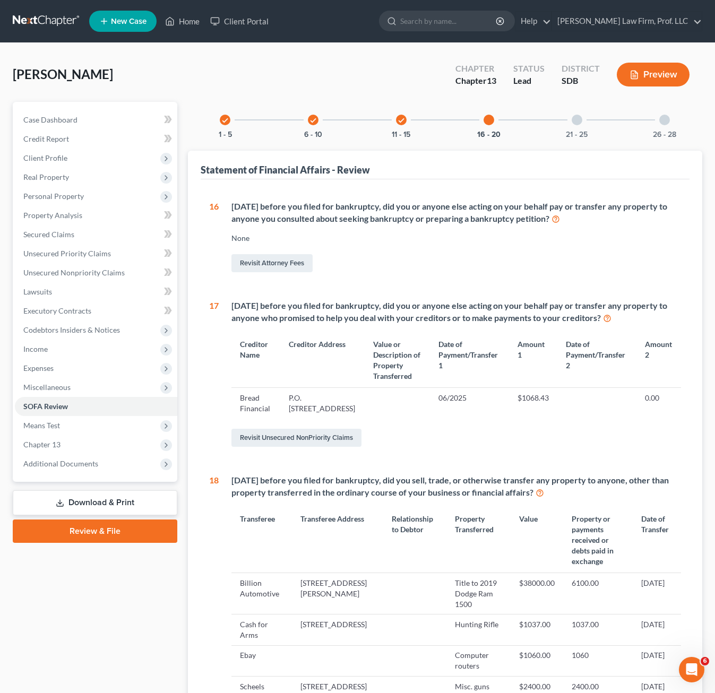
click at [385, 244] on div "[DATE] before you filed for bankruptcy, did you or anyone else acting on your b…" at bounding box center [450, 238] width 462 height 74
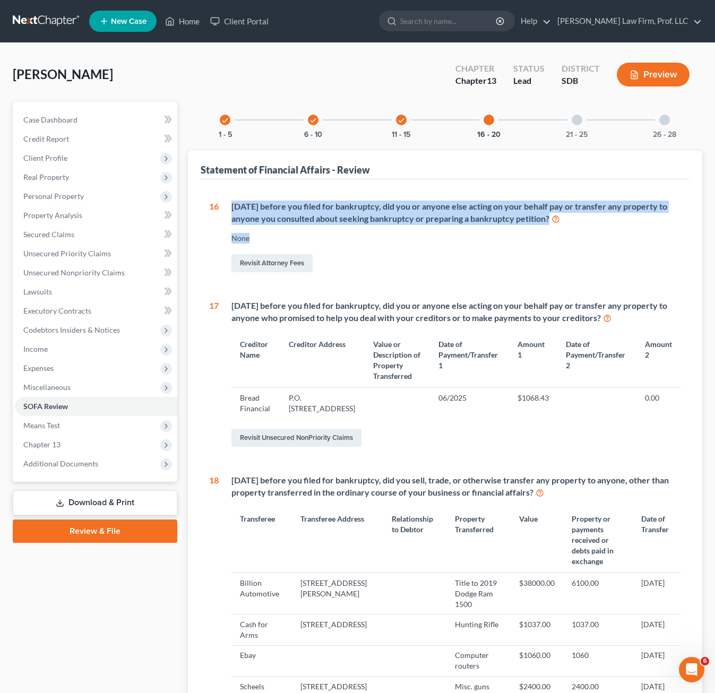
drag, startPoint x: 603, startPoint y: 227, endPoint x: 261, endPoint y: 202, distance: 343.2
click at [222, 191] on div "1 What is your current marital status? [DEMOGRAPHIC_DATA] Revisit Debtor Profil…" at bounding box center [445, 587] width 489 height 817
drag, startPoint x: 261, startPoint y: 202, endPoint x: 358, endPoint y: 213, distance: 98.2
click at [358, 213] on div "[DATE] before you filed for bankruptcy, did you or anyone else acting on your b…" at bounding box center [456, 213] width 450 height 24
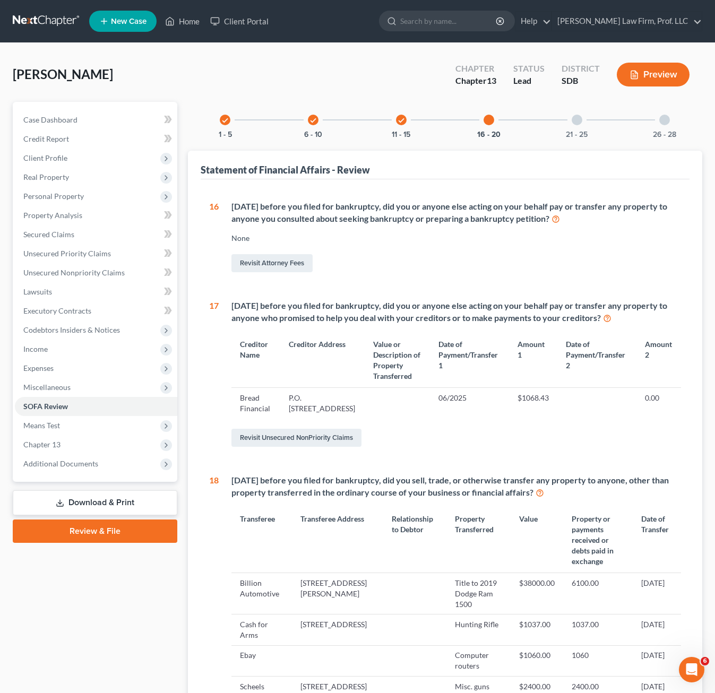
click at [240, 198] on div "1 What is your current marital status? [DEMOGRAPHIC_DATA] Revisit Debtor Profil…" at bounding box center [445, 587] width 489 height 817
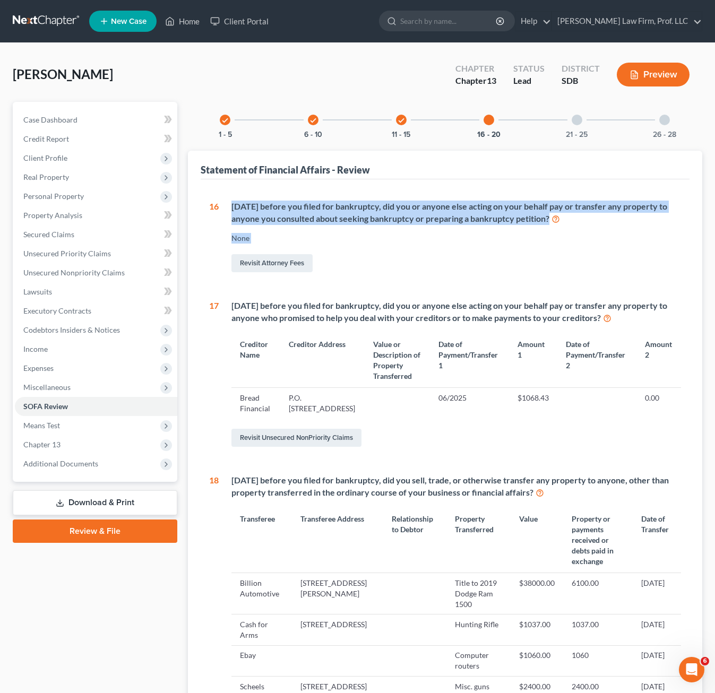
drag, startPoint x: 265, startPoint y: 210, endPoint x: 636, endPoint y: 248, distance: 372.4
click at [631, 252] on div "[DATE] before you filed for bankruptcy, did you or anyone else acting on your b…" at bounding box center [450, 238] width 462 height 74
drag, startPoint x: 636, startPoint y: 248, endPoint x: 659, endPoint y: 247, distance: 22.8
click at [636, 248] on div "[DATE] before you filed for bankruptcy, did you or anyone else acting on your b…" at bounding box center [450, 238] width 462 height 74
click at [638, 254] on div "Revisit Attorney Fees" at bounding box center [456, 263] width 450 height 22
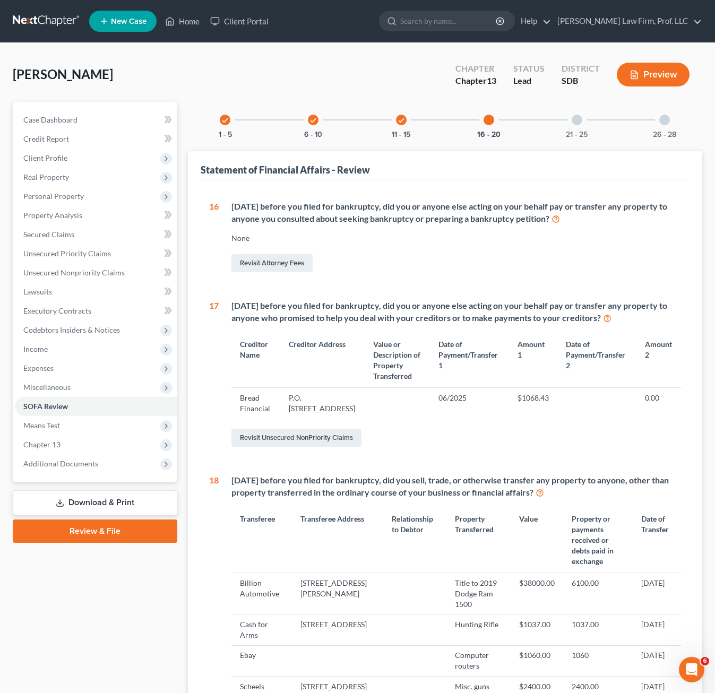
drag, startPoint x: 425, startPoint y: 244, endPoint x: 451, endPoint y: 314, distance: 74.7
click at [429, 247] on div "[DATE] before you filed for bankruptcy, did you or anyone else acting on your b…" at bounding box center [450, 238] width 462 height 74
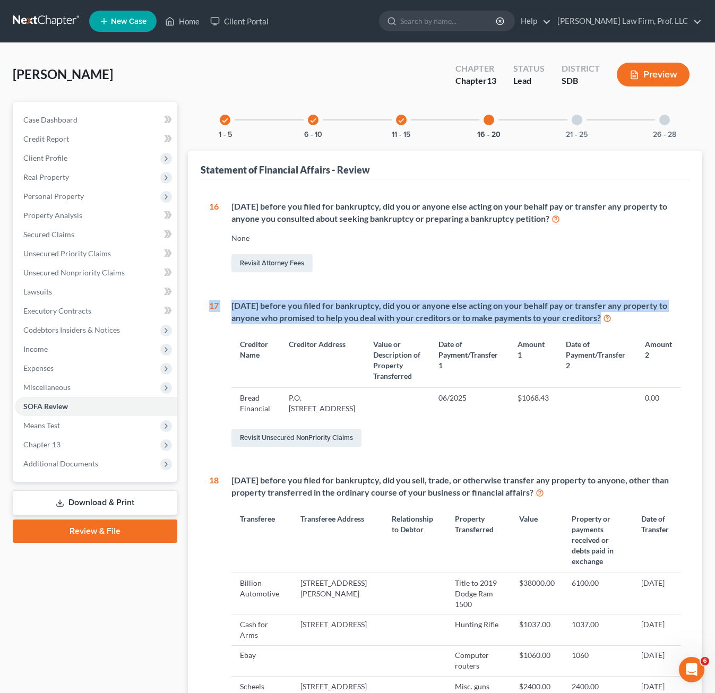
drag, startPoint x: 638, startPoint y: 326, endPoint x: 198, endPoint y: 301, distance: 440.7
click at [198, 301] on div "Statement of Financial Affairs - Review 1 What is your current marital status? …" at bounding box center [445, 573] width 514 height 845
click at [477, 290] on div "16 [DATE] before you filed for bankruptcy, did you or anyone else acting on you…" at bounding box center [445, 579] width 472 height 757
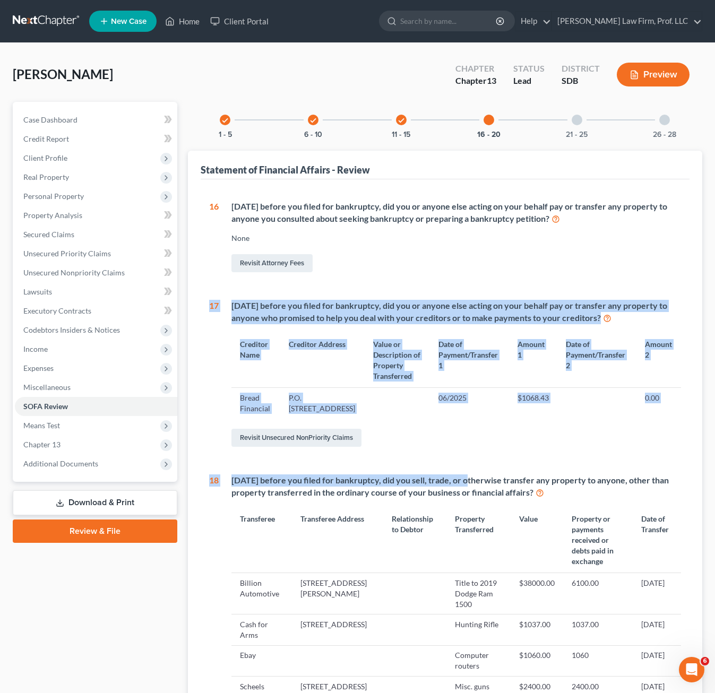
drag, startPoint x: 459, startPoint y: 474, endPoint x: 219, endPoint y: 335, distance: 277.3
click at [199, 293] on div "Statement of Financial Affairs - Review 1 What is your current marital status? …" at bounding box center [445, 573] width 514 height 845
drag, startPoint x: 219, startPoint y: 335, endPoint x: 411, endPoint y: 463, distance: 231.1
click at [213, 357] on div "17" at bounding box center [214, 374] width 10 height 149
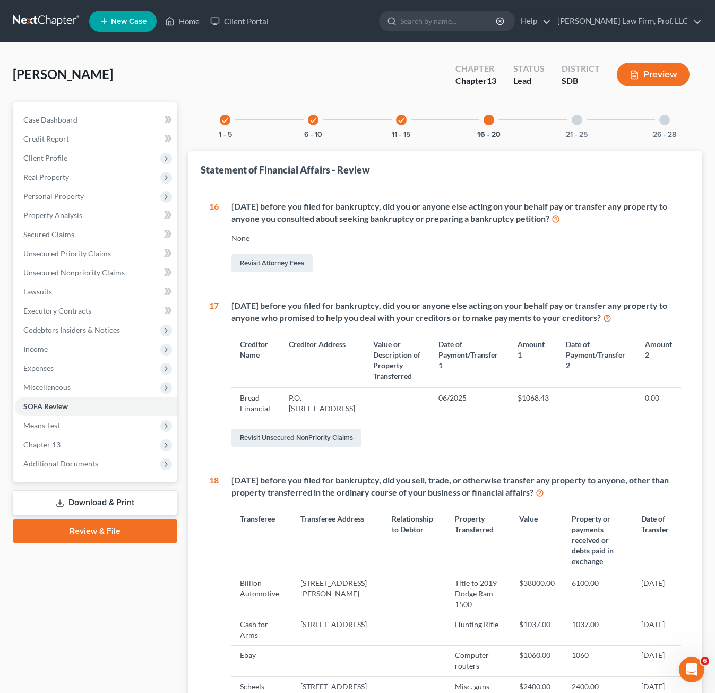
drag, startPoint x: 524, startPoint y: 472, endPoint x: 538, endPoint y: 477, distance: 14.8
click at [525, 472] on div "16 [DATE] before you filed for bankruptcy, did you or anyone else acting on you…" at bounding box center [445, 579] width 472 height 757
drag, startPoint x: 538, startPoint y: 477, endPoint x: 673, endPoint y: 449, distance: 138.7
click at [673, 449] on div "Revisit Unsecured NonPriority Claims" at bounding box center [456, 438] width 450 height 22
drag, startPoint x: 298, startPoint y: 117, endPoint x: 316, endPoint y: 123, distance: 19.0
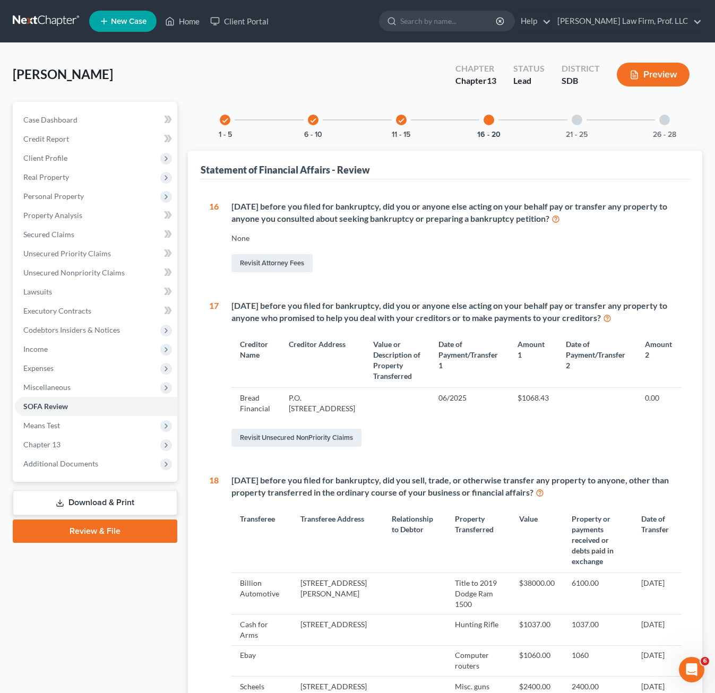
click at [298, 117] on div "check 6 - 10" at bounding box center [313, 120] width 36 height 36
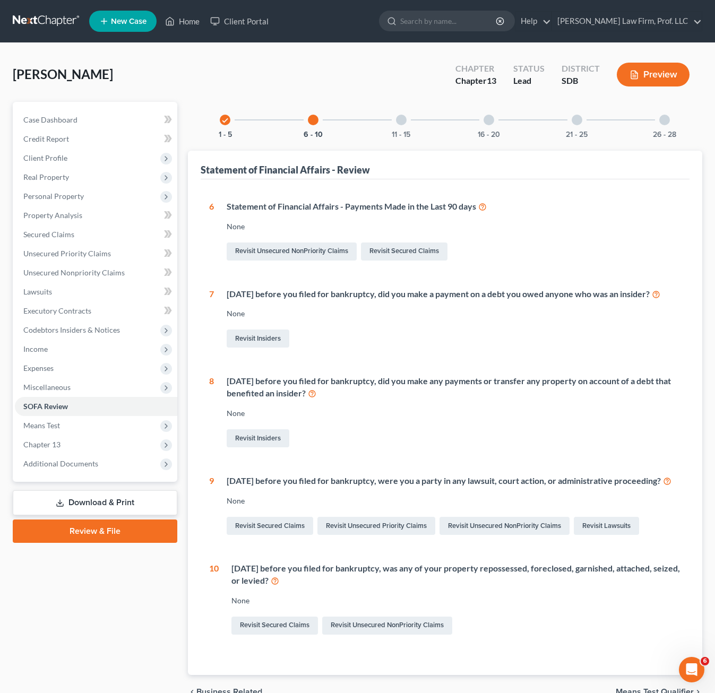
click at [417, 125] on div "11 - 15" at bounding box center [401, 120] width 36 height 36
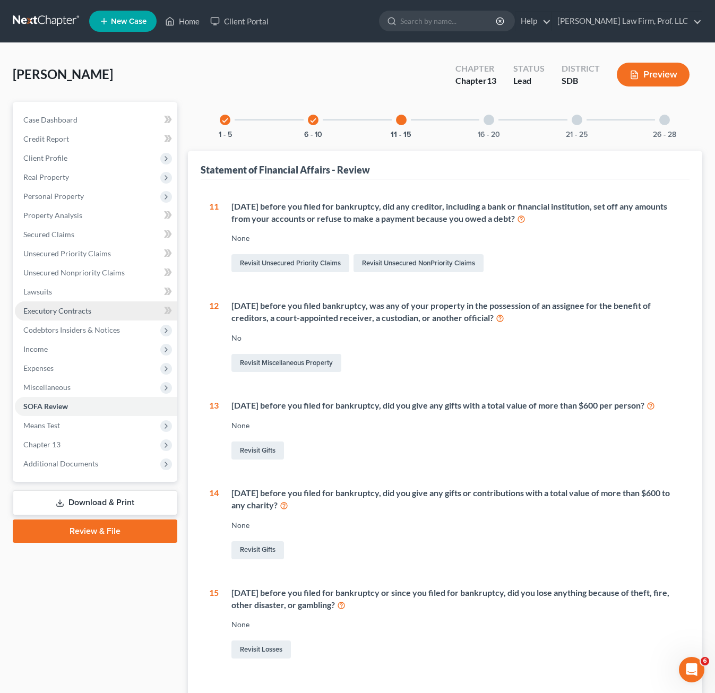
click at [70, 309] on span "Executory Contracts" at bounding box center [57, 310] width 68 height 9
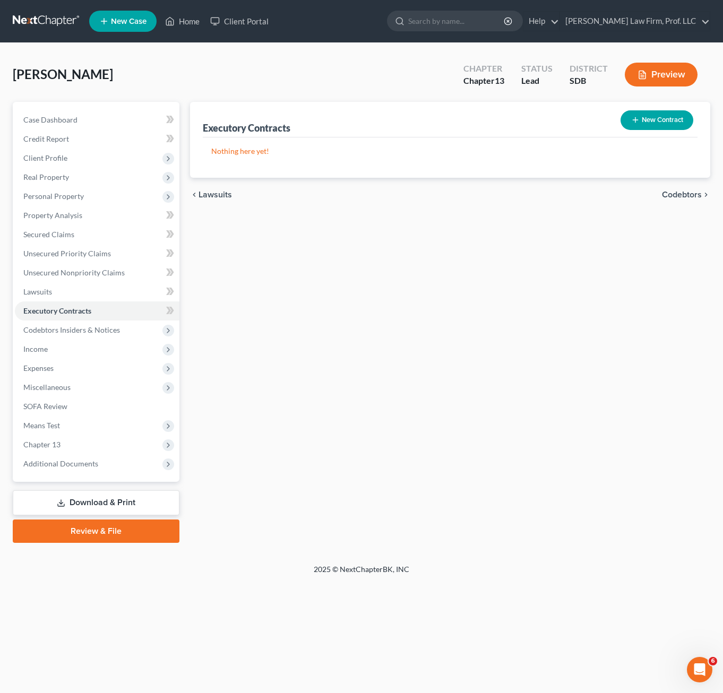
click at [394, 266] on div "Executory Contracts New Contract Nothing here yet! chevron_left Lawsuits Codebt…" at bounding box center [450, 322] width 531 height 441
drag, startPoint x: 153, startPoint y: 90, endPoint x: -10, endPoint y: 58, distance: 165.5
click at [0, 58] on html "Home New Case Client Portal [PERSON_NAME] Law Firm, Prof. LLC [PERSON_NAME][EMA…" at bounding box center [361, 346] width 723 height 693
click at [196, 81] on div "[PERSON_NAME] Upgraded Chapter Chapter 13 Status Lead District SDB Preview" at bounding box center [361, 79] width 697 height 46
drag, startPoint x: 167, startPoint y: 92, endPoint x: 151, endPoint y: 96, distance: 16.3
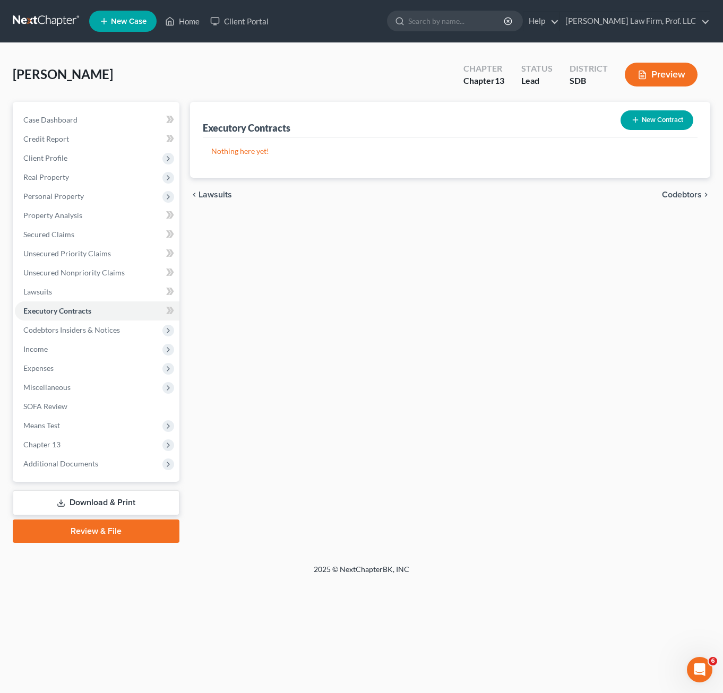
click at [152, 96] on div "[PERSON_NAME] Upgraded Chapter Chapter 13 Status Lead District SDB Preview" at bounding box center [361, 79] width 697 height 46
drag, startPoint x: 126, startPoint y: 93, endPoint x: 105, endPoint y: 65, distance: 35.1
click at [0, 70] on html "Home New Case Client Portal [PERSON_NAME] Law Firm, Prof. LLC [PERSON_NAME][EMA…" at bounding box center [361, 346] width 723 height 693
drag, startPoint x: 105, startPoint y: 65, endPoint x: 138, endPoint y: 75, distance: 34.8
click at [110, 64] on div "[PERSON_NAME] Upgraded Chapter Chapter 13 Status Lead District SDB Preview" at bounding box center [361, 79] width 697 height 46
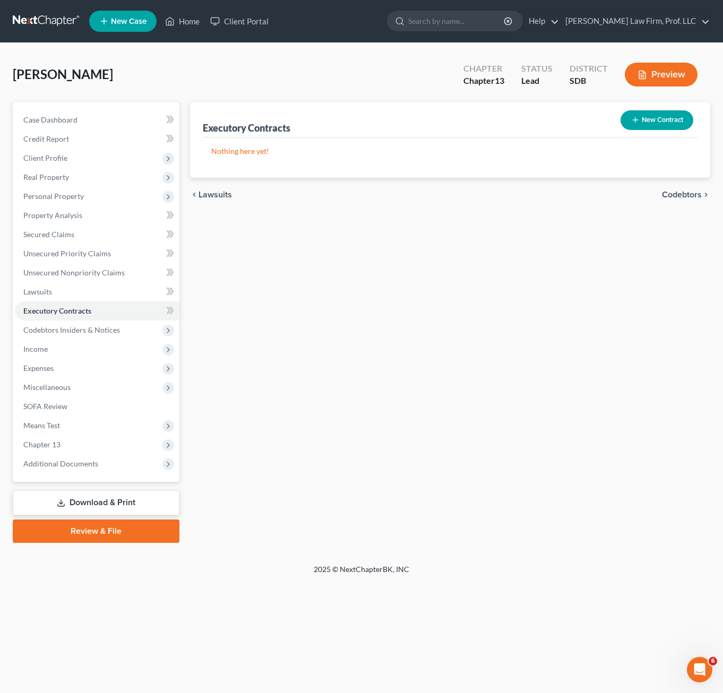
drag, startPoint x: 307, startPoint y: 96, endPoint x: 286, endPoint y: 127, distance: 37.4
click at [307, 100] on div "[PERSON_NAME] Upgraded Chapter Chapter 13 Status Lead District SDB Preview" at bounding box center [361, 79] width 697 height 46
click at [422, 446] on div "Executory Contracts New Contract Nothing here yet! chevron_left Lawsuits Codebt…" at bounding box center [450, 322] width 531 height 441
click at [51, 352] on span "Income" at bounding box center [97, 349] width 165 height 19
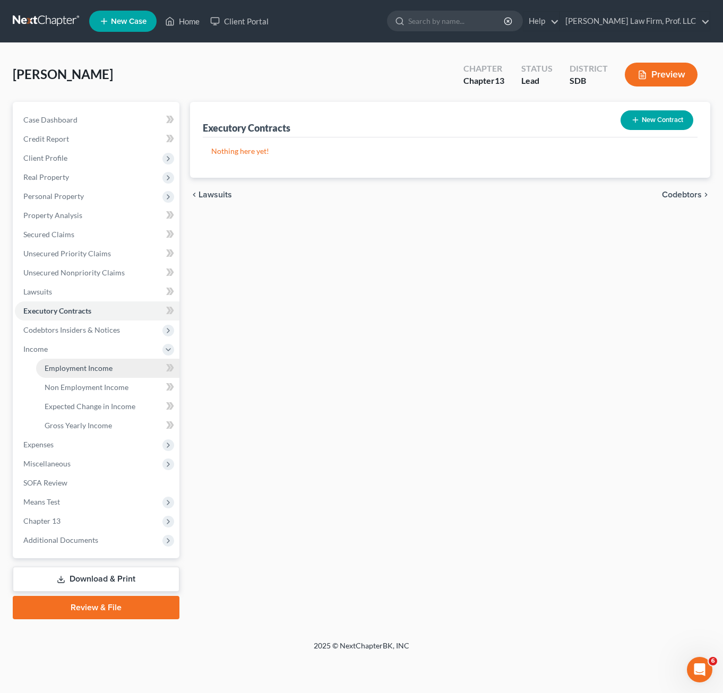
click at [92, 370] on span "Employment Income" at bounding box center [79, 368] width 68 height 9
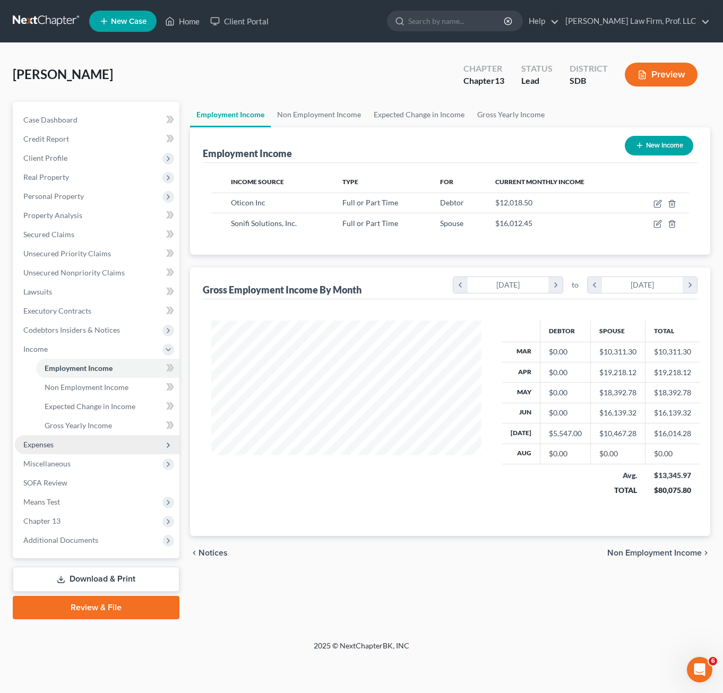
click at [57, 452] on span "Expenses" at bounding box center [97, 444] width 165 height 19
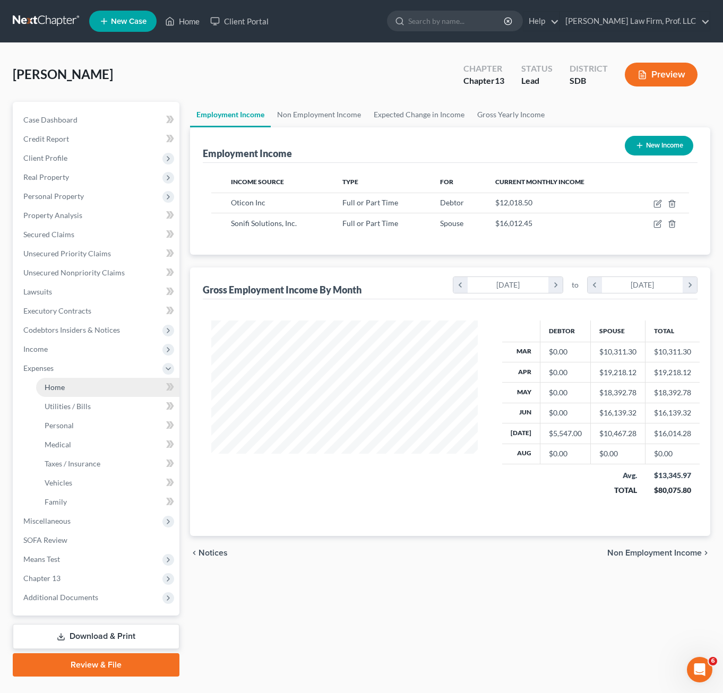
scroll to position [191, 288]
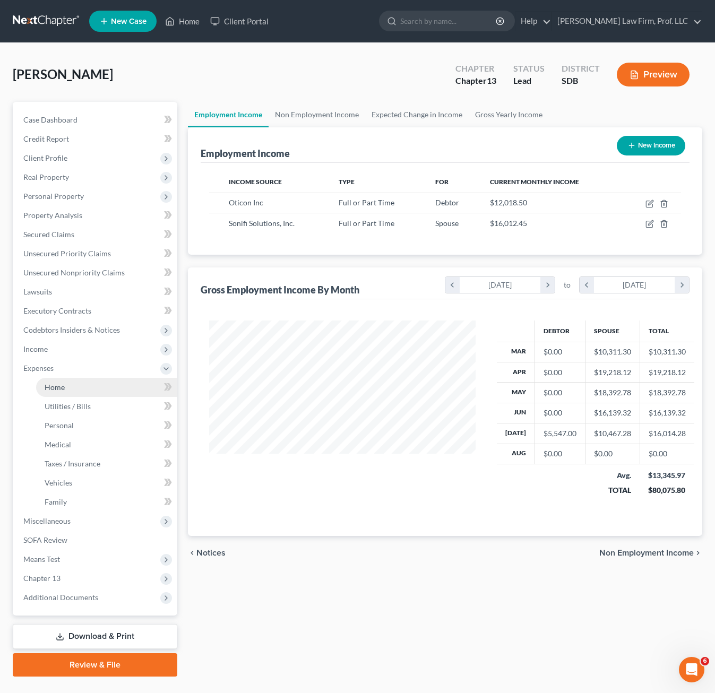
click at [66, 396] on link "Home" at bounding box center [106, 387] width 141 height 19
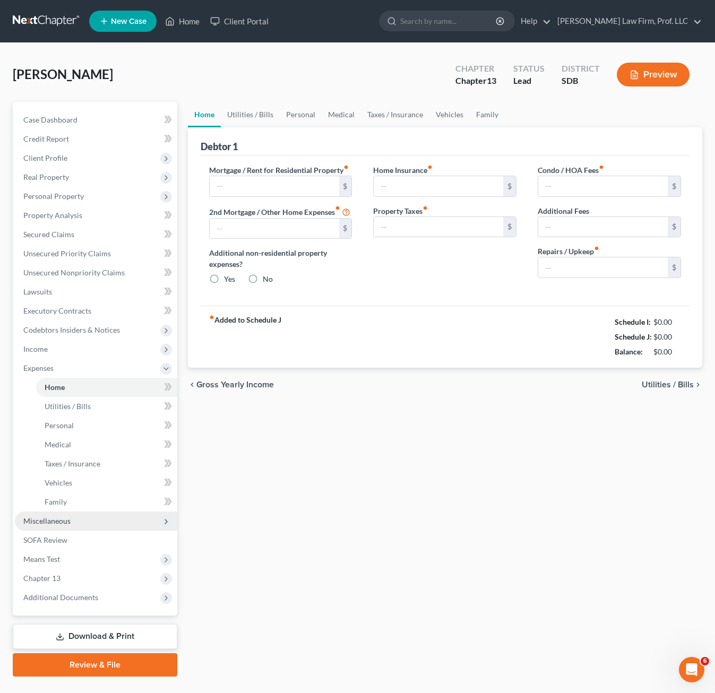
type input "2,103.69"
type input "1,209.22"
radio input "true"
type input "0.00"
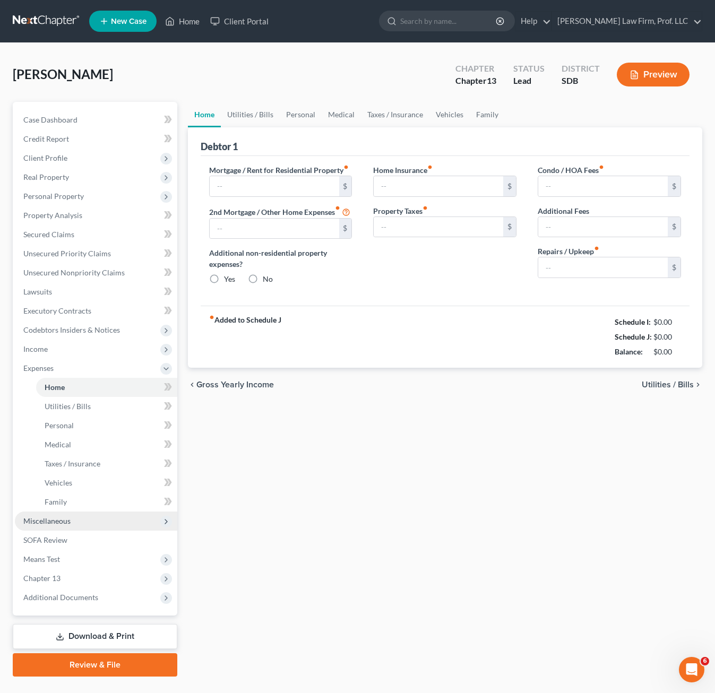
type input "0.00"
type input "200.00"
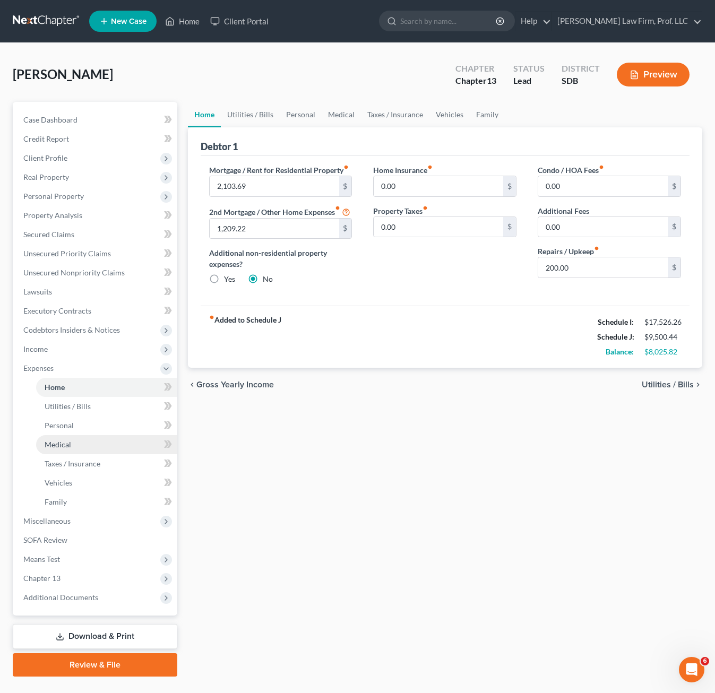
drag, startPoint x: 311, startPoint y: 577, endPoint x: 141, endPoint y: 452, distance: 211.0
click at [311, 576] on div "Home Utilities / Bills Personal Medical Taxes / Insurance Vehicles Family Debto…" at bounding box center [445, 389] width 525 height 575
drag, startPoint x: 82, startPoint y: 409, endPoint x: 83, endPoint y: 447, distance: 38.2
click at [82, 410] on span "Utilities / Bills" at bounding box center [68, 406] width 46 height 9
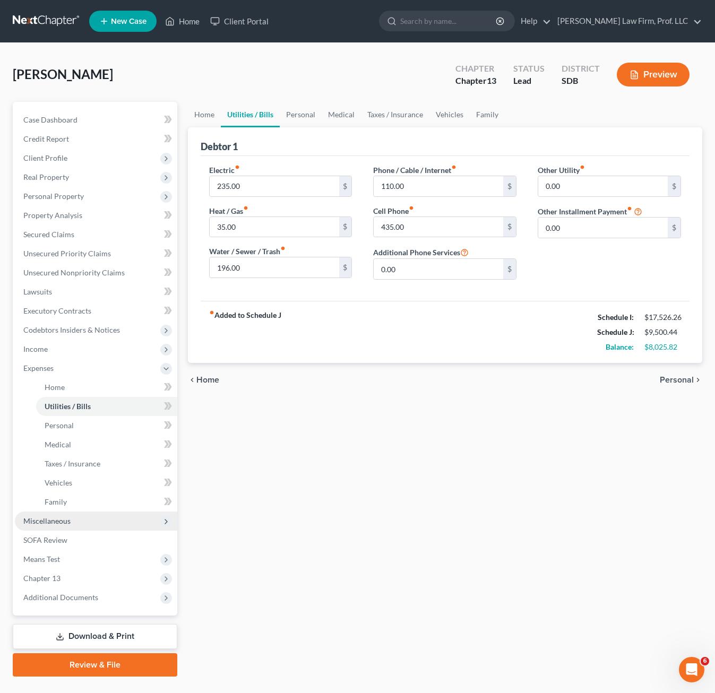
click at [57, 524] on span "Miscellaneous" at bounding box center [46, 520] width 47 height 9
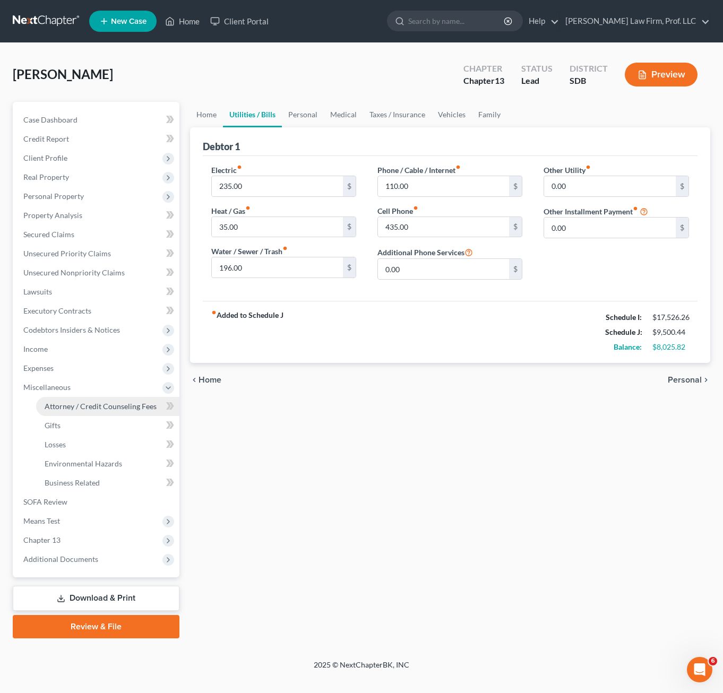
click at [75, 408] on span "Attorney / Credit Counseling Fees" at bounding box center [101, 406] width 112 height 9
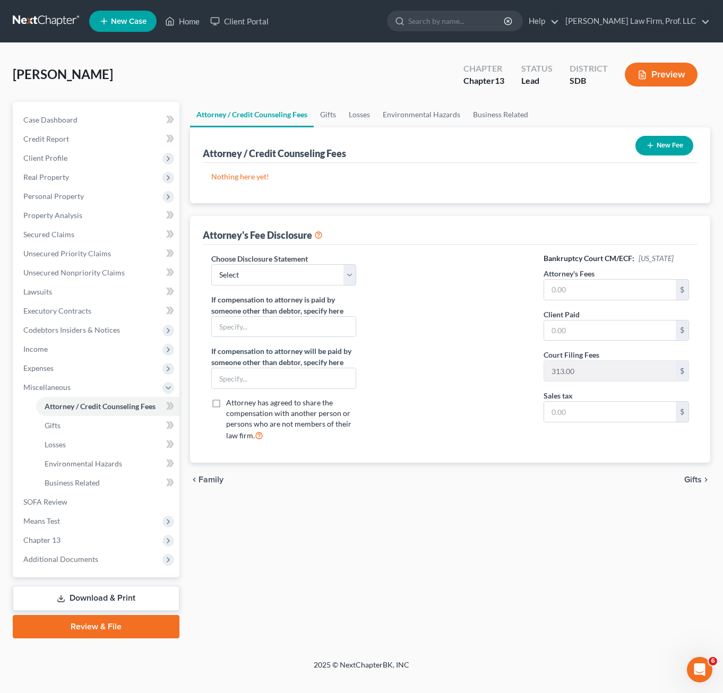
click at [323, 561] on div "Attorney / Credit Counseling Fees Gifts Losses Environmental Hazards Business R…" at bounding box center [450, 370] width 531 height 537
click at [402, 412] on div at bounding box center [450, 351] width 166 height 197
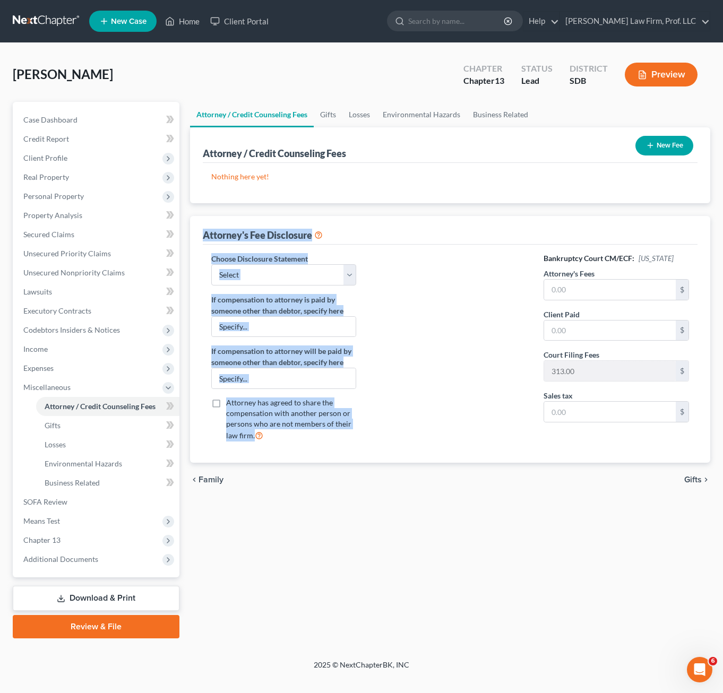
drag, startPoint x: 201, startPoint y: 228, endPoint x: 425, endPoint y: 435, distance: 305.3
click at [448, 388] on div "Attorney's Fee Disclosure Choose Disclosure Statement Select Disclosure If comp…" at bounding box center [450, 339] width 521 height 247
drag, startPoint x: 425, startPoint y: 435, endPoint x: 394, endPoint y: 417, distance: 36.0
click at [423, 439] on div at bounding box center [450, 351] width 166 height 197
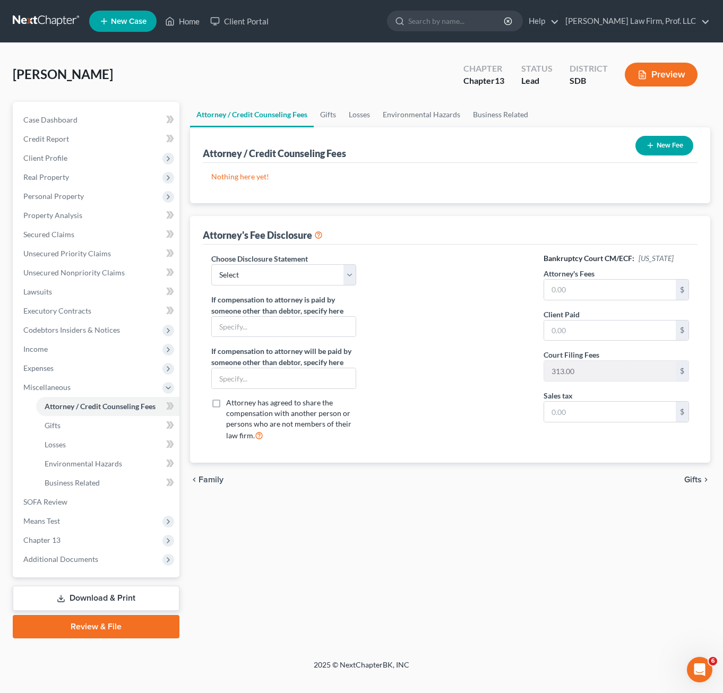
click at [410, 478] on div "chevron_left Family Gifts chevron_right" at bounding box center [450, 480] width 521 height 34
click at [370, 541] on div "Attorney / Credit Counseling Fees Gifts Losses Environmental Hazards Business R…" at bounding box center [450, 370] width 531 height 537
click at [391, 520] on div "Attorney / Credit Counseling Fees Gifts Losses Environmental Hazards Business R…" at bounding box center [450, 370] width 531 height 537
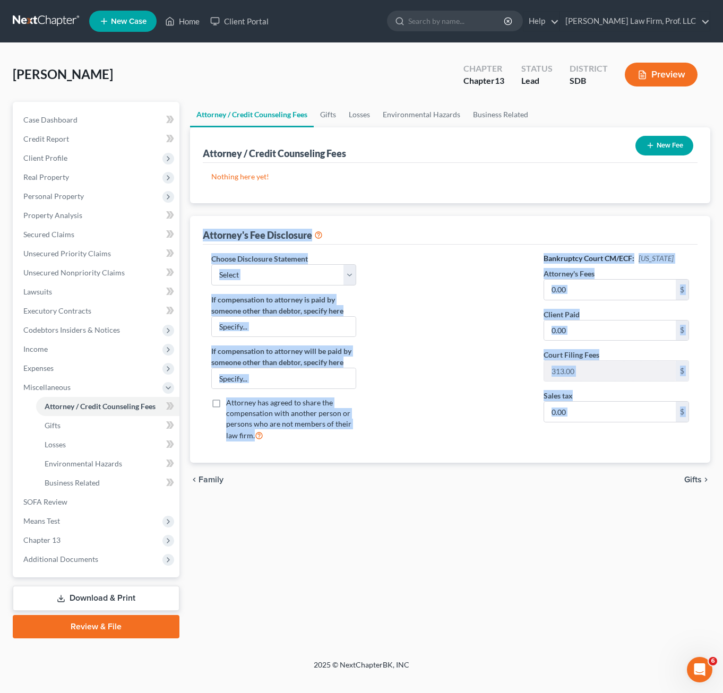
drag, startPoint x: 344, startPoint y: 510, endPoint x: 193, endPoint y: 220, distance: 327.4
click at [193, 220] on div "Attorney / Credit Counseling Fees Gifts Losses Environmental Hazards Business R…" at bounding box center [450, 370] width 531 height 537
click at [391, 275] on div at bounding box center [450, 351] width 166 height 197
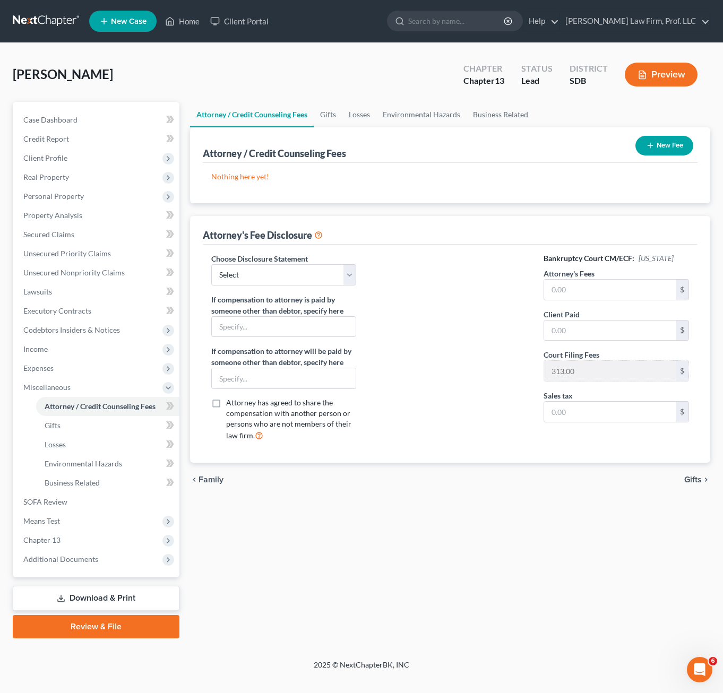
drag, startPoint x: 390, startPoint y: 279, endPoint x: 498, endPoint y: 473, distance: 221.7
click at [394, 279] on div at bounding box center [450, 351] width 166 height 197
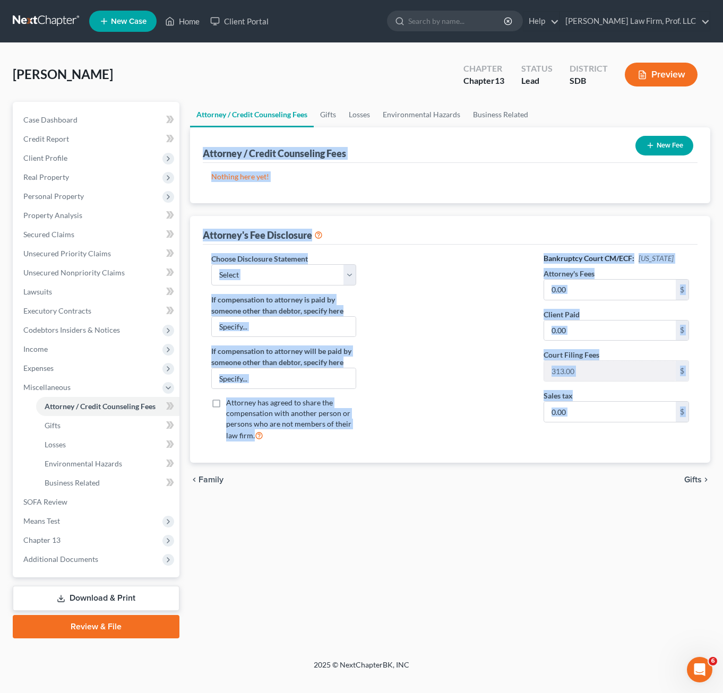
drag, startPoint x: 401, startPoint y: 499, endPoint x: 272, endPoint y: 175, distance: 348.8
click at [200, 139] on div "Attorney / Credit Counseling Fees Gifts Losses Environmental Hazards Business R…" at bounding box center [450, 370] width 531 height 537
drag, startPoint x: 709, startPoint y: 550, endPoint x: 674, endPoint y: 592, distance: 54.2
click at [709, 551] on div "Attorney / Credit Counseling Fees Gifts Losses Environmental Hazards Business R…" at bounding box center [450, 370] width 531 height 537
click at [663, 581] on div "Attorney / Credit Counseling Fees Gifts Losses Environmental Hazards Business R…" at bounding box center [450, 370] width 531 height 537
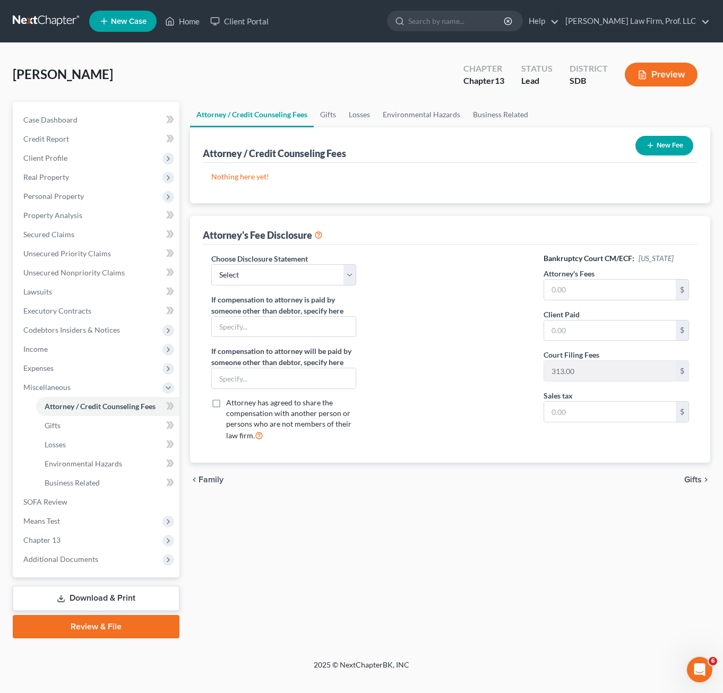
click at [685, 577] on div "Attorney / Credit Counseling Fees Gifts Losses Environmental Hazards Business R…" at bounding box center [450, 370] width 531 height 537
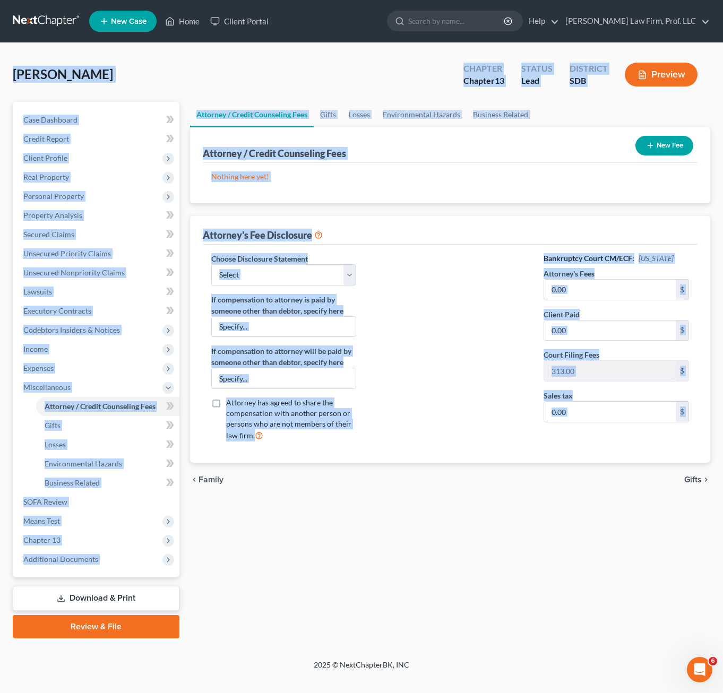
drag, startPoint x: 706, startPoint y: 570, endPoint x: -10, endPoint y: 45, distance: 887.7
click at [0, 45] on html "Home New Case Client Portal [PERSON_NAME] Law Firm, Prof. LLC [PERSON_NAME][EMA…" at bounding box center [361, 346] width 723 height 693
drag, startPoint x: 39, startPoint y: 67, endPoint x: 124, endPoint y: 79, distance: 86.2
click at [81, 82] on div "[PERSON_NAME] Upgraded" at bounding box center [63, 74] width 100 height 17
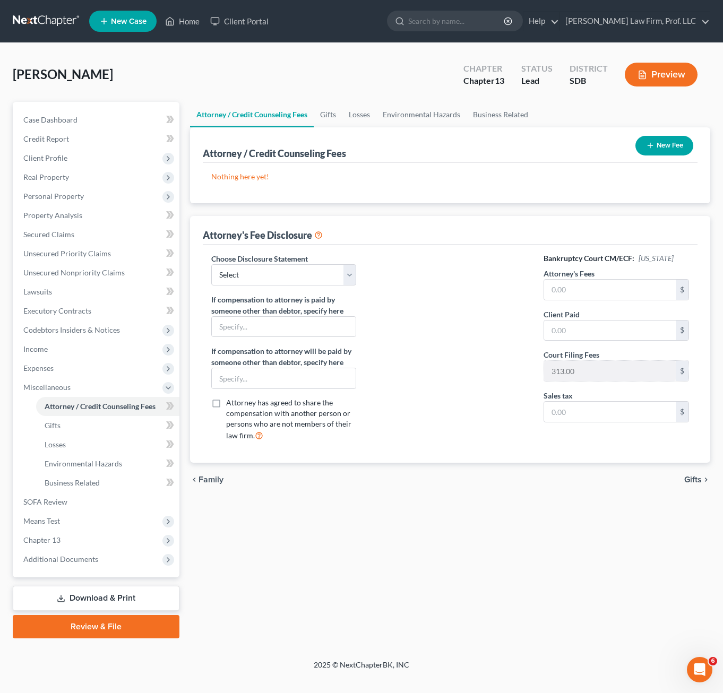
click at [151, 79] on div "[PERSON_NAME] Upgraded Chapter Chapter 13 Status Lead District SDB Preview" at bounding box center [361, 79] width 697 height 46
drag, startPoint x: 180, startPoint y: 15, endPoint x: 247, endPoint y: 28, distance: 68.2
click at [180, 15] on link "Home" at bounding box center [182, 21] width 45 height 19
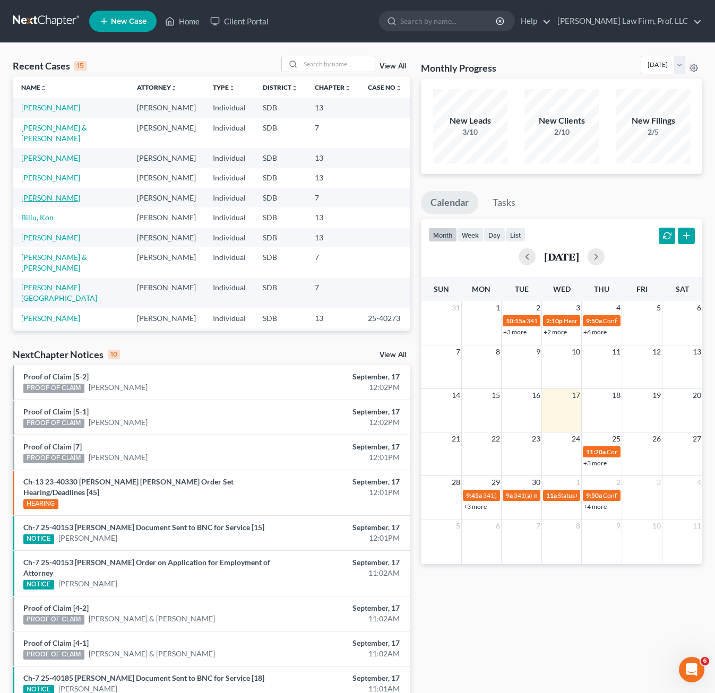
click at [49, 193] on link "[PERSON_NAME]" at bounding box center [50, 197] width 59 height 9
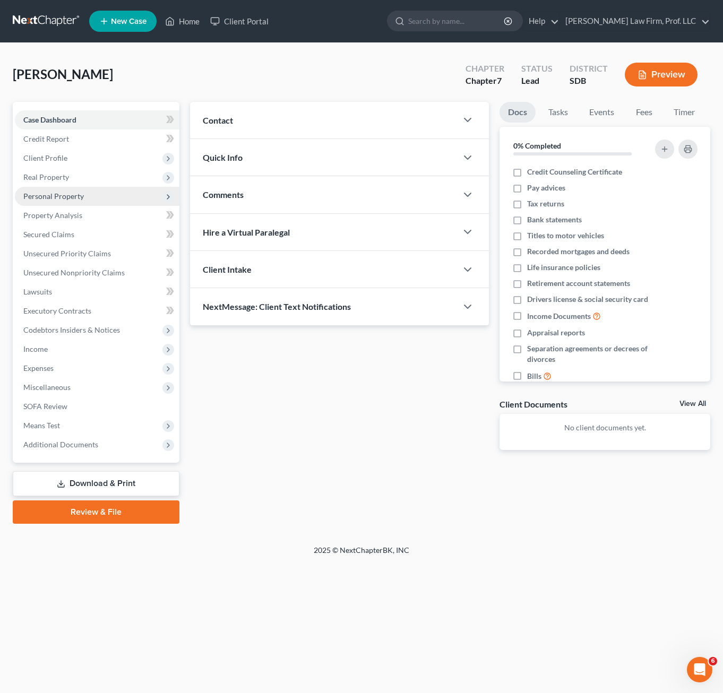
drag, startPoint x: 61, startPoint y: 180, endPoint x: 52, endPoint y: 195, distance: 17.1
click at [62, 181] on span "Real Property" at bounding box center [46, 176] width 46 height 9
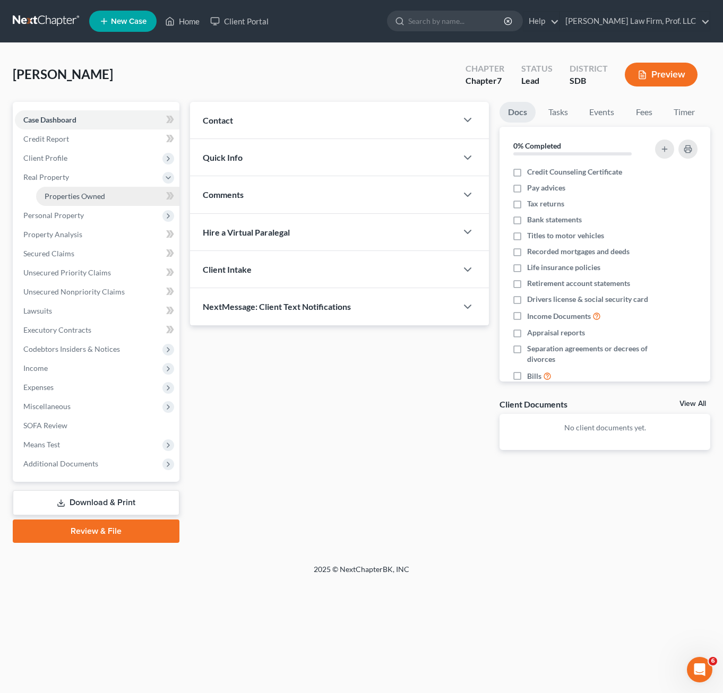
click at [51, 196] on span "Properties Owned" at bounding box center [75, 196] width 61 height 9
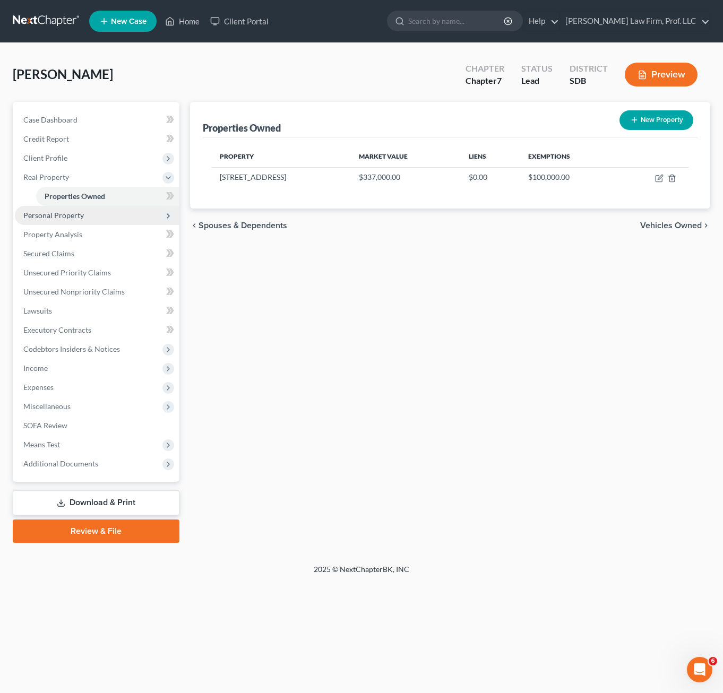
click at [63, 219] on span "Personal Property" at bounding box center [53, 215] width 61 height 9
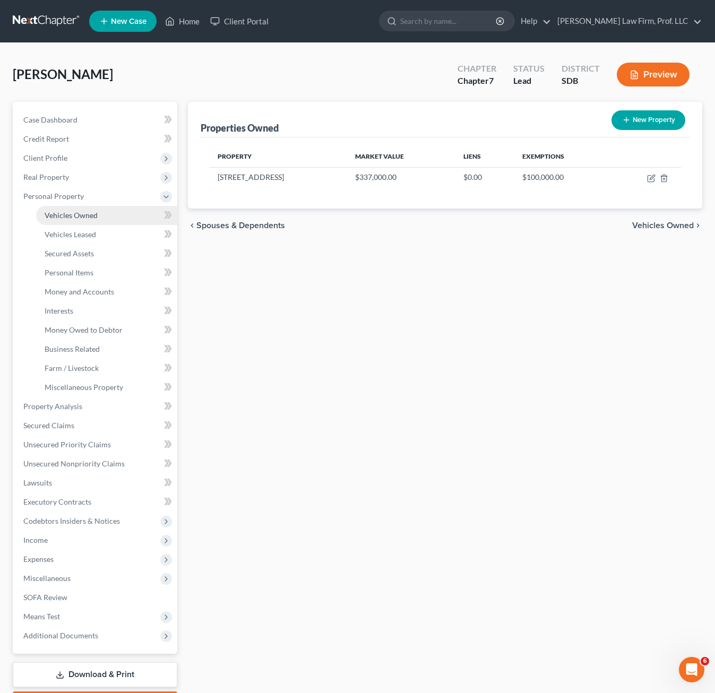
click at [73, 213] on span "Vehicles Owned" at bounding box center [71, 215] width 53 height 9
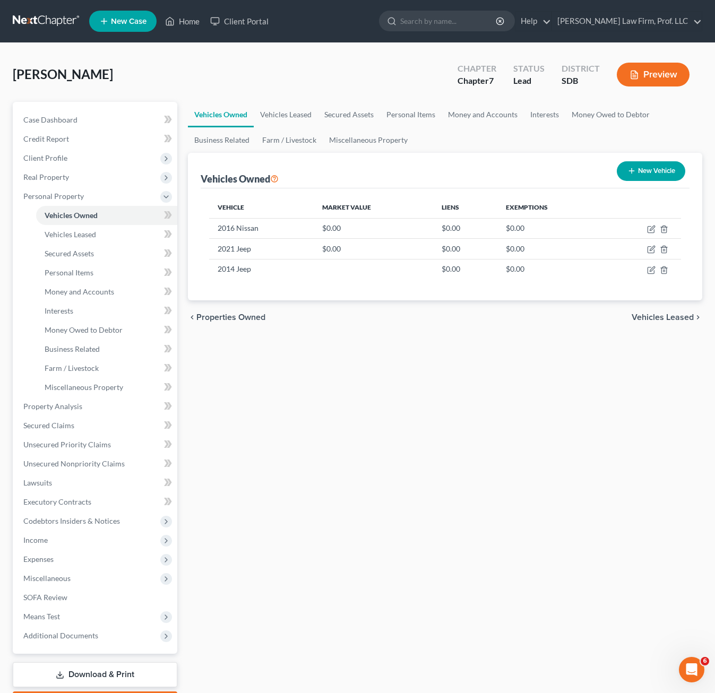
click at [366, 458] on div "Vehicles Owned Vehicles Leased Secured Assets Personal Items Money and Accounts…" at bounding box center [445, 408] width 525 height 613
click at [652, 227] on icon "button" at bounding box center [652, 228] width 5 height 5
select select "0"
select select "10"
select select "0"
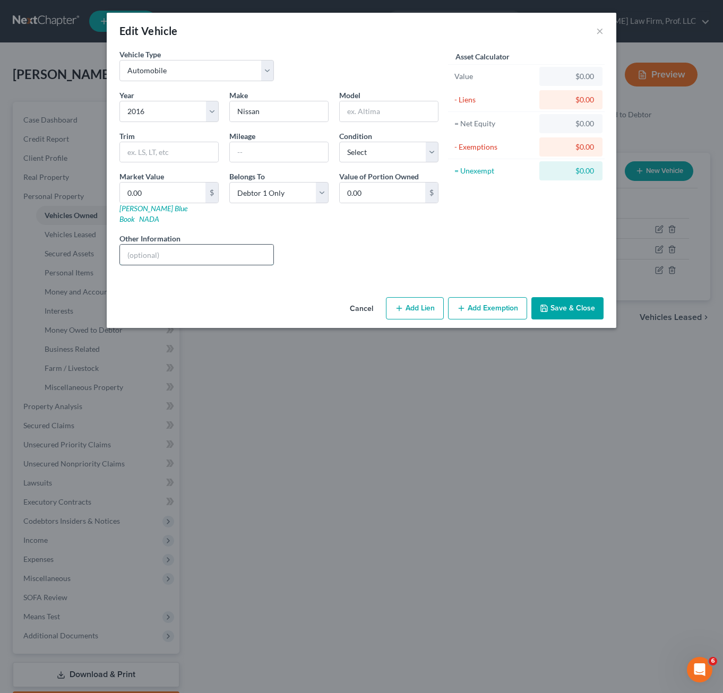
click at [192, 245] on input "text" at bounding box center [196, 255] width 153 height 20
paste input "[US_VEHICLE_IDENTIFICATION_NUMBER]"
type input "[US_VEHICLE_IDENTIFICATION_NUMBER]"
click at [456, 246] on div "Asset Calculator Value $0.00 - Liens $0.00 = Net Equity $0.00 - Exemptions $0.0…" at bounding box center [526, 161] width 165 height 225
drag, startPoint x: 491, startPoint y: 290, endPoint x: 529, endPoint y: 291, distance: 37.7
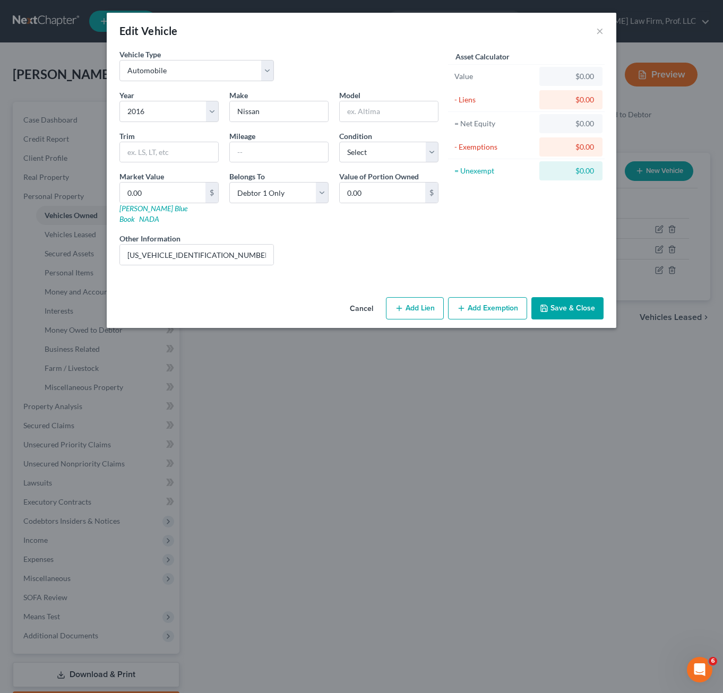
click at [180, 293] on div "Cancel Add Lien Add Lease Add Exemption Save & Close" at bounding box center [361, 310] width 509 height 35
click at [395, 297] on button "Add Lien" at bounding box center [415, 308] width 58 height 22
select select "0"
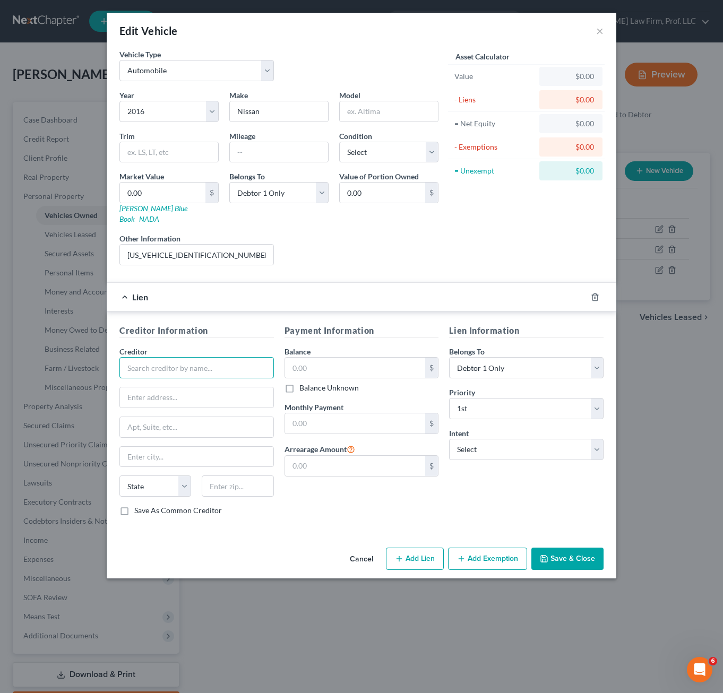
click at [195, 357] on input "text" at bounding box center [196, 367] width 154 height 21
type input "Black Hills FCU"
click at [590, 548] on button "Save & Close" at bounding box center [567, 559] width 72 height 22
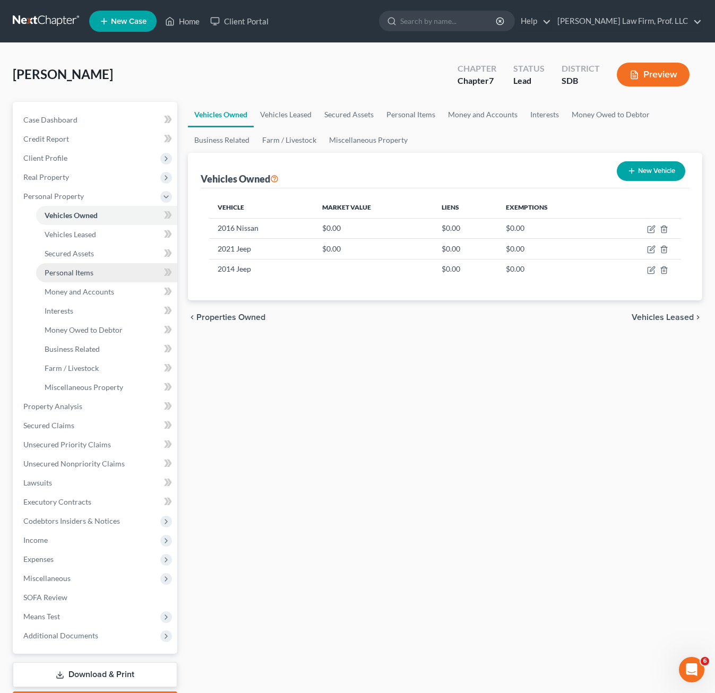
drag, startPoint x: 316, startPoint y: 415, endPoint x: 149, endPoint y: 264, distance: 225.5
click at [317, 413] on div "Vehicles Owned Vehicles Leased Secured Assets Personal Items Money and Accounts…" at bounding box center [445, 408] width 525 height 613
click at [76, 270] on span "Personal Items" at bounding box center [69, 272] width 49 height 9
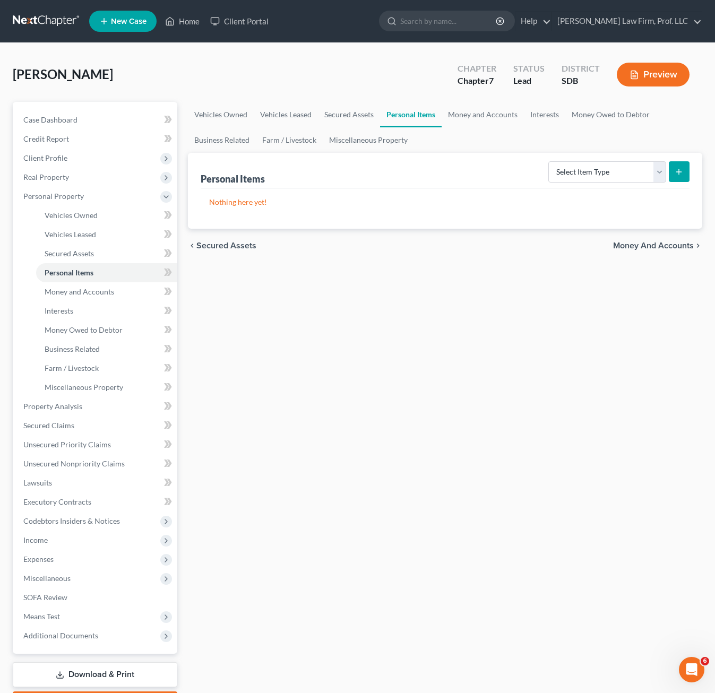
drag, startPoint x: 557, startPoint y: 548, endPoint x: 453, endPoint y: 414, distance: 168.7
click at [557, 541] on div "Vehicles Owned Vehicles Leased Secured Assets Personal Items Money and Accounts…" at bounding box center [445, 408] width 525 height 613
drag, startPoint x: 295, startPoint y: 489, endPoint x: 384, endPoint y: 248, distance: 256.9
click at [296, 489] on div "Vehicles Owned Vehicles Leased Secured Assets Personal Items Money and Accounts…" at bounding box center [445, 408] width 525 height 613
drag, startPoint x: 372, startPoint y: 192, endPoint x: 629, endPoint y: 172, distance: 258.6
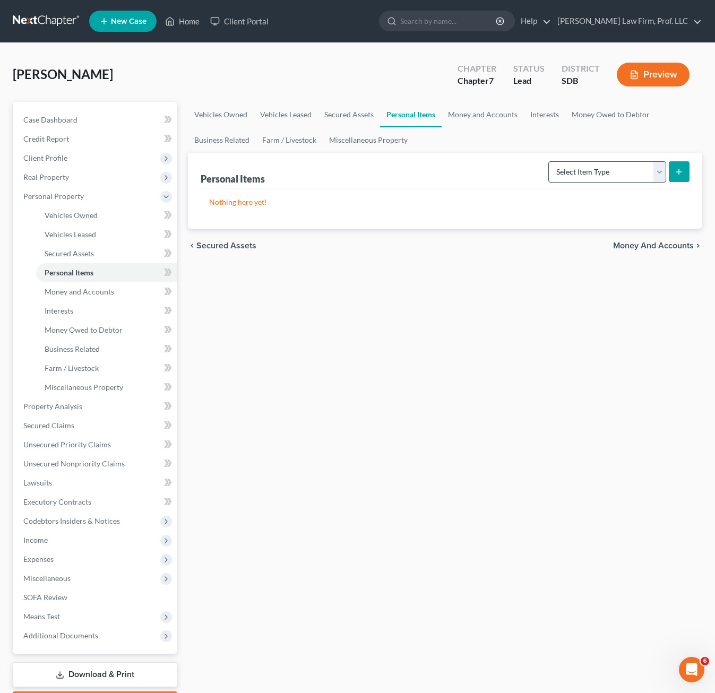
click at [374, 191] on div "Nothing here yet!" at bounding box center [445, 208] width 489 height 40
drag, startPoint x: 632, startPoint y: 175, endPoint x: 625, endPoint y: 178, distance: 7.1
click at [632, 175] on select "Select Item Type Clothing Collectibles Of Value Electronics Firearms Household …" at bounding box center [607, 171] width 118 height 21
select select "clothing"
click at [549, 161] on select "Select Item Type Clothing Collectibles Of Value Electronics Firearms Household …" at bounding box center [607, 171] width 118 height 21
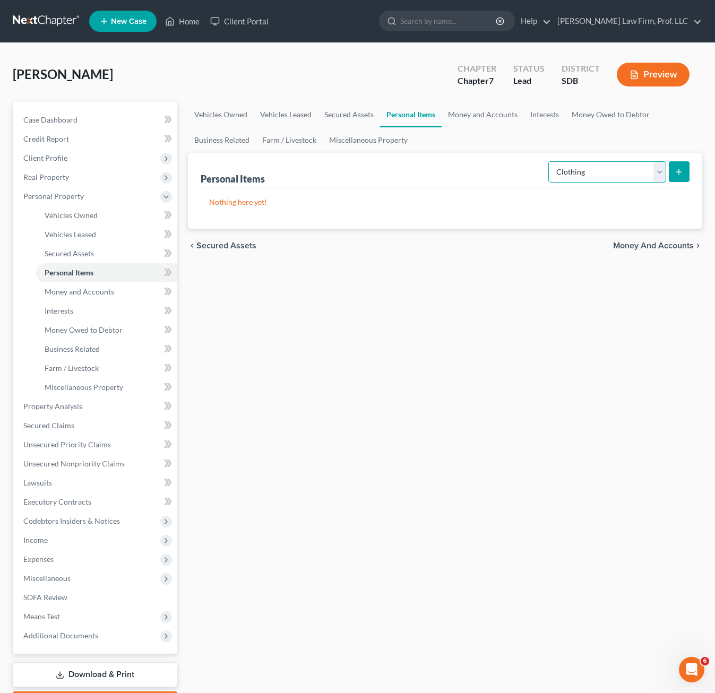
click at [621, 173] on select "Select Item Type Clothing Collectibles Of Value Electronics Firearms Household …" at bounding box center [607, 171] width 118 height 21
drag, startPoint x: 621, startPoint y: 173, endPoint x: 689, endPoint y: 173, distance: 68.5
click at [621, 173] on select "Select Item Type Clothing Collectibles Of Value Electronics Firearms Household …" at bounding box center [607, 171] width 118 height 21
click at [690, 173] on div "Personal Items Select Item Type Clothing Collectibles Of Value Electronics Fire…" at bounding box center [445, 191] width 514 height 76
click at [678, 173] on icon "submit" at bounding box center [679, 172] width 8 height 8
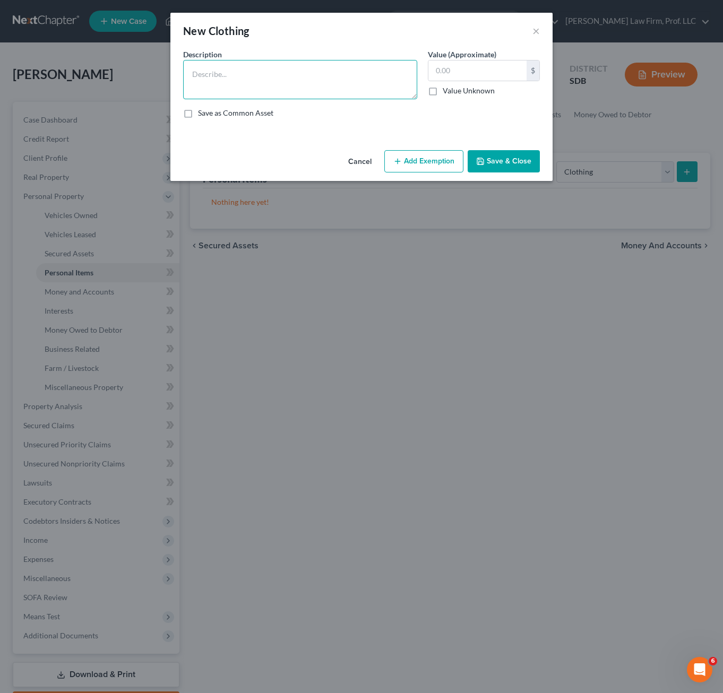
click at [277, 84] on textarea at bounding box center [300, 79] width 234 height 39
type textarea "Clothing worn regularly ($100)"
type input "100"
click at [421, 171] on button "Add Exemption" at bounding box center [423, 161] width 79 height 22
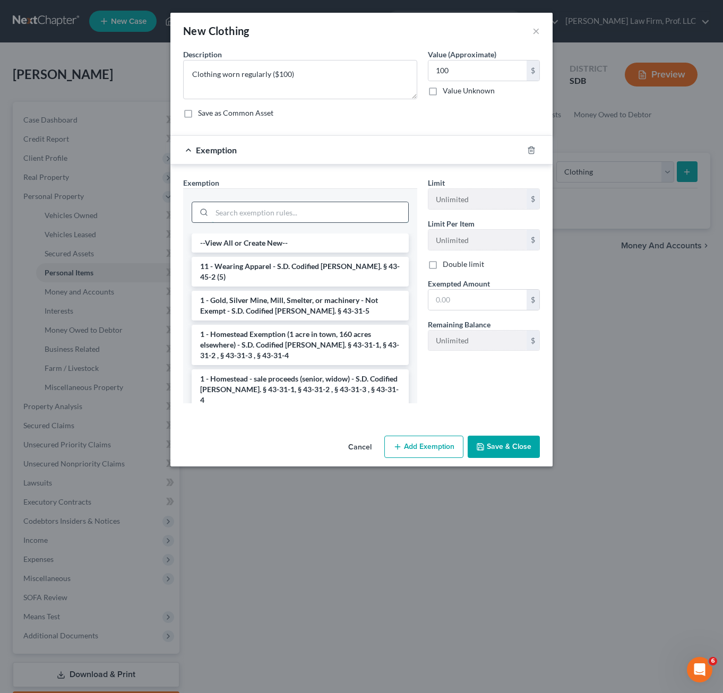
click at [323, 214] on input "search" at bounding box center [310, 212] width 196 height 20
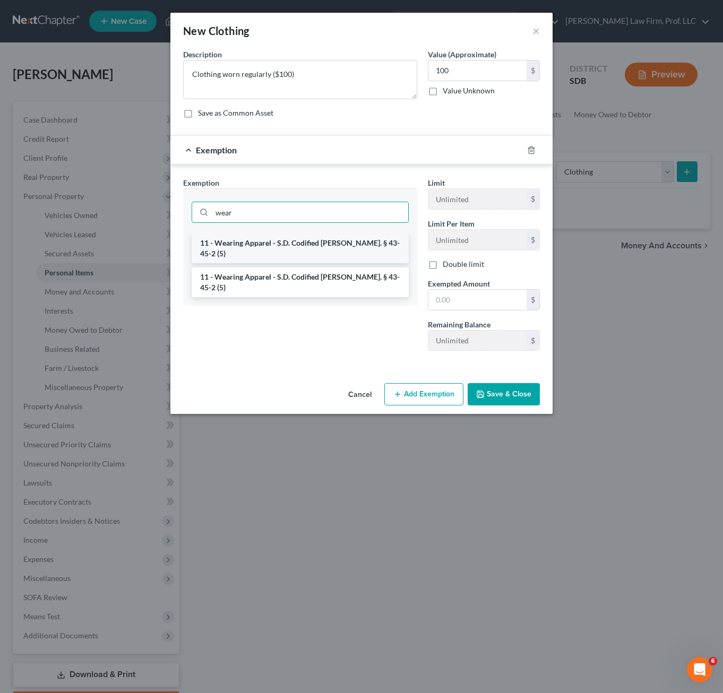
type input "wear"
click at [285, 245] on li "11 - Wearing Apparel - S.D. Codified [PERSON_NAME]. § 43-45-2 (5)" at bounding box center [300, 249] width 217 height 30
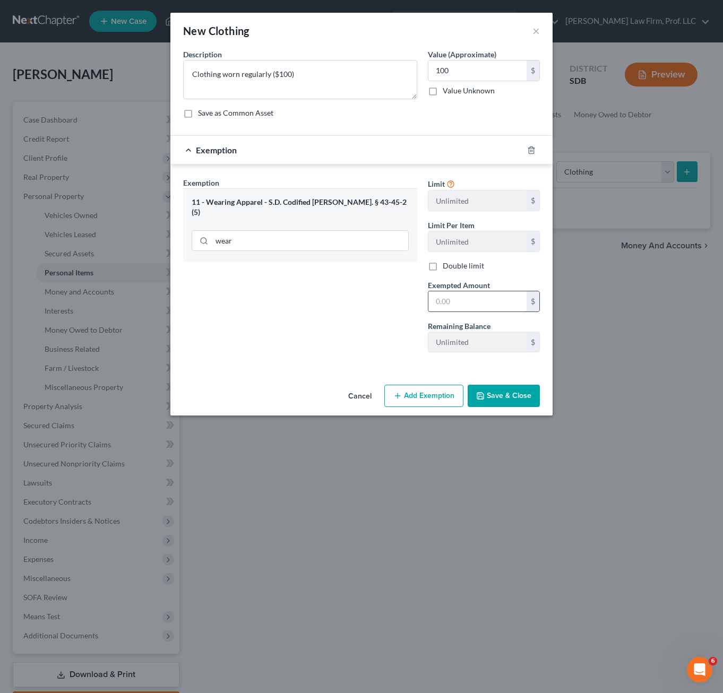
click at [463, 304] on input "text" at bounding box center [477, 301] width 98 height 20
type input "100.00"
click at [498, 393] on button "Save & Close" at bounding box center [504, 396] width 72 height 22
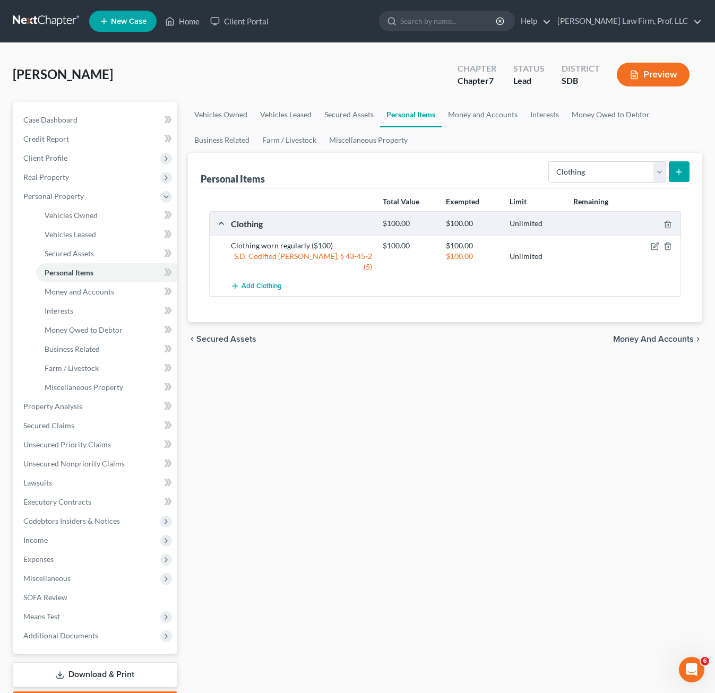
drag, startPoint x: 474, startPoint y: 526, endPoint x: 495, endPoint y: 143, distance: 384.3
click at [474, 517] on div "Vehicles Owned Vehicles Leased Secured Assets Personal Items Money and Accounts…" at bounding box center [445, 408] width 525 height 613
click at [617, 174] on select "Select Item Type Clothing Collectibles Of Value Electronics Firearms Household …" at bounding box center [607, 171] width 118 height 21
select select "household_goods"
click at [549, 161] on select "Select Item Type Clothing Collectibles Of Value Electronics Firearms Household …" at bounding box center [607, 171] width 118 height 21
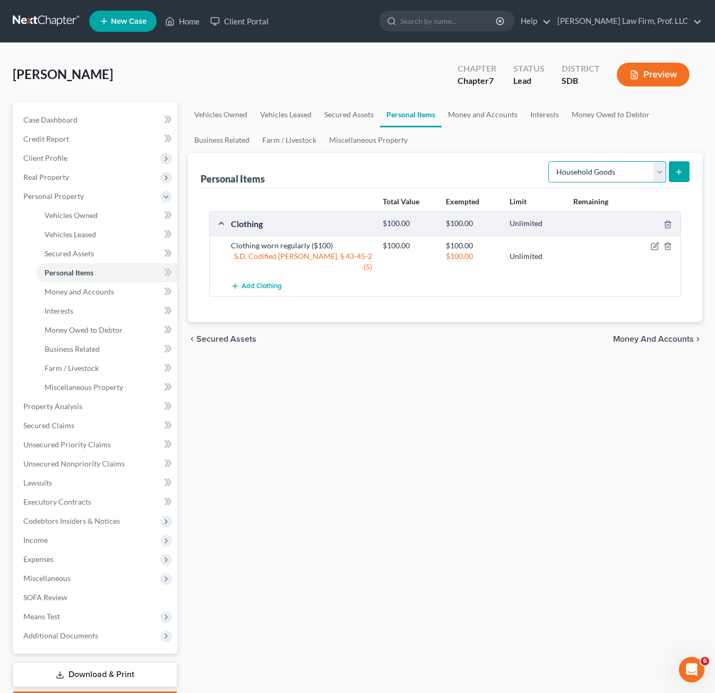
drag, startPoint x: 660, startPoint y: 176, endPoint x: 685, endPoint y: 175, distance: 24.4
click at [664, 175] on select "Select Item Type Clothing Collectibles Of Value Electronics Firearms Household …" at bounding box center [607, 171] width 118 height 21
click at [685, 175] on button "submit" at bounding box center [679, 171] width 21 height 21
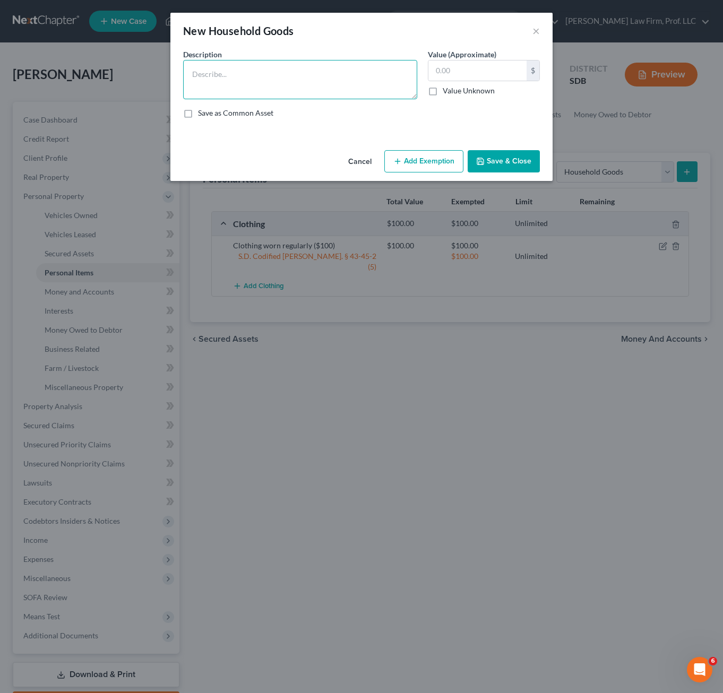
click at [267, 77] on textarea at bounding box center [300, 79] width 234 height 39
drag, startPoint x: 214, startPoint y: 93, endPoint x: 208, endPoint y: 93, distance: 5.9
click at [214, 93] on textarea "couch ($250), entertainment stand ($75), mirror ($10), lamps ($10), dishes ($50…" at bounding box center [300, 79] width 234 height 39
click at [202, 95] on textarea "couch ($250), entertainment stand ($75), mirror ($10), lamps ($10), dishes ($50…" at bounding box center [300, 79] width 234 height 39
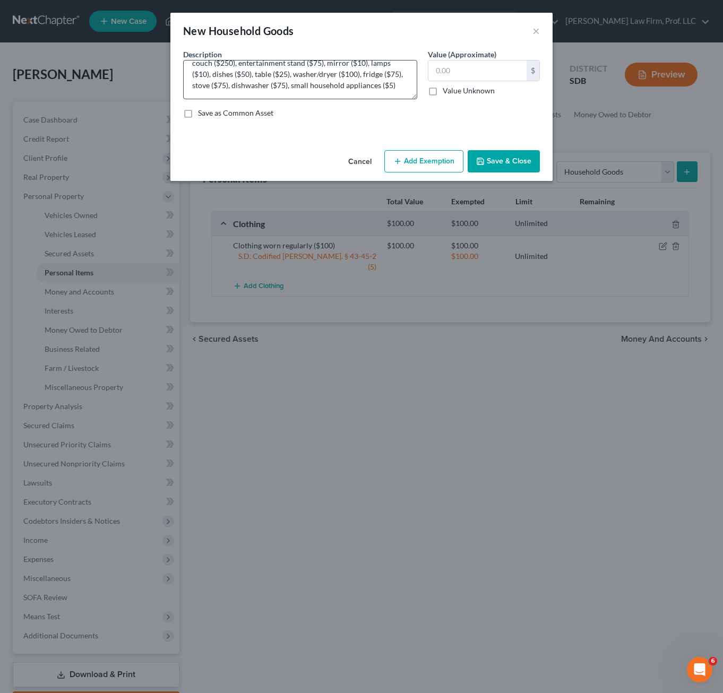
drag, startPoint x: 218, startPoint y: 103, endPoint x: 214, endPoint y: 98, distance: 6.8
click at [218, 103] on div "Description * couch ($250), entertainment stand ($75), mirror ($10), lamps ($10…" at bounding box center [361, 88] width 367 height 78
click at [213, 97] on textarea "couch ($250), entertainment stand ($75), mirror ($10), lamps ($10), dishes ($50…" at bounding box center [300, 79] width 234 height 39
click at [198, 95] on textarea "couch ($250), entertainment stand ($75), mirror ($10), lamps ($10), dishes ($50…" at bounding box center [300, 79] width 234 height 39
click at [296, 89] on textarea "couch ($250), entertainment stand ($75), mirror ($10), lamps ($10), dishes ($50…" at bounding box center [300, 79] width 234 height 39
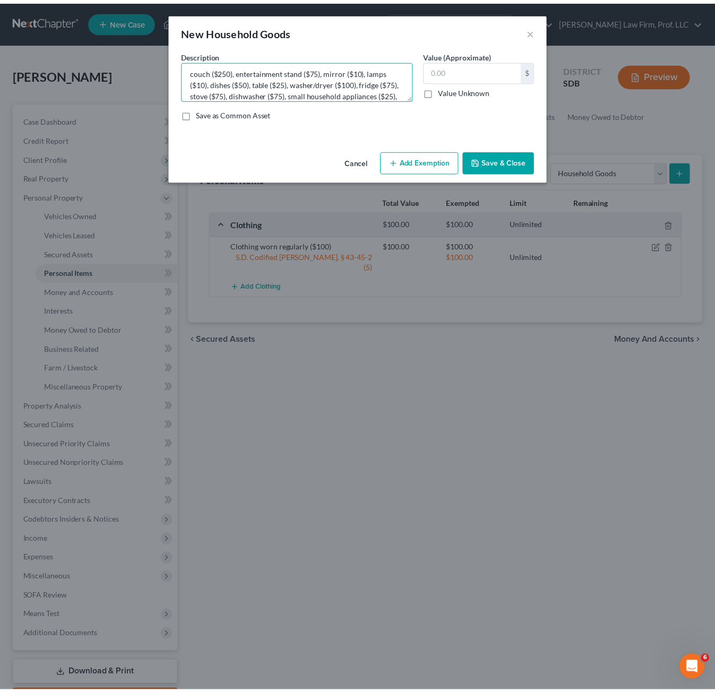
scroll to position [0, 0]
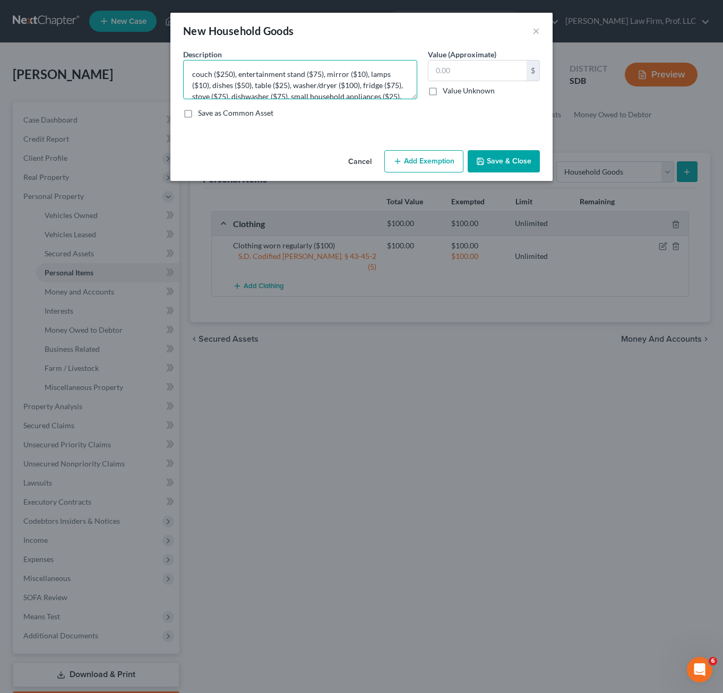
click at [415, 101] on div "Description * couch ($250), entertainment stand ($75), mirror ($10), lamps ($10…" at bounding box center [361, 88] width 367 height 78
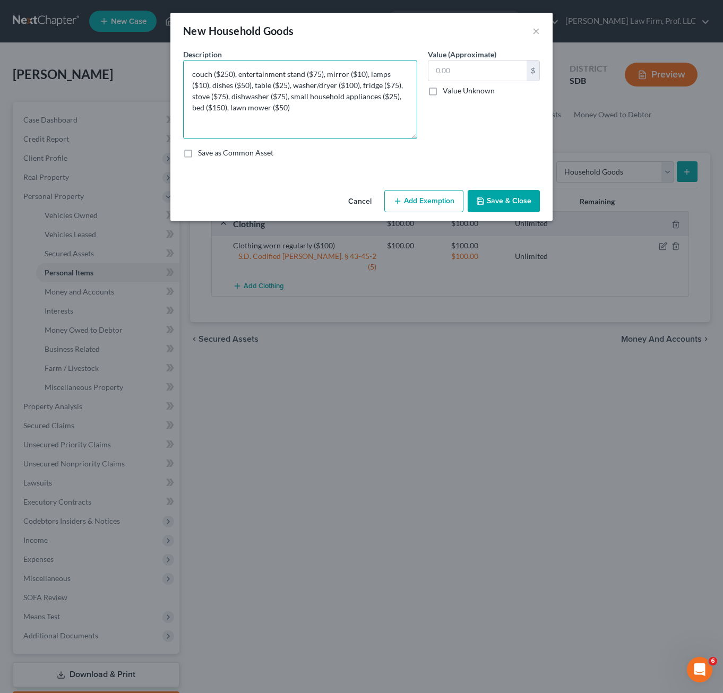
drag, startPoint x: 415, startPoint y: 98, endPoint x: 3, endPoint y: 98, distance: 412.4
click at [414, 139] on textarea "couch ($250), entertainment stand ($75), mirror ($10), lamps ($10), dishes ($50…" at bounding box center [300, 99] width 234 height 79
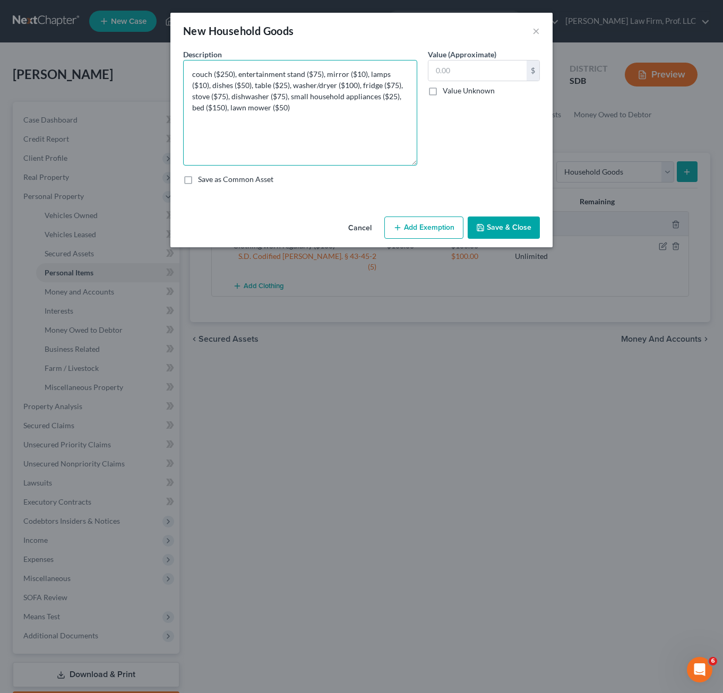
type textarea "couch ($250), entertainment stand ($75), mirror ($10), lamps ($10), dishes ($50…"
click at [480, 71] on input "text" at bounding box center [477, 71] width 98 height 20
type input "970"
click at [441, 227] on button "Add Exemption" at bounding box center [423, 228] width 79 height 22
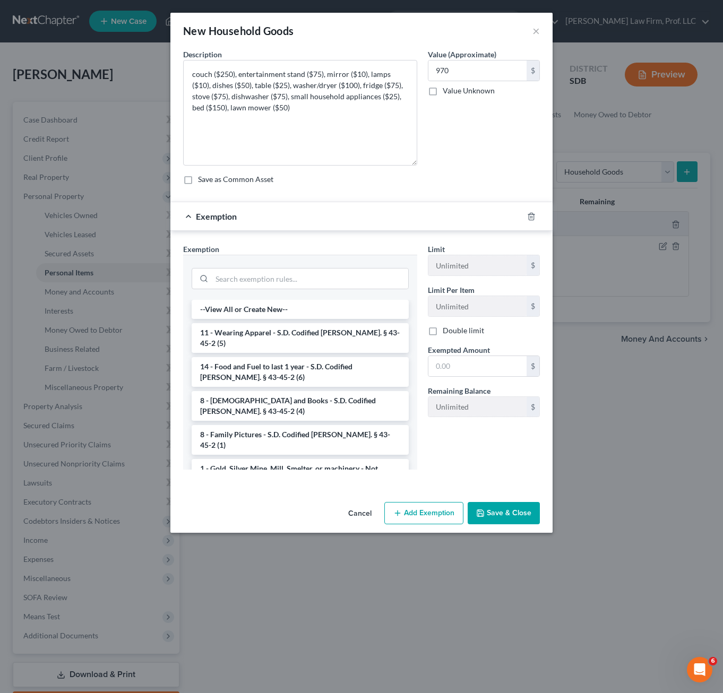
click at [304, 267] on div at bounding box center [300, 278] width 217 height 28
click at [347, 284] on input "search" at bounding box center [310, 279] width 196 height 20
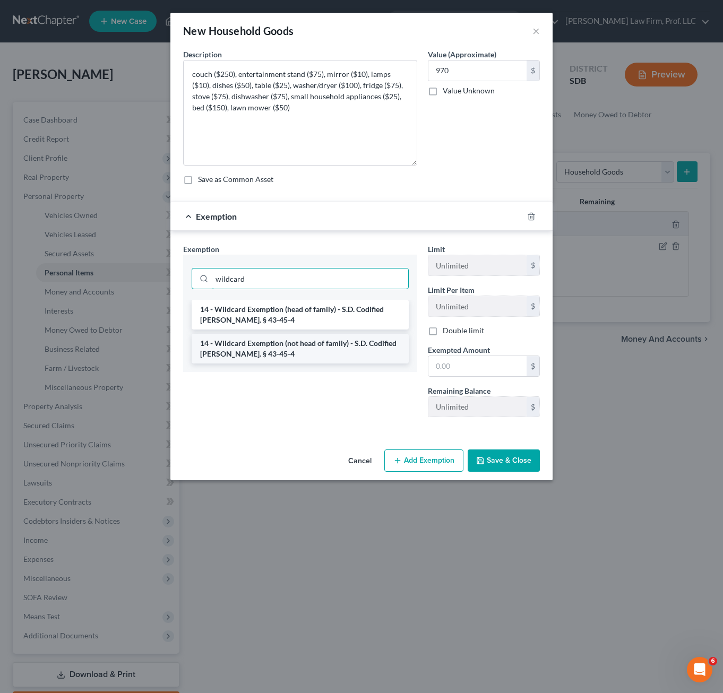
type input "wildcard"
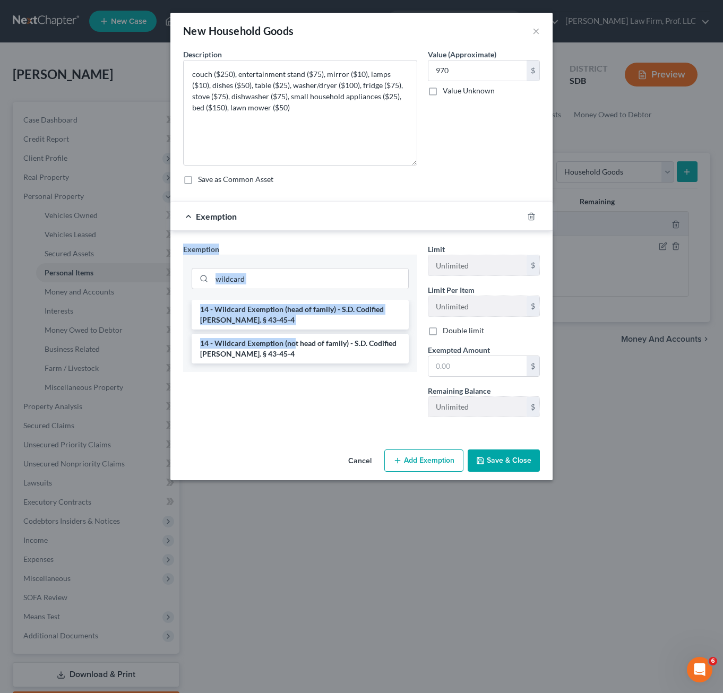
drag, startPoint x: 292, startPoint y: 344, endPoint x: 479, endPoint y: 214, distance: 227.6
click at [435, 223] on div "Exemption Exemption Set must be selected for CA. Exemption * wildcard 14 - Wild…" at bounding box center [361, 318] width 382 height 233
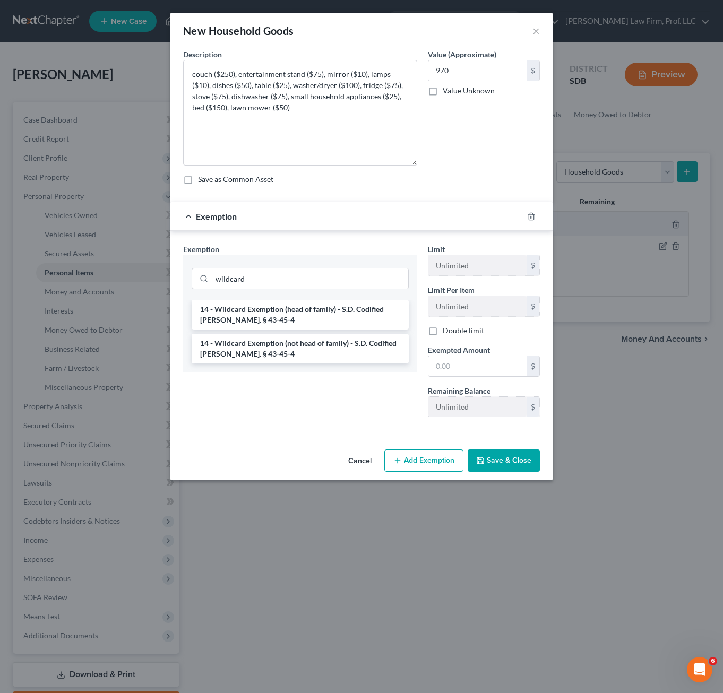
drag, startPoint x: 479, startPoint y: 214, endPoint x: 488, endPoint y: 174, distance: 41.7
click at [485, 171] on div "Description * couch ($250), entertainment stand ($75), mirror ($10), lamps ($10…" at bounding box center [361, 121] width 367 height 144
click at [511, 450] on button "Save & Close" at bounding box center [504, 461] width 72 height 22
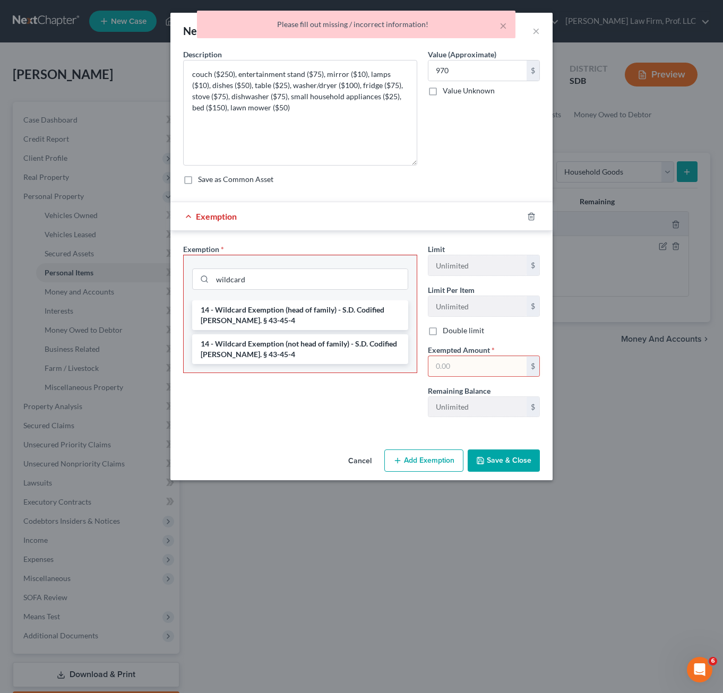
click at [525, 214] on div at bounding box center [538, 216] width 30 height 17
click at [533, 216] on icon "button" at bounding box center [531, 216] width 8 height 8
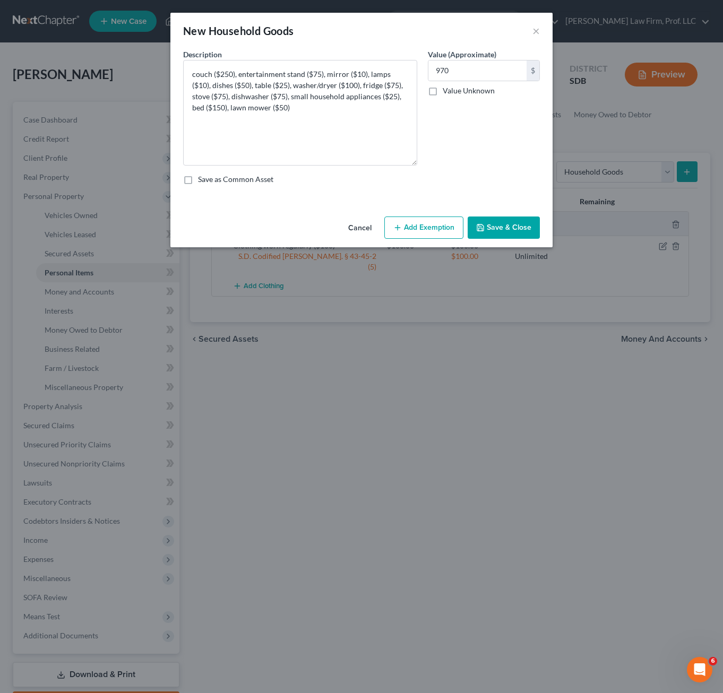
drag, startPoint x: 506, startPoint y: 231, endPoint x: 507, endPoint y: 219, distance: 12.8
click at [506, 231] on button "Save & Close" at bounding box center [504, 228] width 72 height 22
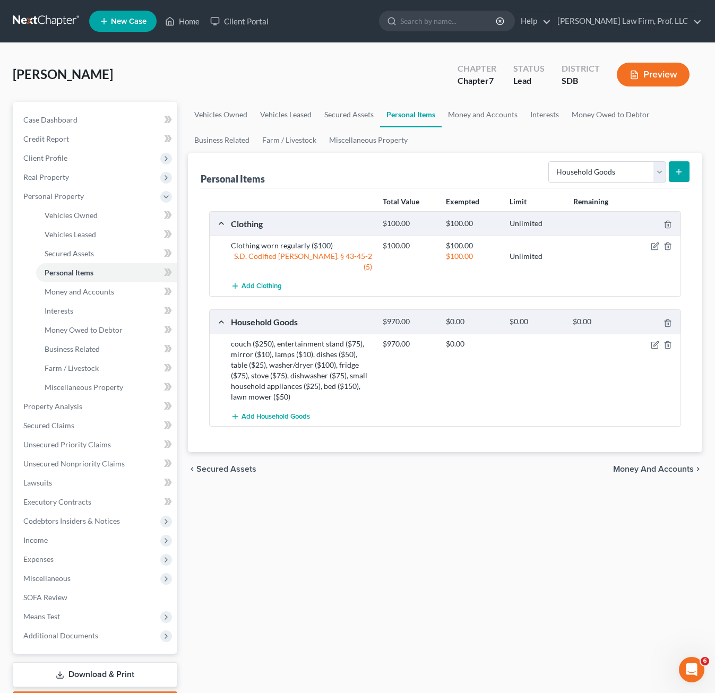
drag, startPoint x: 463, startPoint y: 513, endPoint x: 445, endPoint y: 504, distance: 20.9
click at [464, 513] on div "Vehicles Owned Vehicles Leased Secured Assets Personal Items Money and Accounts…" at bounding box center [445, 408] width 525 height 613
click at [344, 562] on div "Vehicles Owned Vehicles Leased Secured Assets Personal Items Money and Accounts…" at bounding box center [445, 408] width 525 height 613
drag, startPoint x: 439, startPoint y: 615, endPoint x: 0, endPoint y: 447, distance: 469.9
click at [434, 612] on div "Vehicles Owned Vehicles Leased Secured Assets Personal Items Money and Accounts…" at bounding box center [445, 408] width 525 height 613
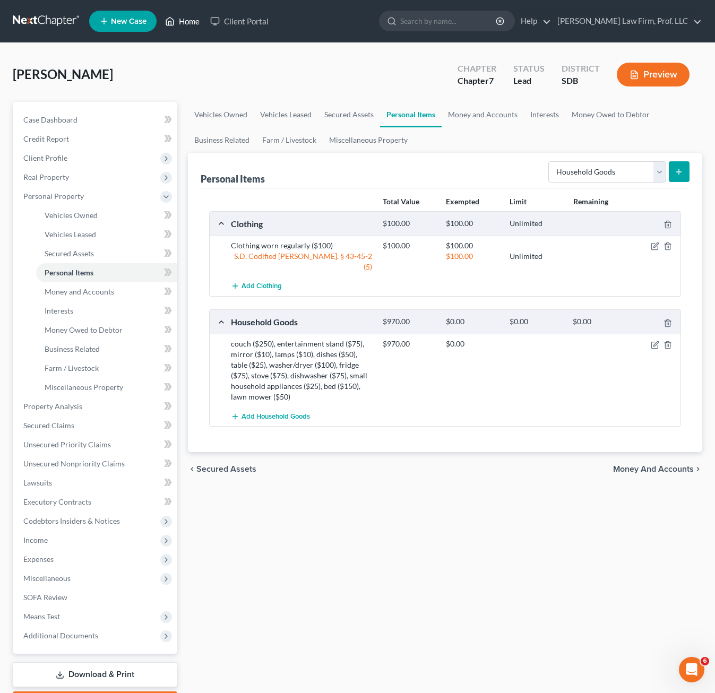
click at [200, 20] on link "Home" at bounding box center [182, 21] width 45 height 19
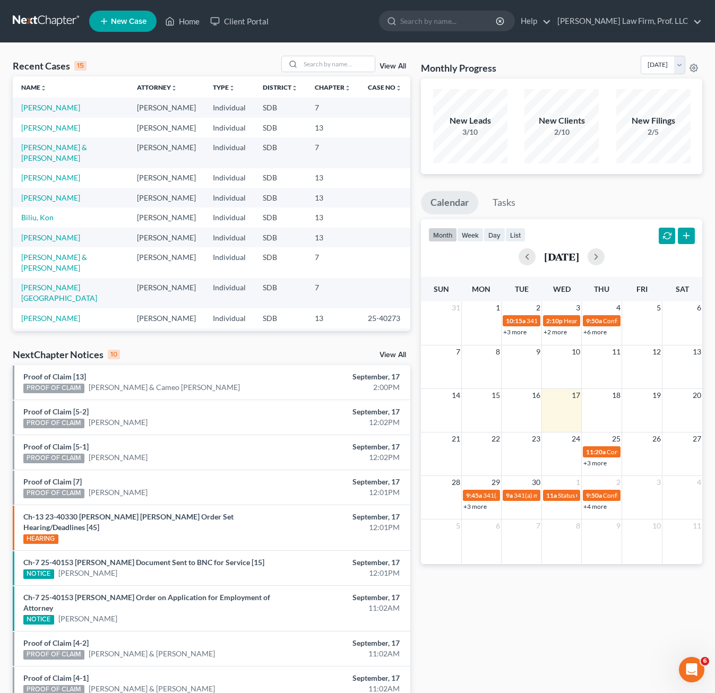
drag, startPoint x: 529, startPoint y: 636, endPoint x: 532, endPoint y: 658, distance: 22.6
click at [529, 635] on div "Monthly Progress Bankruptcy Bankruptcy [DATE] [DATE] [DATE] [DATE] [DATE] [DATE…" at bounding box center [562, 404] width 292 height 697
click at [609, 455] on span "Confirmation hearing for [PERSON_NAME]" at bounding box center [667, 452] width 120 height 8
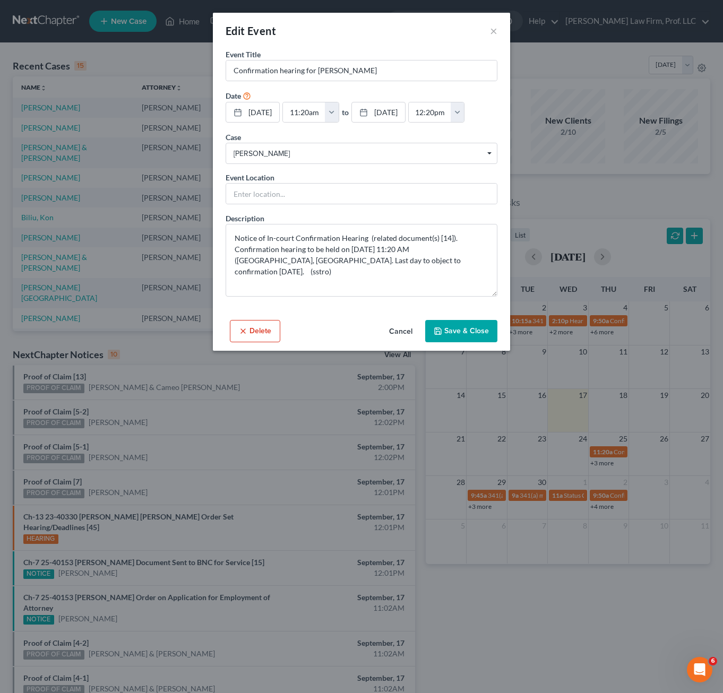
click at [402, 331] on button "Cancel" at bounding box center [401, 331] width 40 height 21
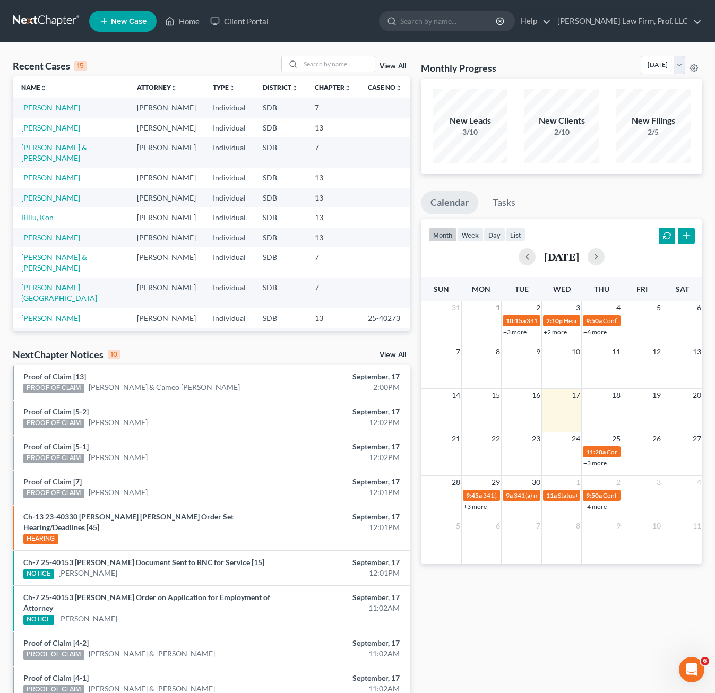
drag, startPoint x: 640, startPoint y: 692, endPoint x: 636, endPoint y: 683, distance: 9.8
click at [640, 690] on div "Monthly Progress Bankruptcy Bankruptcy [DATE] [DATE] [DATE] [DATE] [DATE] [DATE…" at bounding box center [562, 404] width 292 height 697
click at [55, 128] on link "[PERSON_NAME]" at bounding box center [50, 127] width 59 height 9
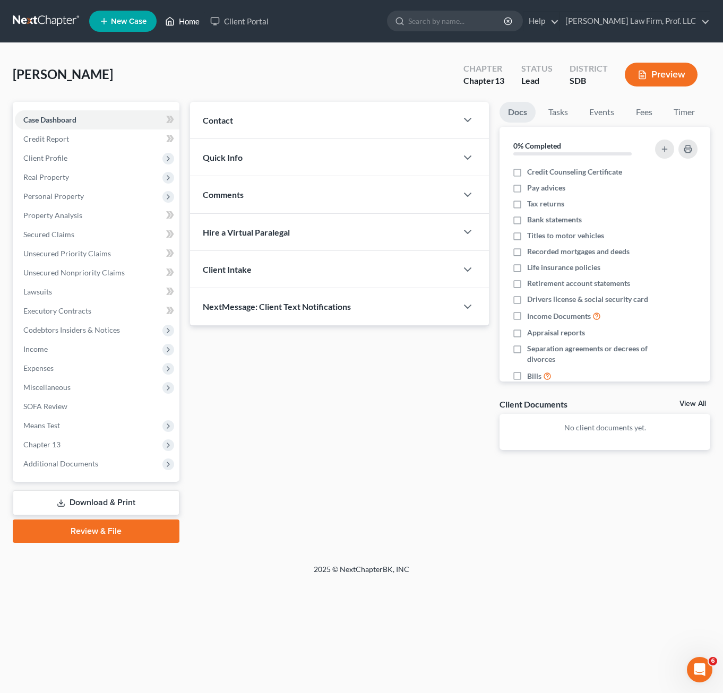
click at [187, 22] on link "Home" at bounding box center [182, 21] width 45 height 19
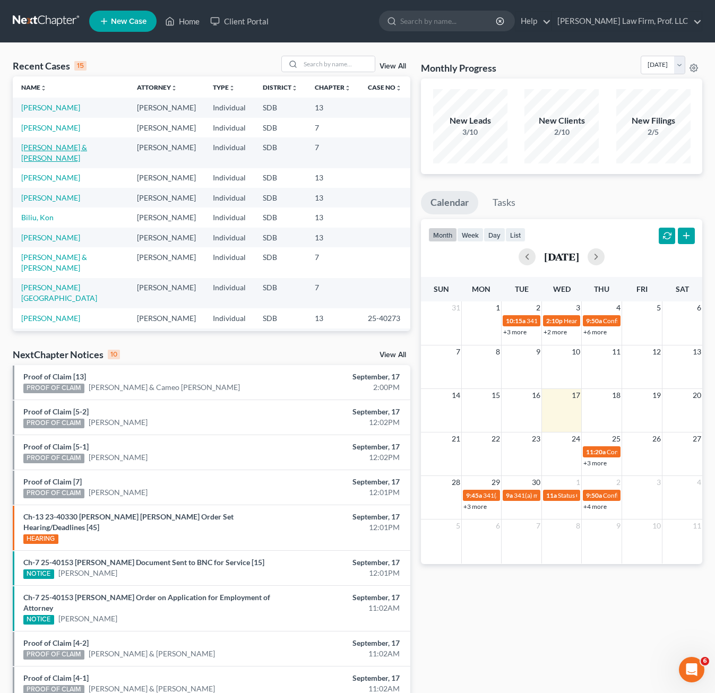
click at [78, 149] on link "[PERSON_NAME] & [PERSON_NAME]" at bounding box center [54, 153] width 66 height 20
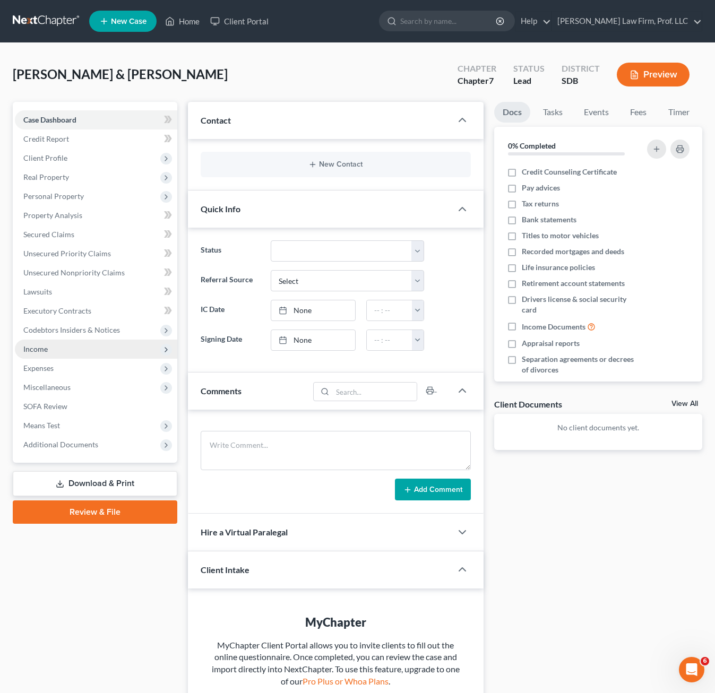
drag, startPoint x: 89, startPoint y: 617, endPoint x: 47, endPoint y: 342, distance: 277.5
click at [89, 616] on div "Case Dashboard Payments Invoices Payments Payments Credit Report Client Profile" at bounding box center [94, 510] width 175 height 817
click at [54, 353] on span "Income" at bounding box center [96, 349] width 162 height 19
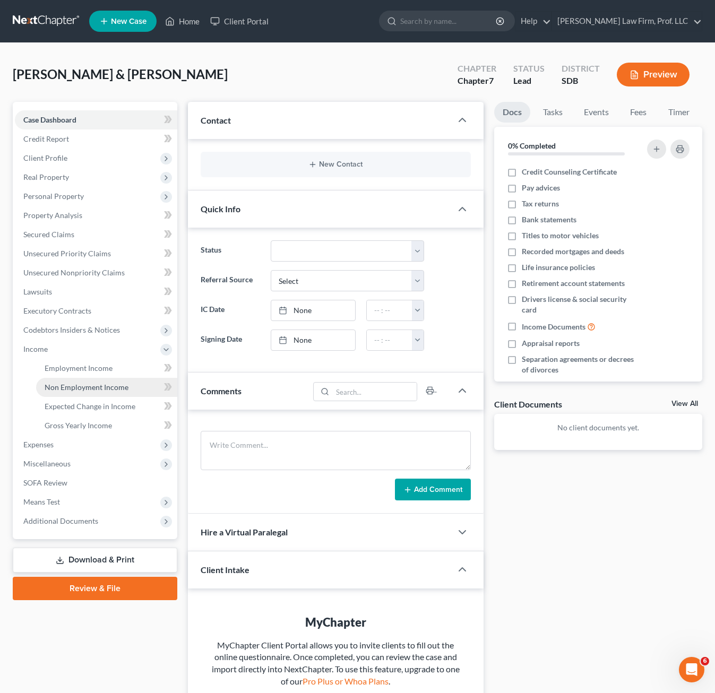
click at [84, 394] on link "Non Employment Income" at bounding box center [106, 387] width 141 height 19
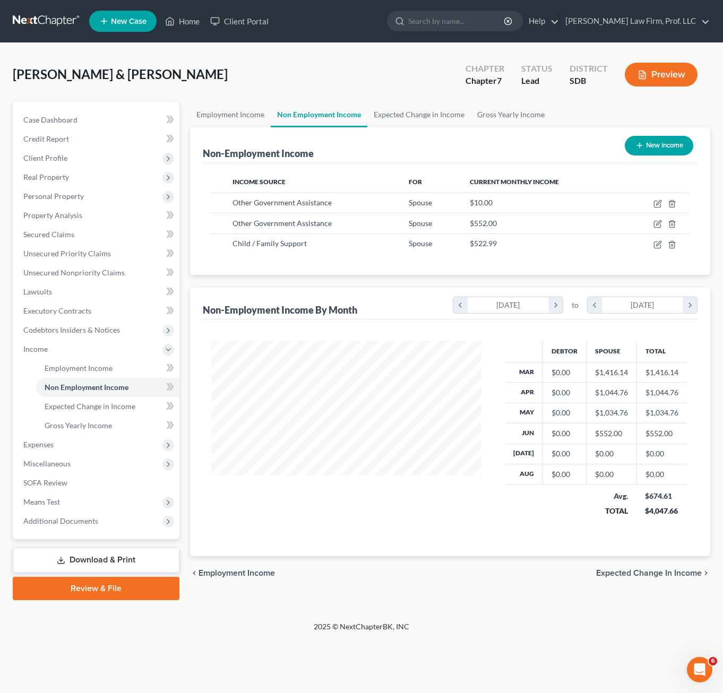
scroll to position [191, 291]
click at [662, 205] on icon "button" at bounding box center [657, 204] width 8 height 8
select select "5"
select select "0"
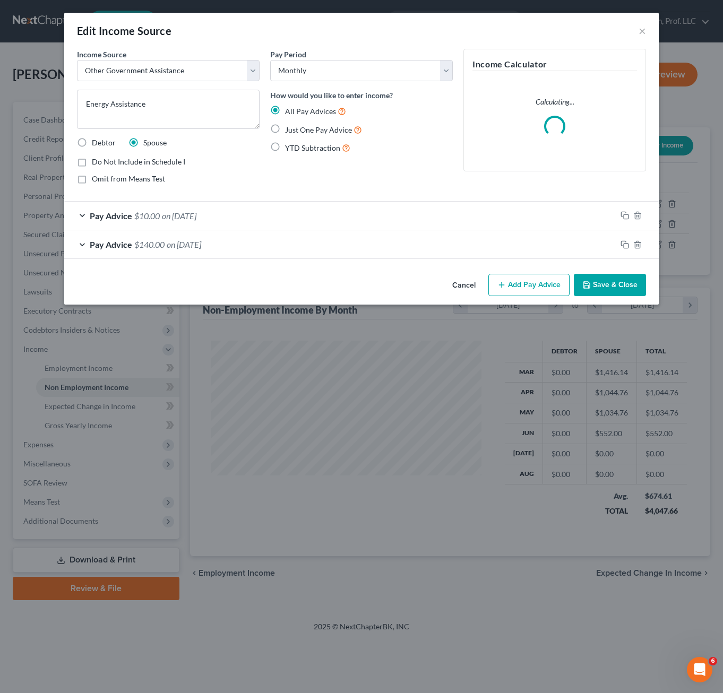
click at [476, 290] on button "Cancel" at bounding box center [464, 285] width 40 height 21
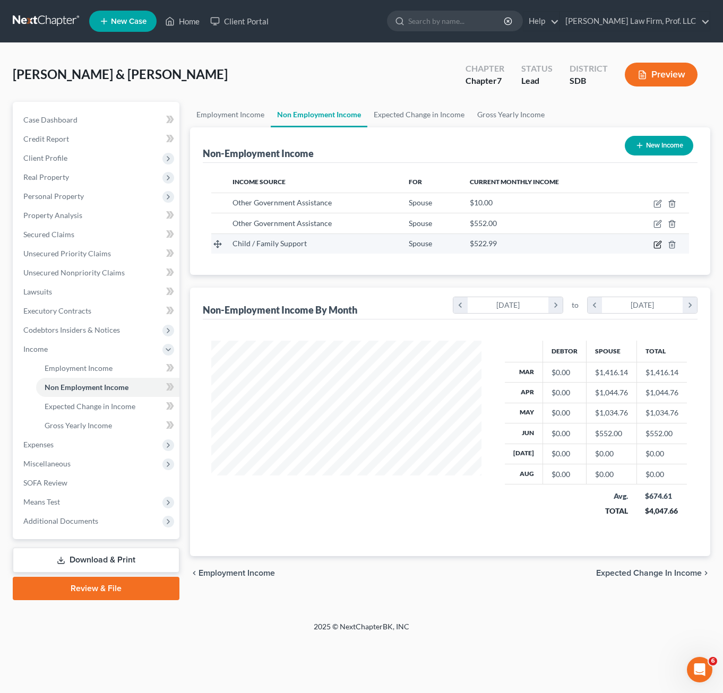
click at [658, 242] on icon "button" at bounding box center [657, 244] width 8 height 8
select select "7"
select select "2"
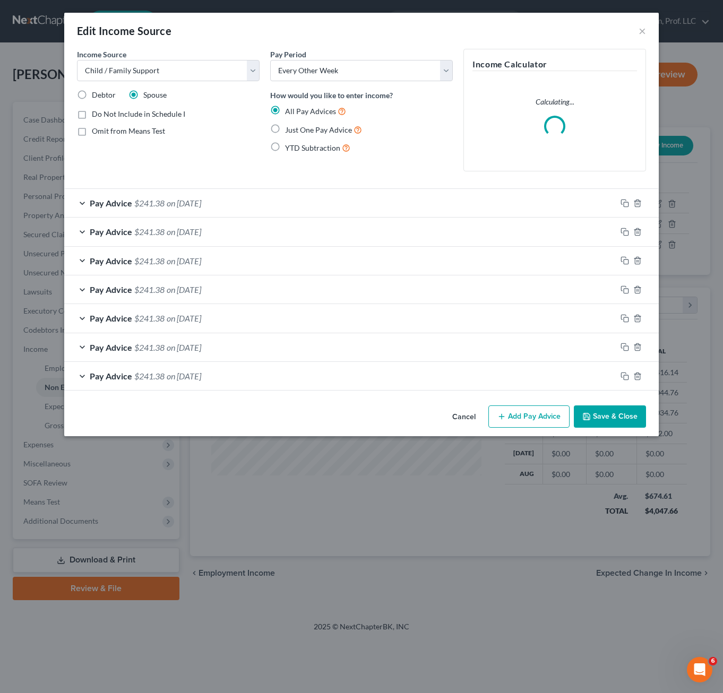
click at [209, 153] on div "Income Source * Select Unemployment Disability (from employer) Pension Retireme…" at bounding box center [168, 114] width 193 height 131
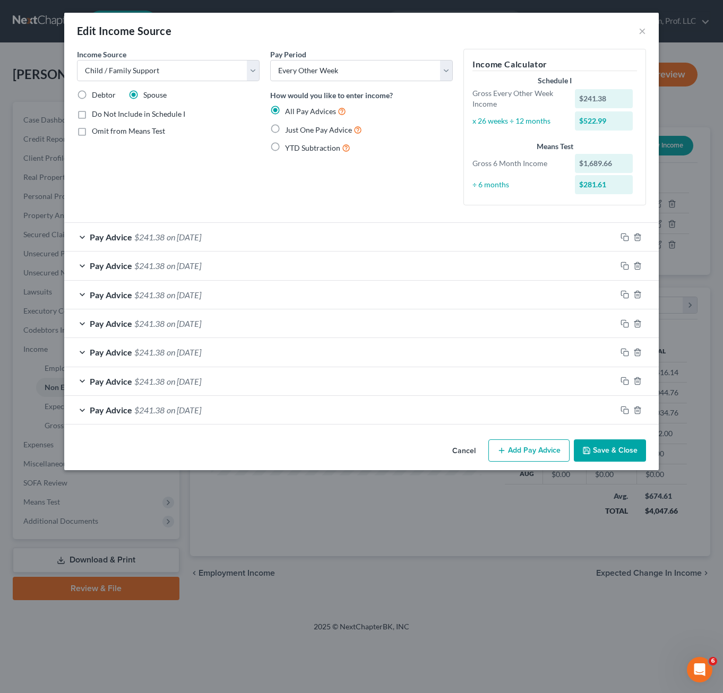
drag, startPoint x: 623, startPoint y: 441, endPoint x: 509, endPoint y: 511, distance: 132.7
click at [623, 441] on button "Save & Close" at bounding box center [610, 450] width 72 height 22
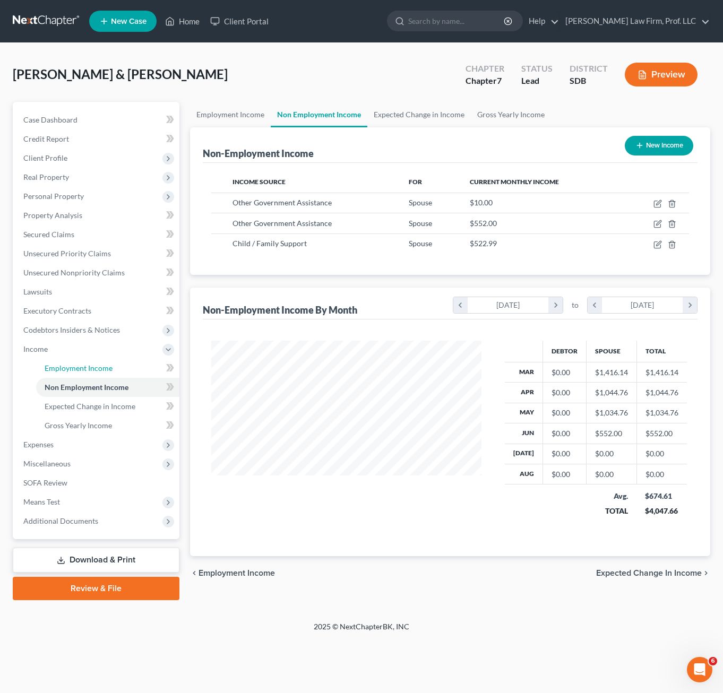
drag, startPoint x: 83, startPoint y: 367, endPoint x: 201, endPoint y: 388, distance: 119.8
click at [83, 367] on span "Employment Income" at bounding box center [79, 368] width 68 height 9
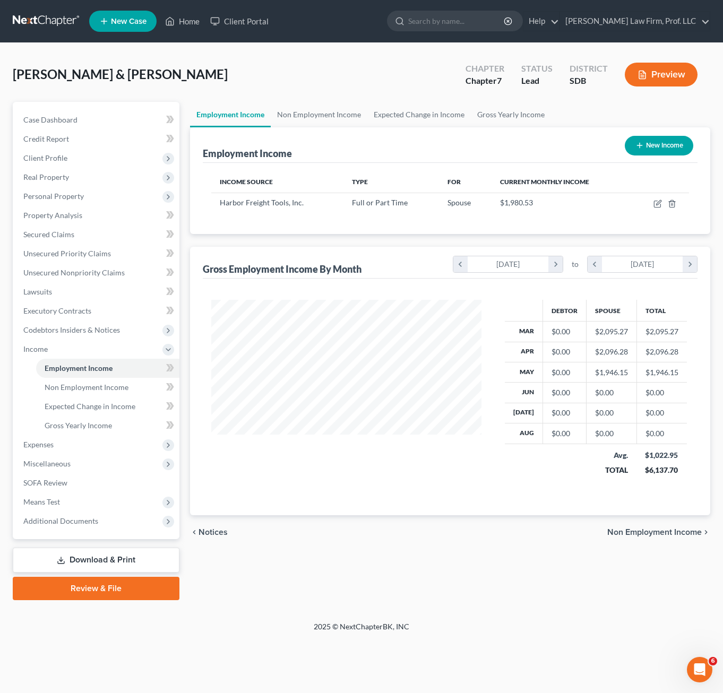
scroll to position [191, 291]
click at [655, 204] on icon "button" at bounding box center [657, 204] width 8 height 8
select select "0"
select select "4"
select select "2"
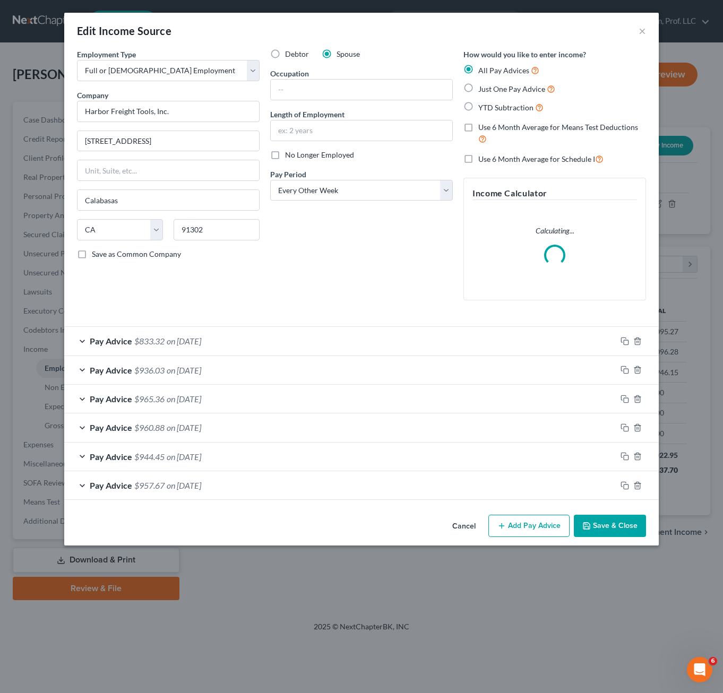
drag, startPoint x: 315, startPoint y: 239, endPoint x: 333, endPoint y: 103, distance: 137.1
click at [315, 238] on div "Debtor Spouse Occupation Length of Employment No Longer Employed Pay Period * S…" at bounding box center [361, 179] width 193 height 260
click at [335, 93] on input "text" at bounding box center [362, 90] width 182 height 20
type input "Sales"
click at [344, 298] on div "Debtor Spouse Occupation Sales Length of Employment No Longer Employed Pay Peri…" at bounding box center [361, 179] width 193 height 260
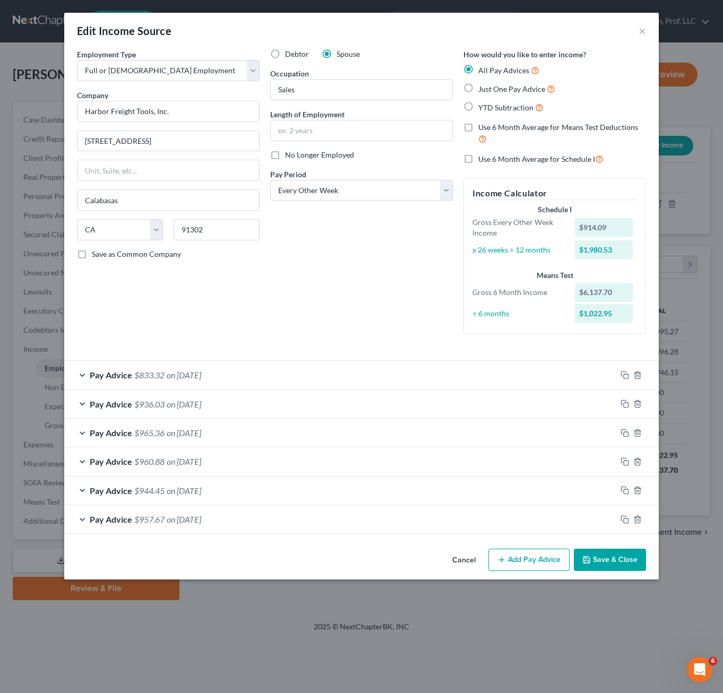
click at [614, 566] on button "Save & Close" at bounding box center [610, 560] width 72 height 22
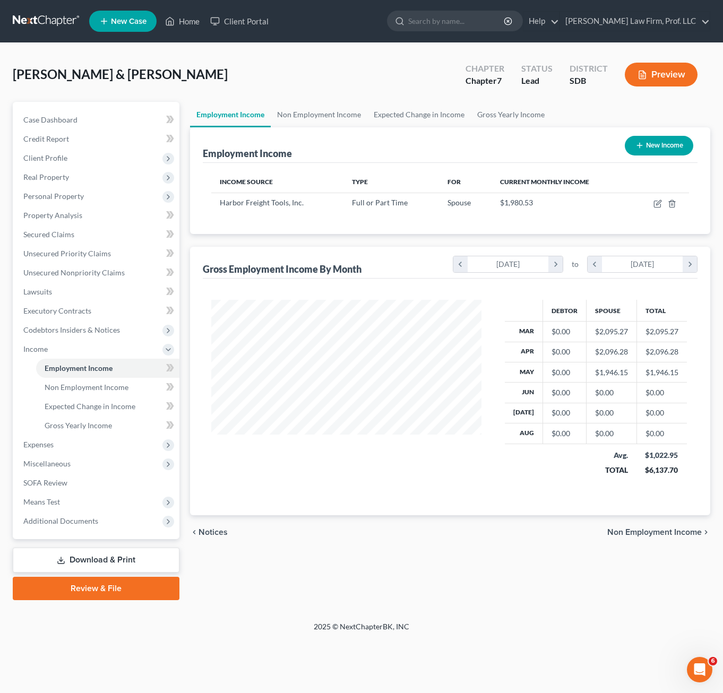
drag, startPoint x: 281, startPoint y: 79, endPoint x: 218, endPoint y: 2, distance: 99.9
click at [271, 69] on div "[PERSON_NAME] & [PERSON_NAME] Upgraded Chapter Chapter 7 Status Lead District S…" at bounding box center [361, 79] width 697 height 46
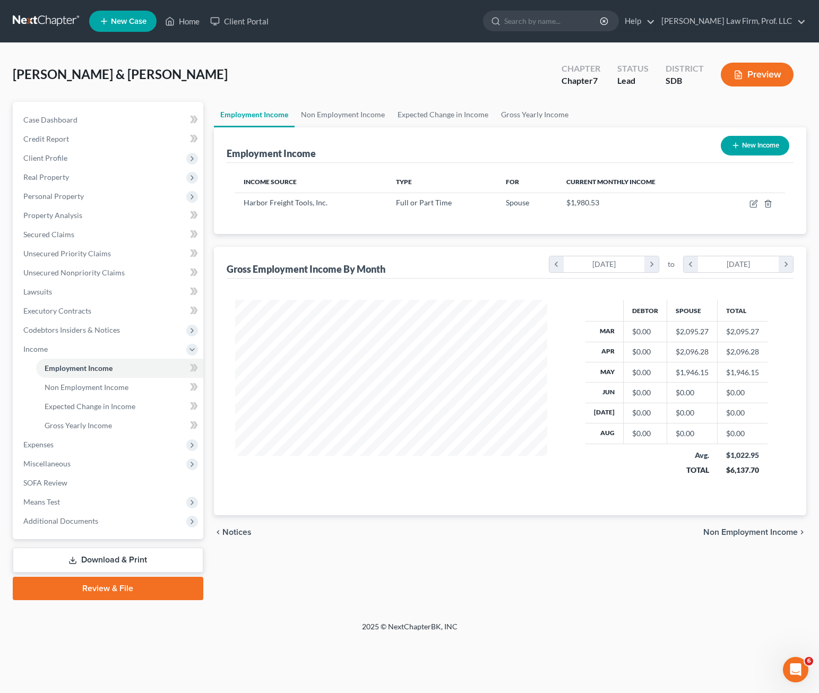
scroll to position [191, 333]
